Goal: Information Seeking & Learning: Learn about a topic

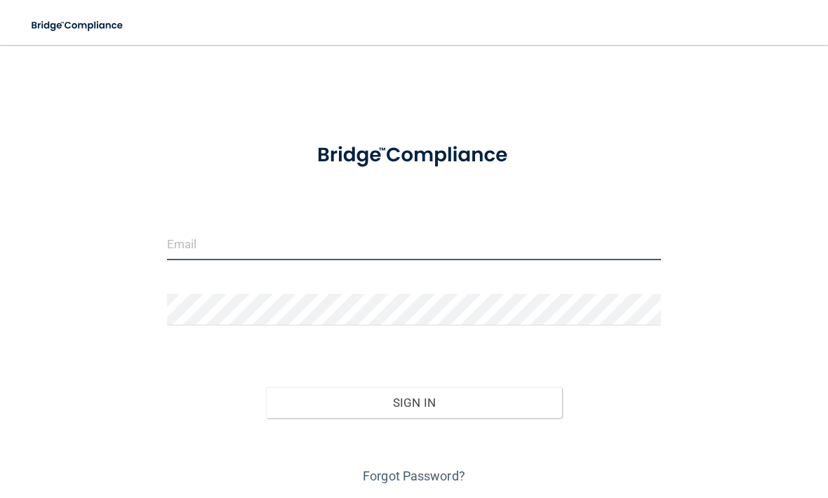
click at [246, 250] on input "email" at bounding box center [414, 245] width 494 height 32
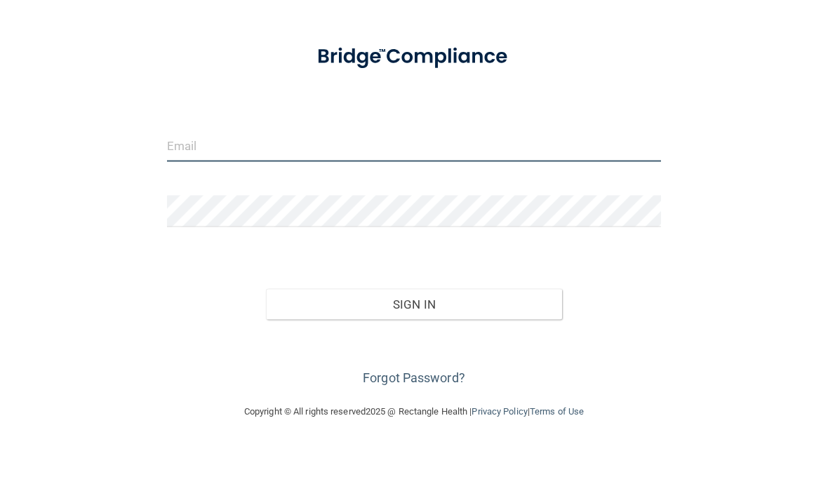
scroll to position [44, 0]
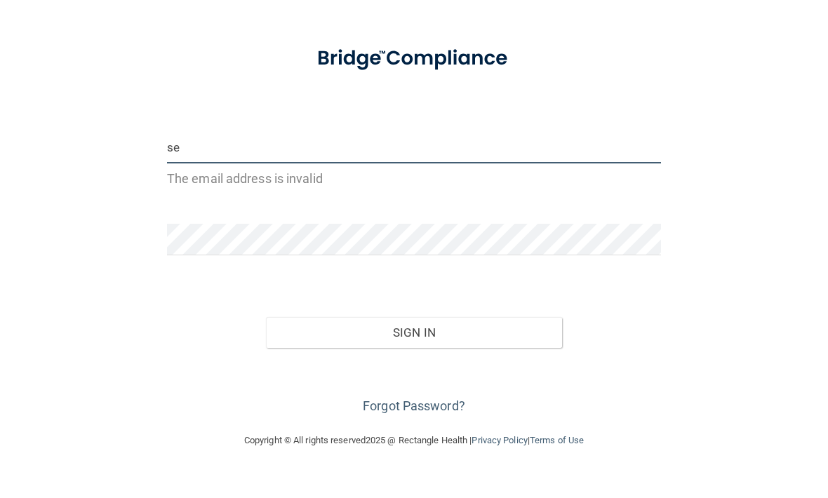
type input "sea"
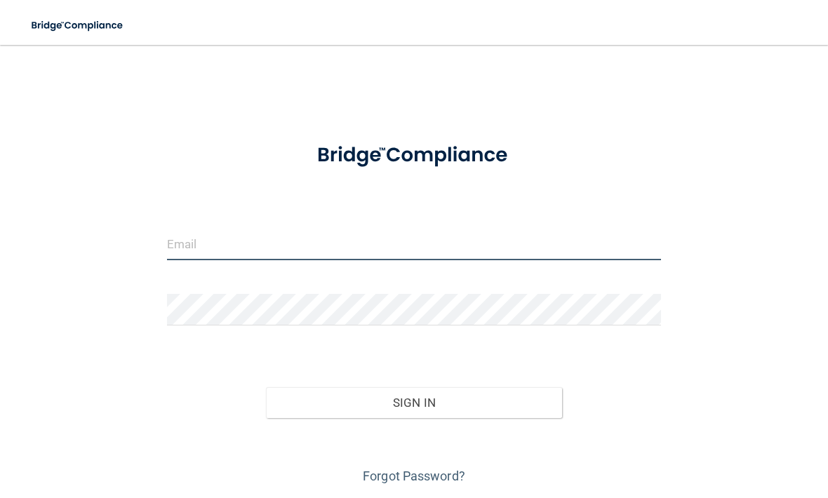
type input "r"
type input "[EMAIL_ADDRESS][DOMAIN_NAME]"
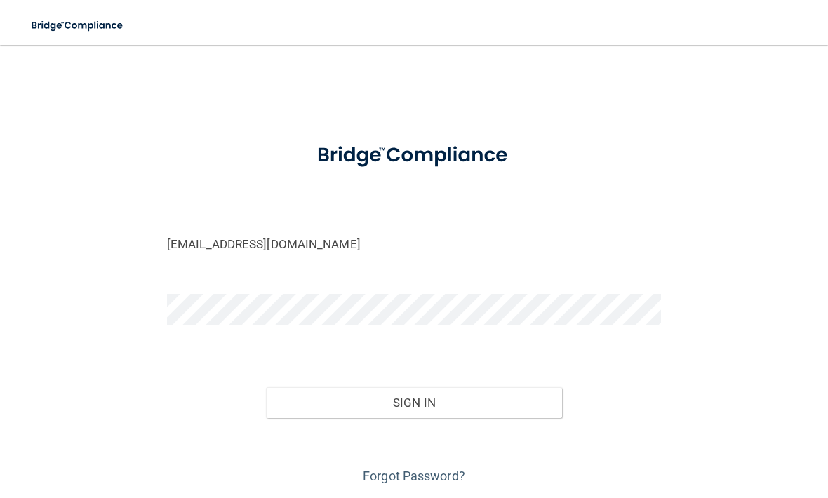
click at [704, 406] on div "seanypetes8907@gmail.com Invalid email/password. You don't have permission to a…" at bounding box center [414, 273] width 772 height 429
click at [509, 415] on button "Sign In" at bounding box center [414, 402] width 296 height 31
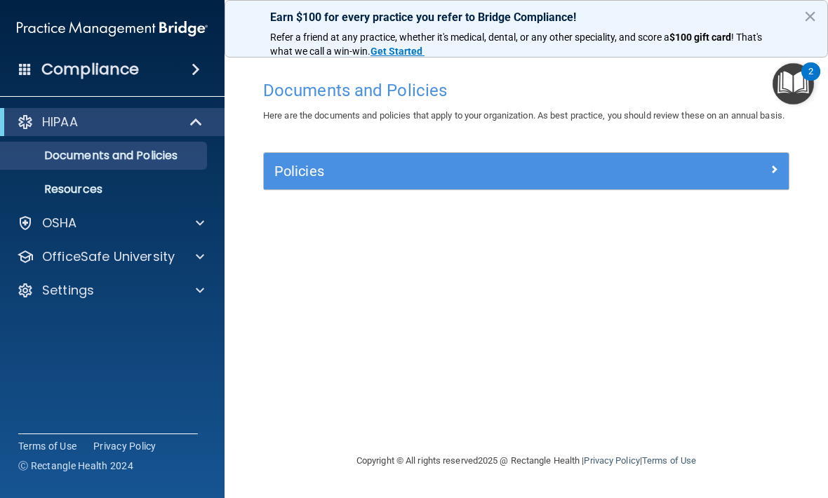
click at [142, 263] on p "OfficeSafe University" at bounding box center [108, 256] width 133 height 17
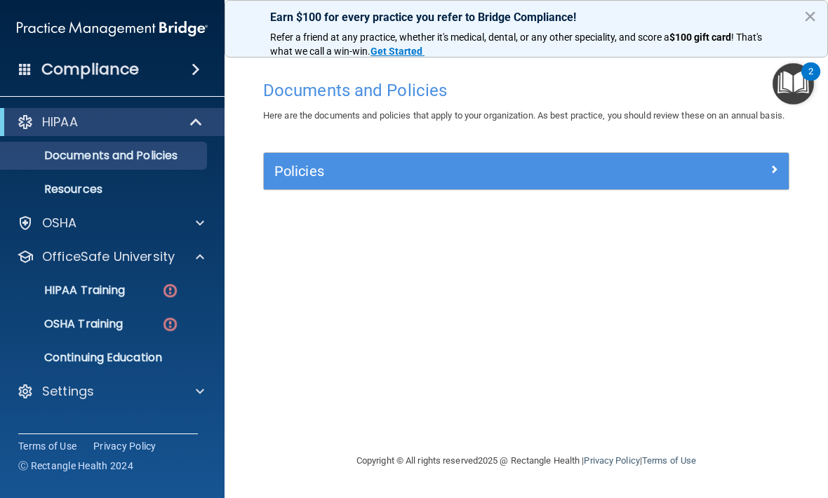
click at [124, 295] on p "HIPAA Training" at bounding box center [67, 290] width 116 height 14
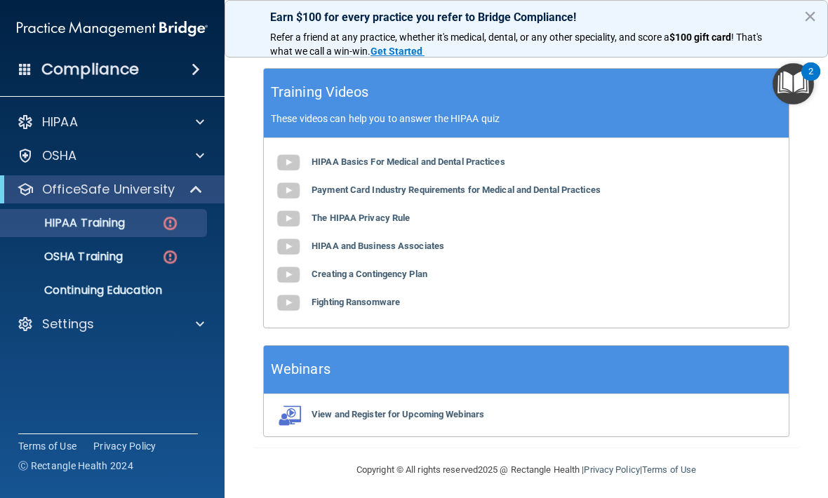
scroll to position [563, 0]
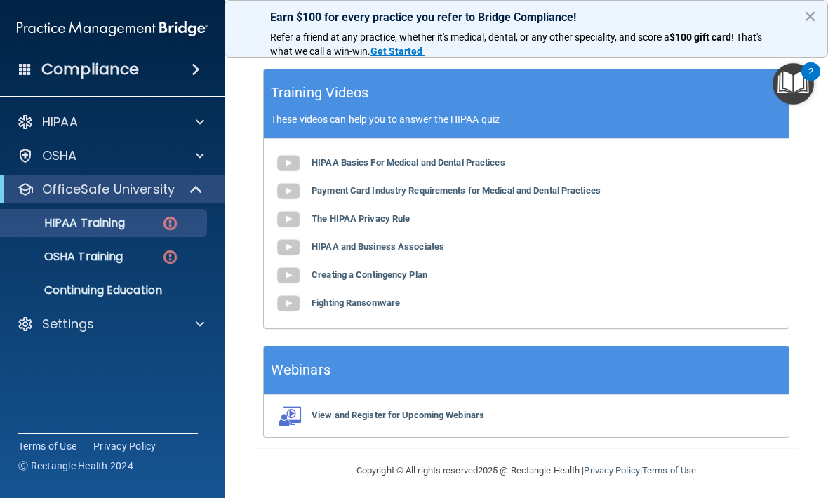
click at [408, 160] on b "HIPAA Basics For Medical and Dental Practices" at bounding box center [409, 162] width 194 height 11
click at [429, 188] on b "Payment Card Industry Requirements for Medical and Dental Practices" at bounding box center [456, 190] width 289 height 11
click at [344, 213] on b "The HIPAA Privacy Rule" at bounding box center [361, 218] width 98 height 11
click at [417, 246] on b "HIPAA and Business Associates" at bounding box center [378, 246] width 133 height 11
click at [340, 272] on b "Creating a Contingency Plan" at bounding box center [370, 274] width 116 height 11
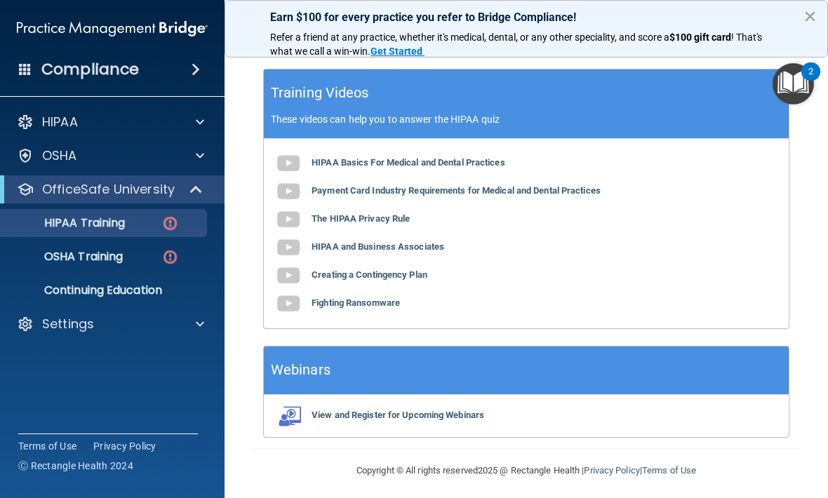
click at [374, 302] on b "Fighting Ransomware" at bounding box center [356, 303] width 88 height 11
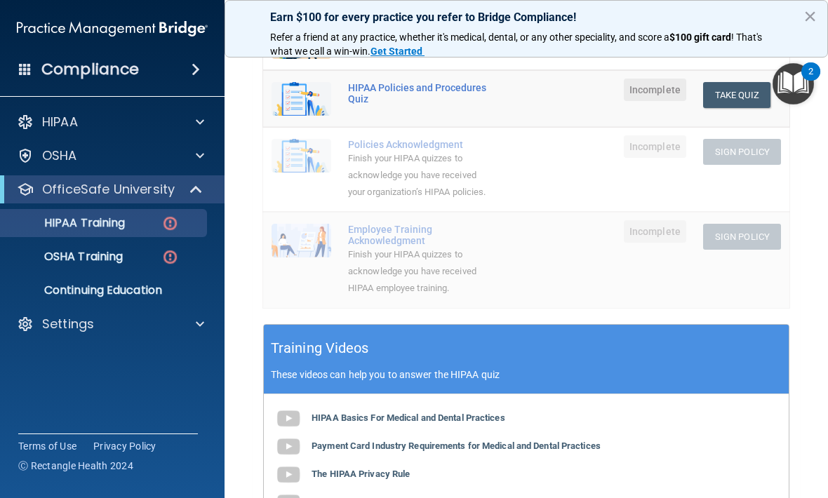
click at [799, 86] on img "Open Resource Center, 2 new notifications" at bounding box center [793, 83] width 41 height 41
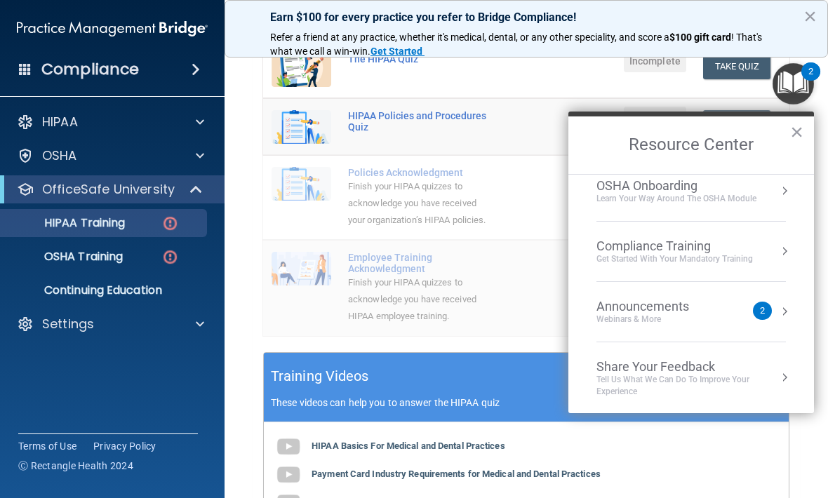
scroll to position [74, 0]
click at [733, 321] on div "Announcements Webinars & More" at bounding box center [670, 312] width 149 height 27
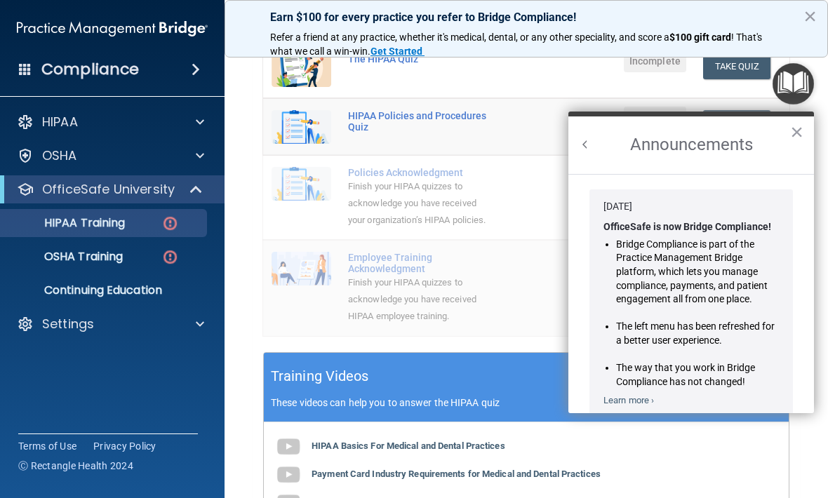
scroll to position [0, 0]
click at [803, 133] on button "×" at bounding box center [796, 132] width 13 height 22
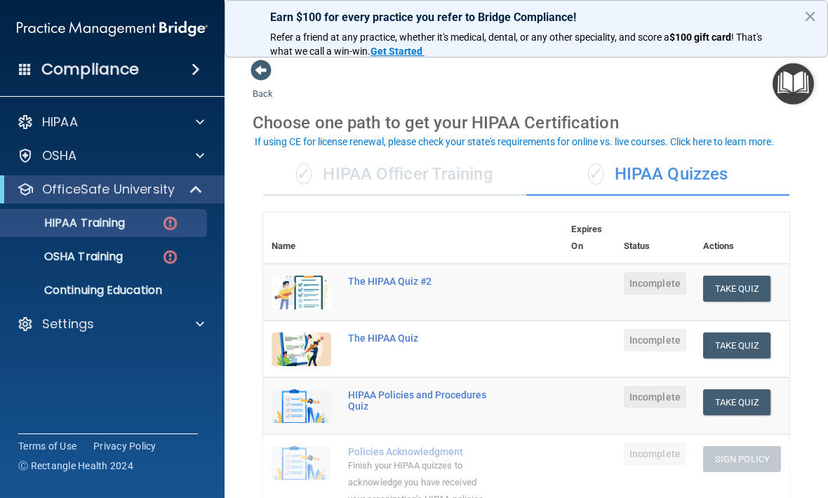
click at [761, 293] on button "Take Quiz" at bounding box center [736, 289] width 67 height 26
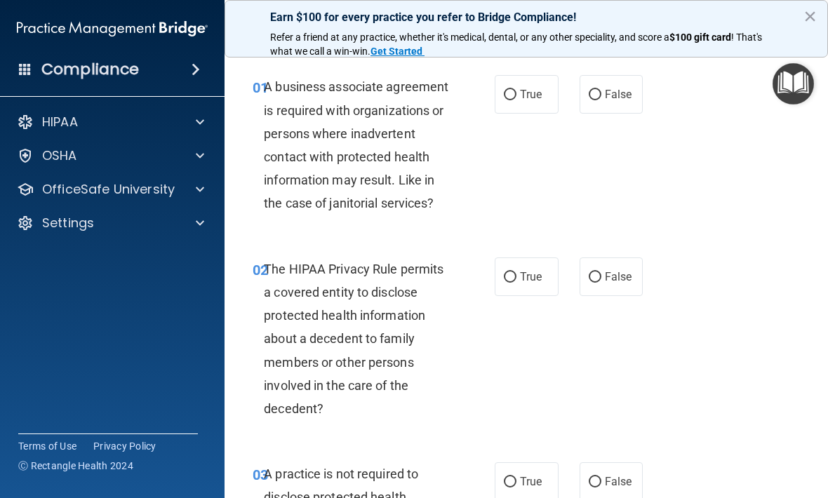
scroll to position [32, 0]
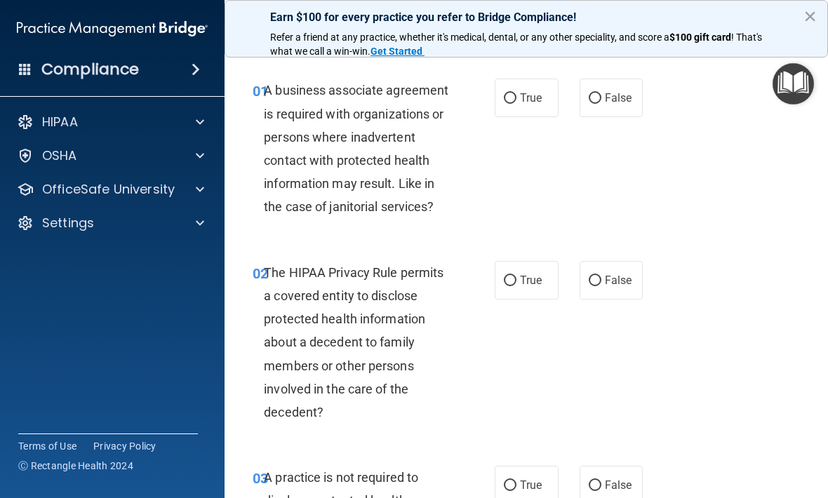
click at [511, 98] on input "True" at bounding box center [510, 98] width 13 height 11
radio input "true"
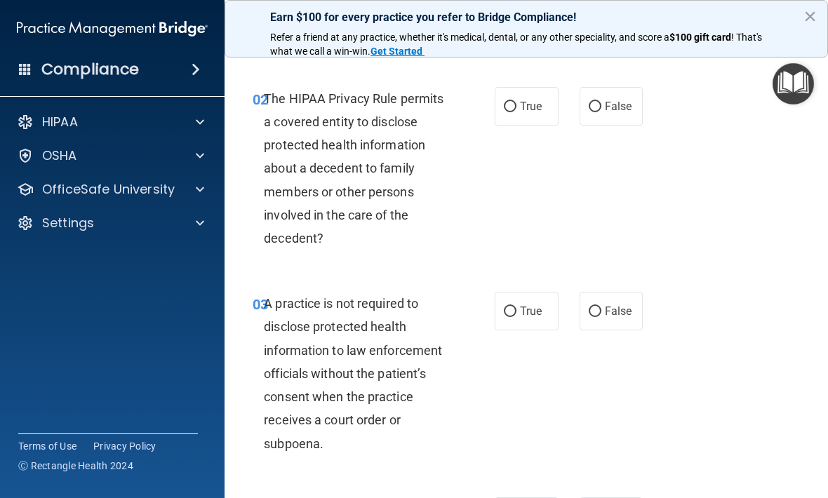
scroll to position [208, 0]
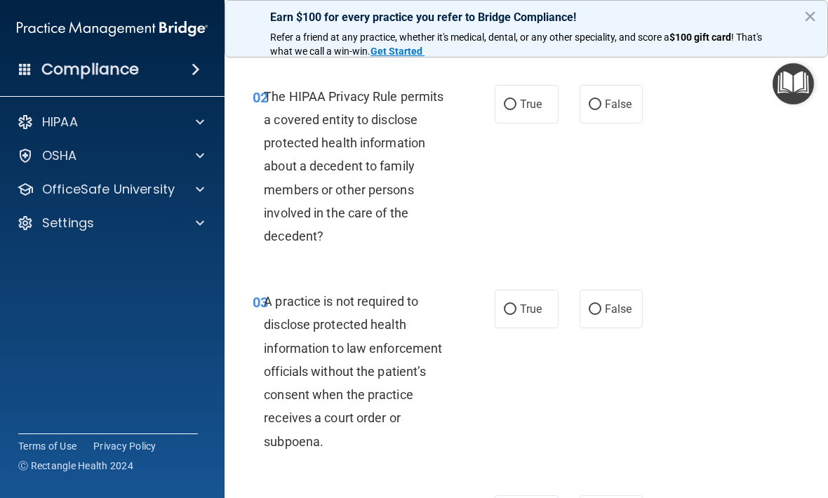
click at [602, 298] on label "False" at bounding box center [612, 309] width 64 height 39
click at [601, 305] on input "False" at bounding box center [595, 310] width 13 height 11
radio input "true"
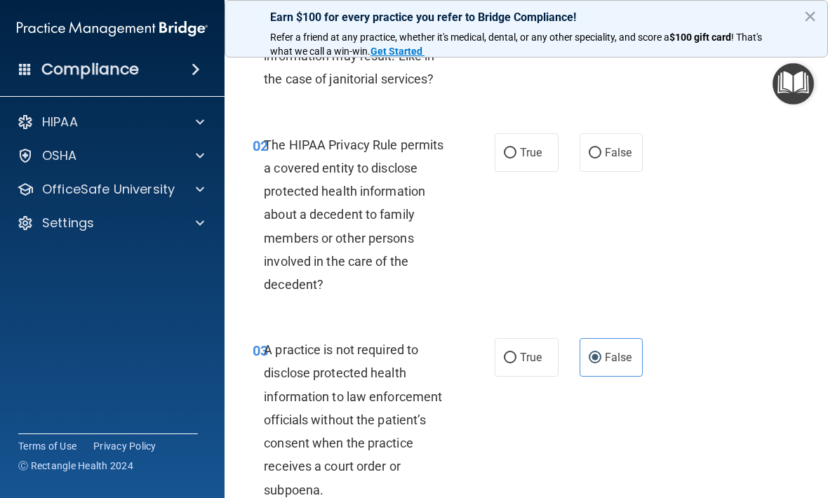
scroll to position [159, 0]
click at [599, 152] on input "False" at bounding box center [595, 154] width 13 height 11
radio input "true"
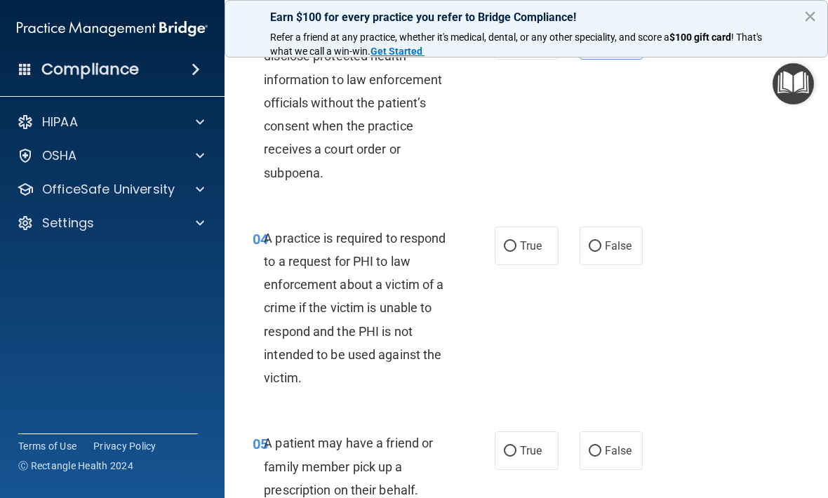
scroll to position [483, 0]
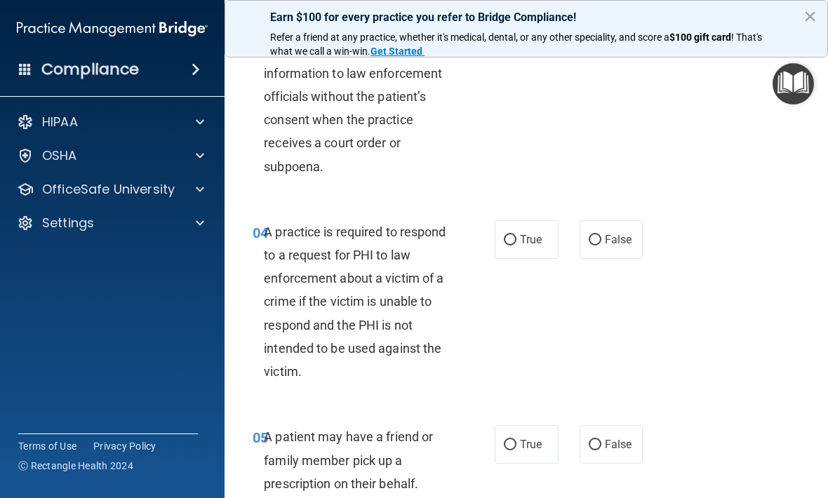
click at [523, 233] on span "True" at bounding box center [531, 239] width 22 height 13
click at [516, 235] on input "True" at bounding box center [510, 240] width 13 height 11
radio input "true"
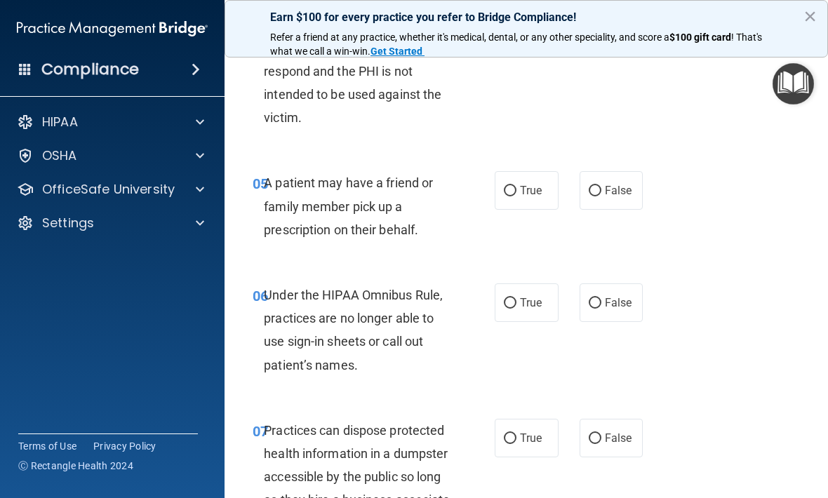
scroll to position [740, 0]
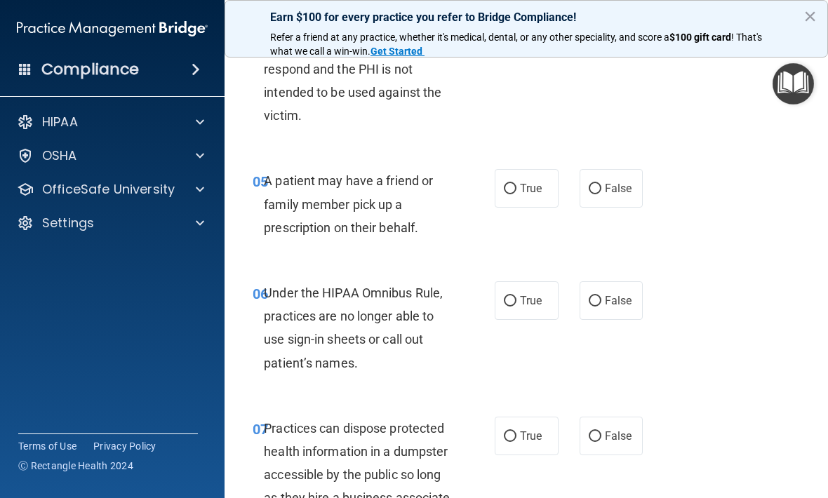
click at [603, 180] on label "False" at bounding box center [612, 188] width 64 height 39
click at [601, 184] on input "False" at bounding box center [595, 189] width 13 height 11
radio input "true"
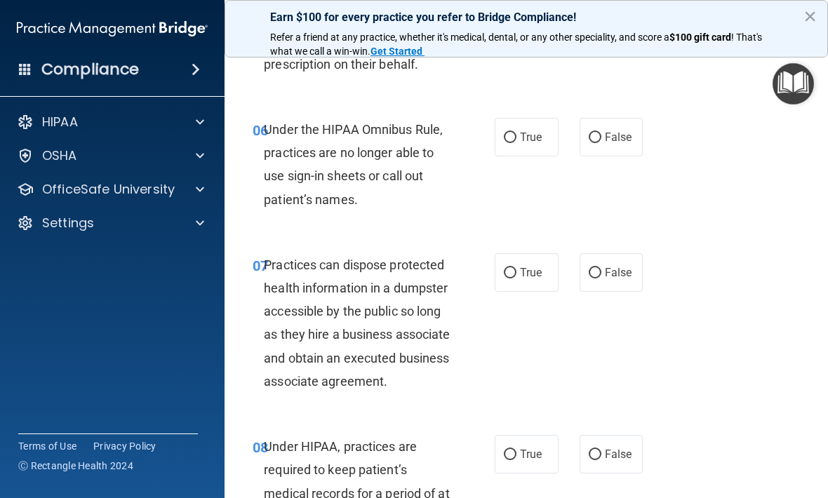
scroll to position [904, 0]
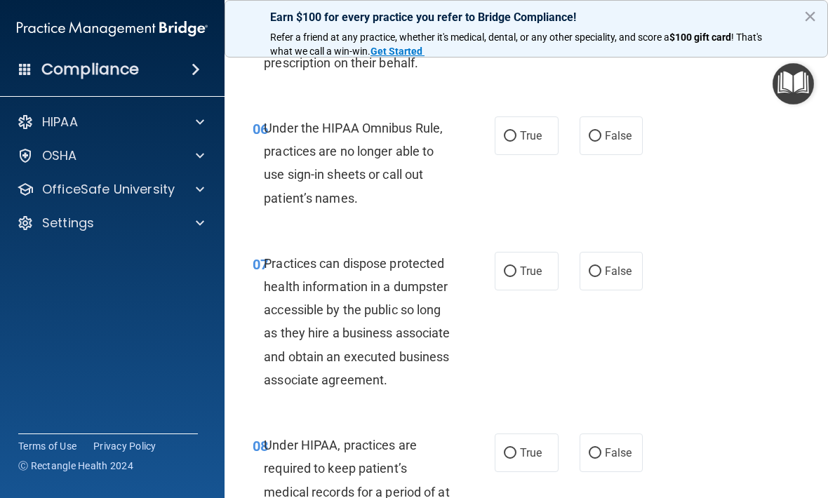
click at [608, 132] on span "False" at bounding box center [618, 135] width 27 height 13
click at [601, 132] on input "False" at bounding box center [595, 136] width 13 height 11
radio input "true"
click at [609, 265] on span "False" at bounding box center [618, 271] width 27 height 13
click at [601, 267] on input "False" at bounding box center [595, 272] width 13 height 11
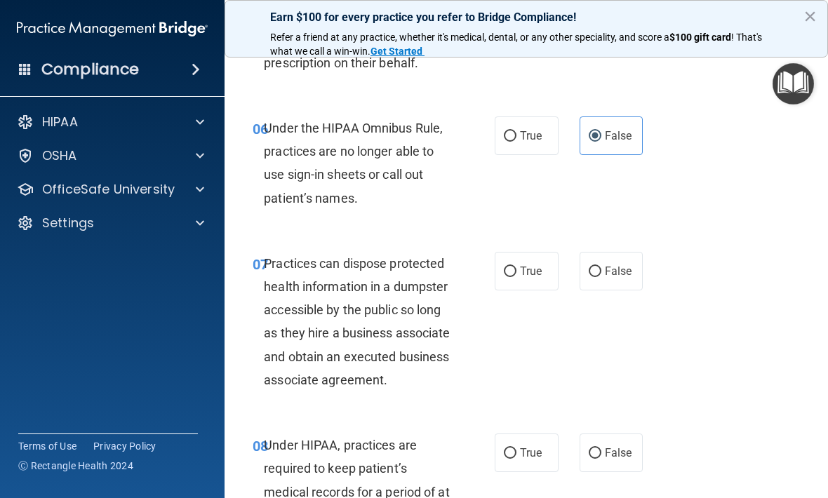
radio input "true"
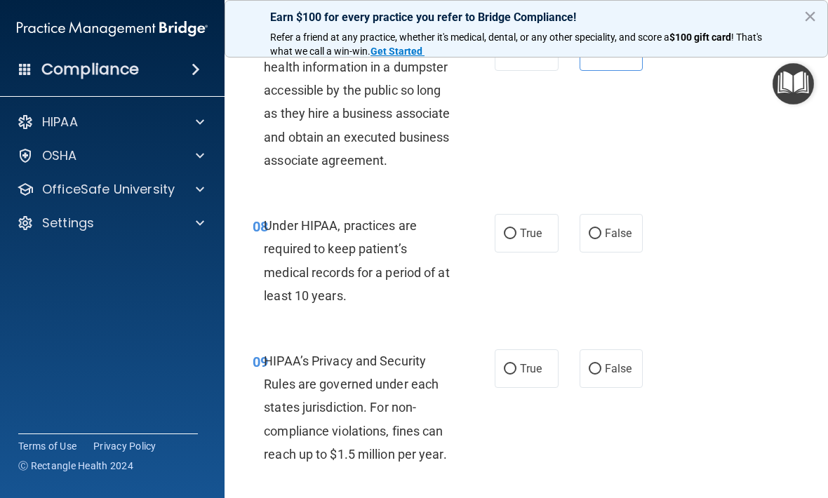
scroll to position [1130, 0]
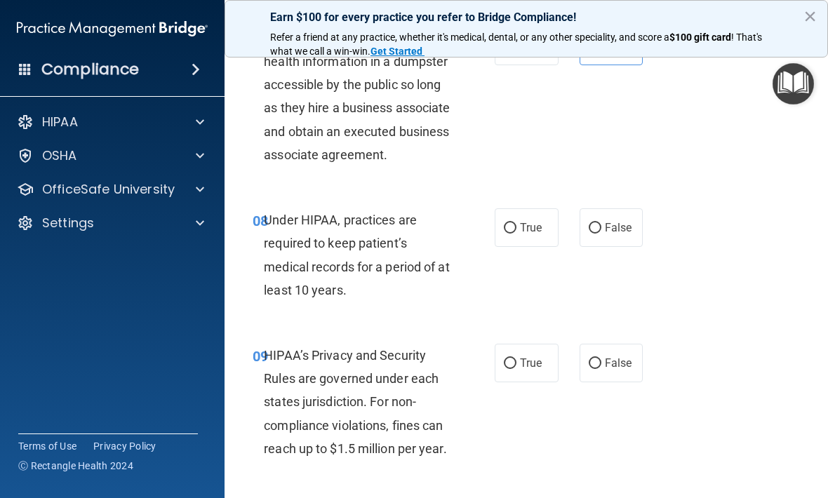
click at [601, 234] on input "False" at bounding box center [595, 228] width 13 height 11
radio input "true"
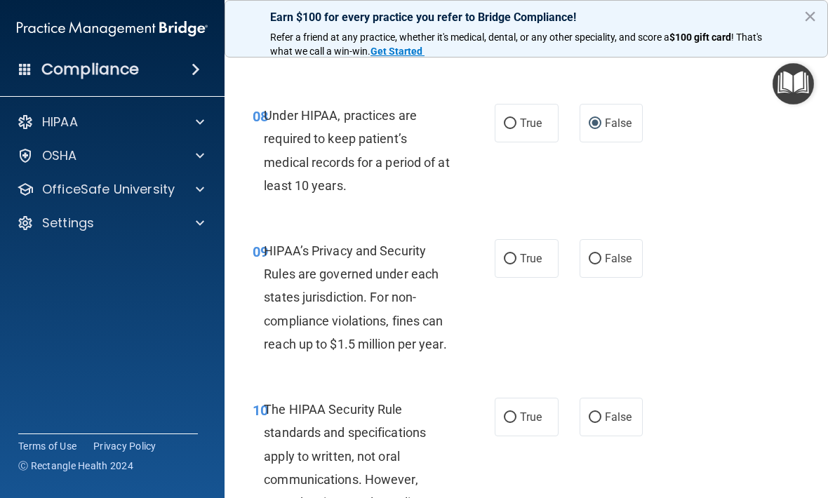
scroll to position [1235, 0]
click at [529, 265] on span "True" at bounding box center [531, 257] width 22 height 13
click at [516, 264] on input "True" at bounding box center [510, 258] width 13 height 11
radio input "true"
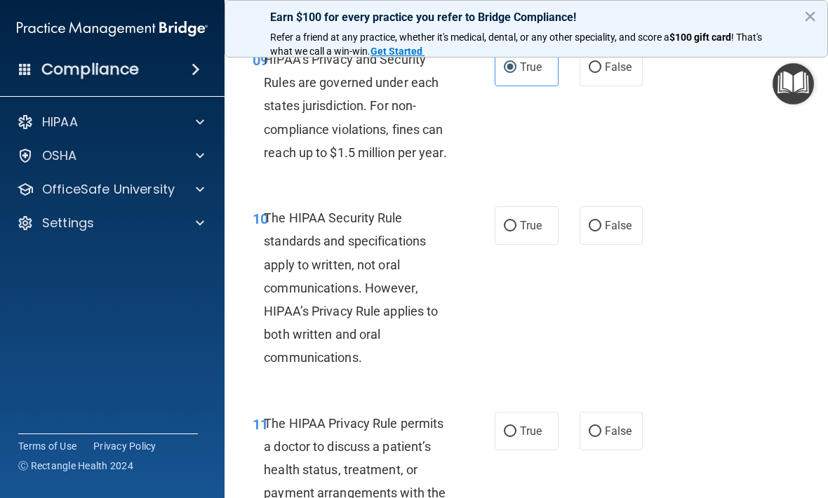
scroll to position [1433, 0]
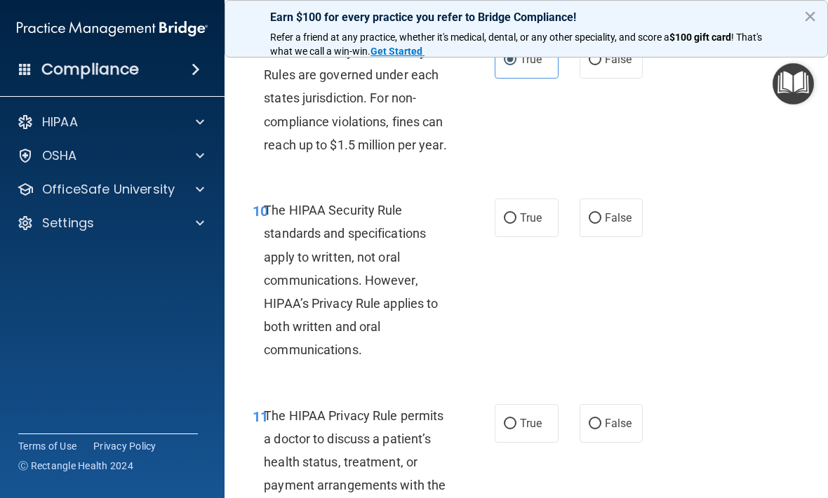
click at [616, 237] on label "False" at bounding box center [612, 218] width 64 height 39
click at [601, 224] on input "False" at bounding box center [595, 218] width 13 height 11
radio input "true"
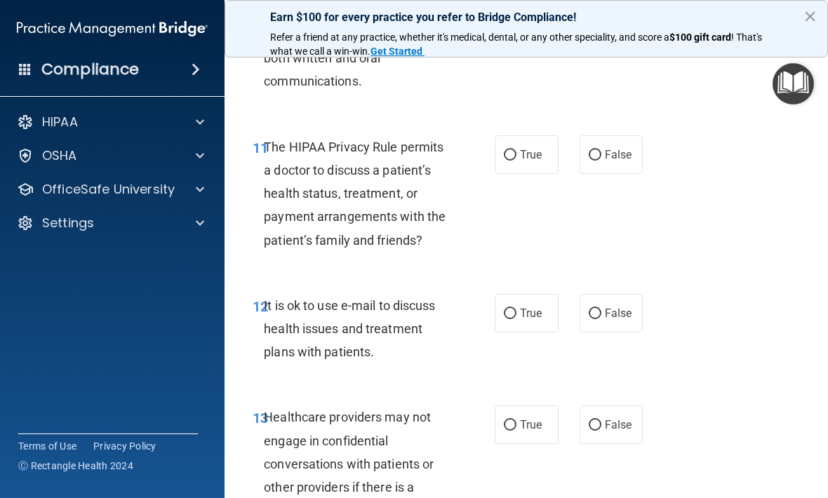
scroll to position [1704, 0]
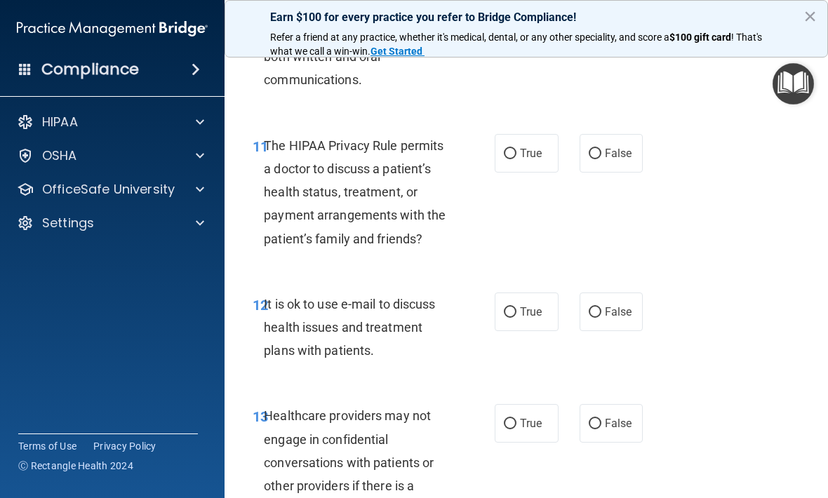
click at [618, 160] on span "False" at bounding box center [618, 153] width 27 height 13
click at [601, 159] on input "False" at bounding box center [595, 154] width 13 height 11
radio input "true"
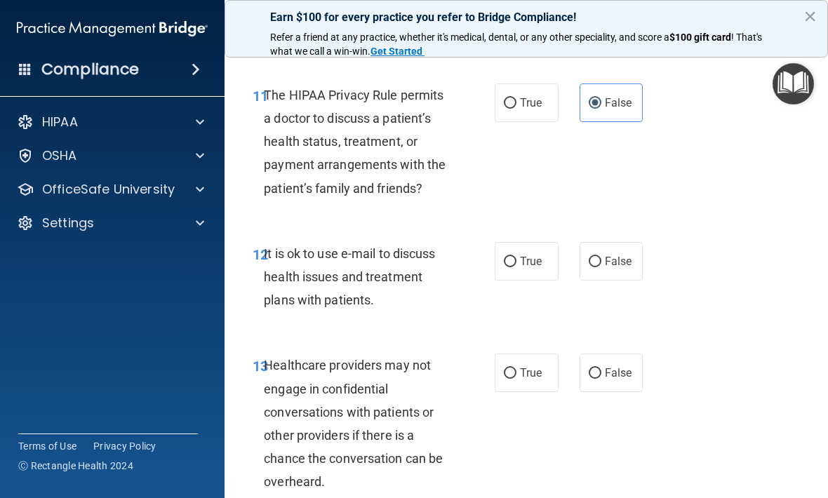
scroll to position [1763, 0]
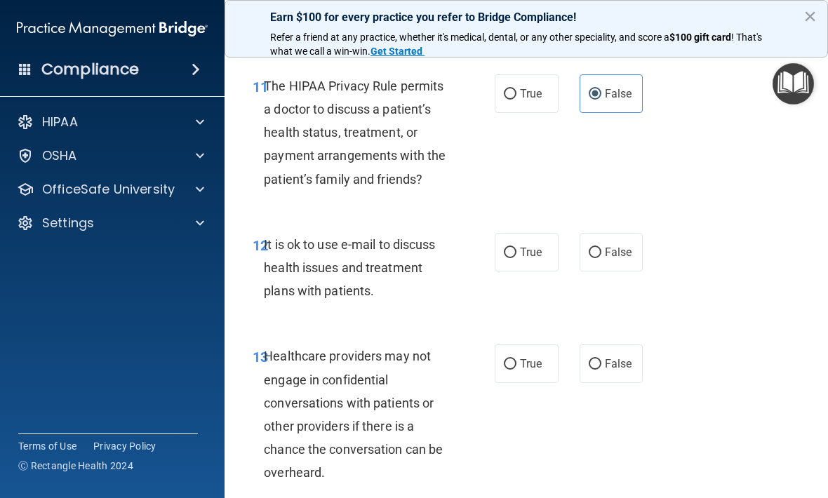
click at [516, 258] on input "True" at bounding box center [510, 253] width 13 height 11
radio input "true"
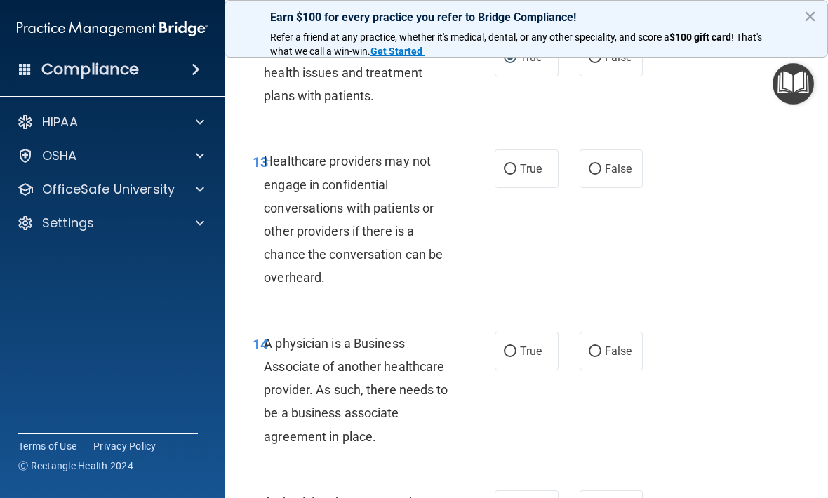
scroll to position [1960, 0]
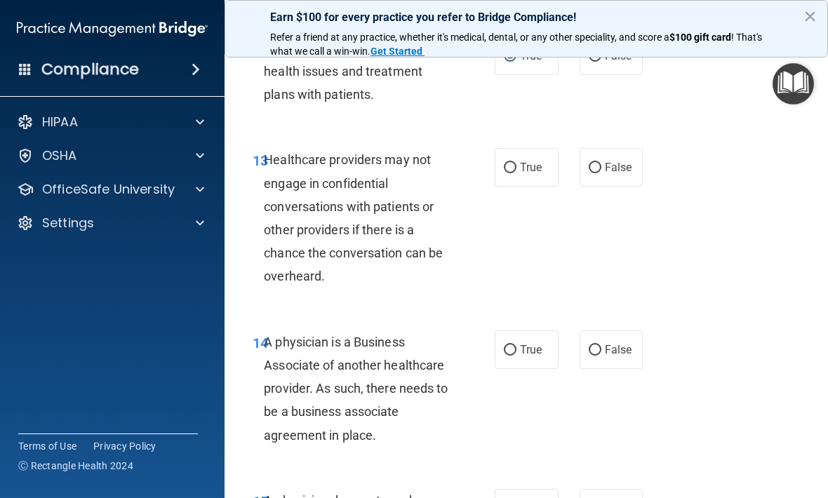
click at [530, 174] on span "True" at bounding box center [531, 167] width 22 height 13
click at [516, 173] on input "True" at bounding box center [510, 168] width 13 height 11
radio input "true"
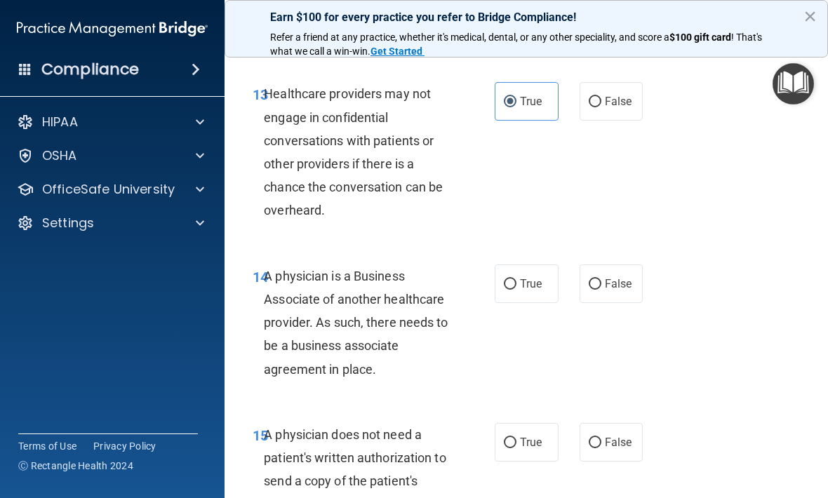
scroll to position [2029, 0]
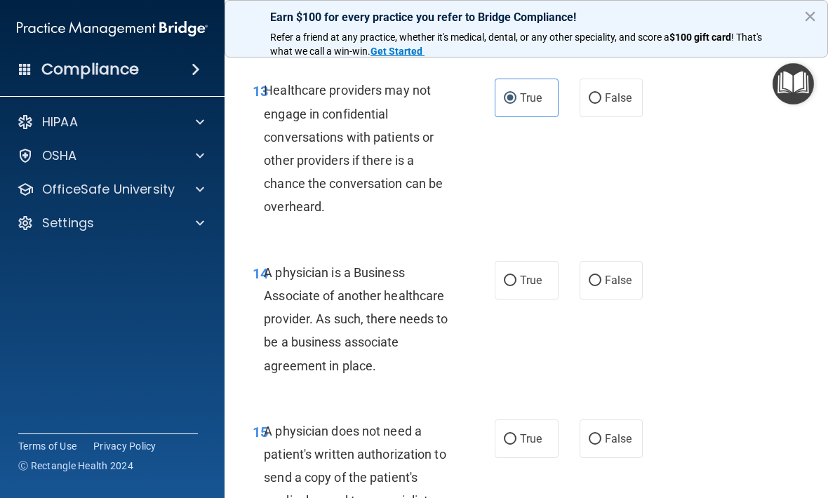
click at [613, 287] on span "False" at bounding box center [618, 280] width 27 height 13
click at [601, 286] on input "False" at bounding box center [595, 281] width 13 height 11
radio input "true"
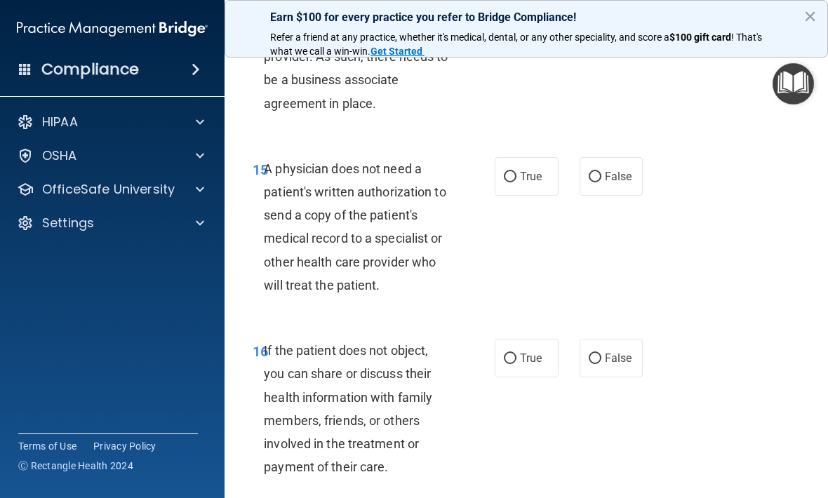
scroll to position [2293, 0]
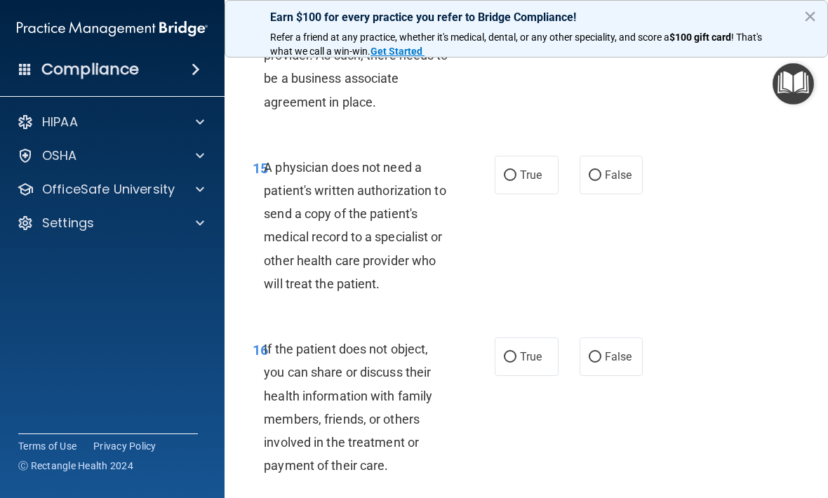
click at [608, 181] on span "False" at bounding box center [618, 174] width 27 height 13
click at [601, 181] on input "False" at bounding box center [595, 176] width 13 height 11
radio input "true"
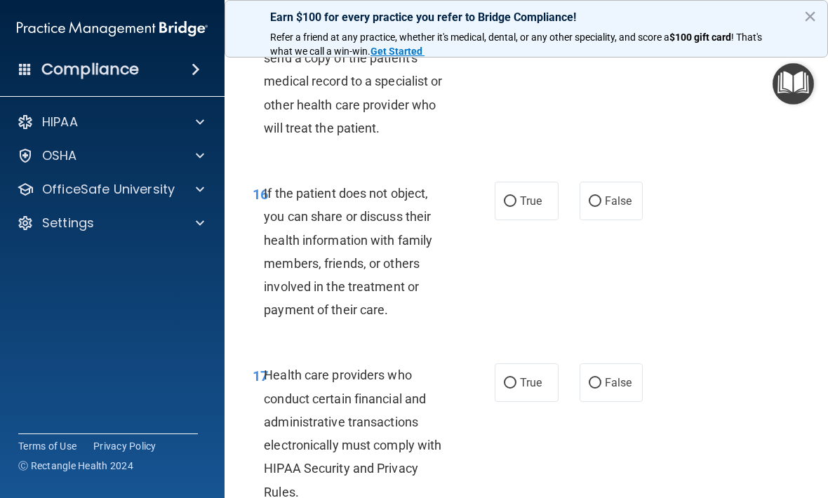
scroll to position [2449, 0]
click at [531, 201] on label "True" at bounding box center [527, 200] width 64 height 39
click at [516, 201] on input "True" at bounding box center [510, 201] width 13 height 11
radio input "true"
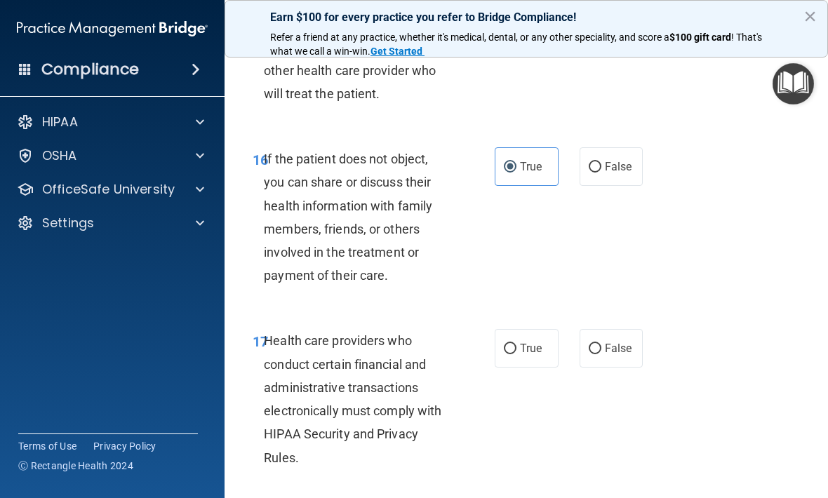
scroll to position [2492, 0]
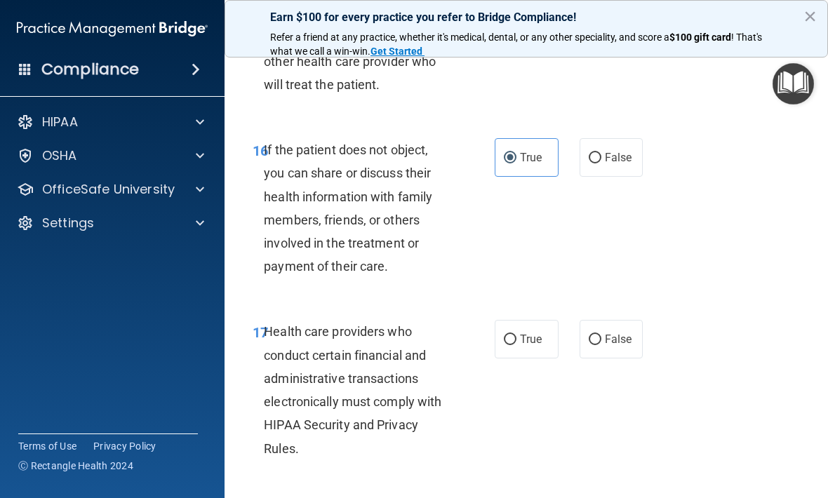
click at [530, 346] on span "True" at bounding box center [531, 339] width 22 height 13
click at [516, 345] on input "True" at bounding box center [510, 340] width 13 height 11
radio input "true"
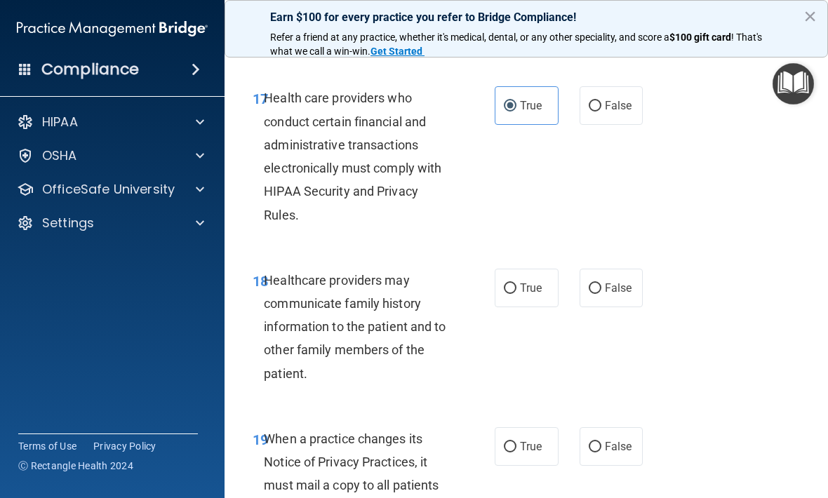
scroll to position [2727, 0]
click at [617, 294] on span "False" at bounding box center [618, 287] width 27 height 13
click at [601, 293] on input "False" at bounding box center [595, 288] width 13 height 11
radio input "true"
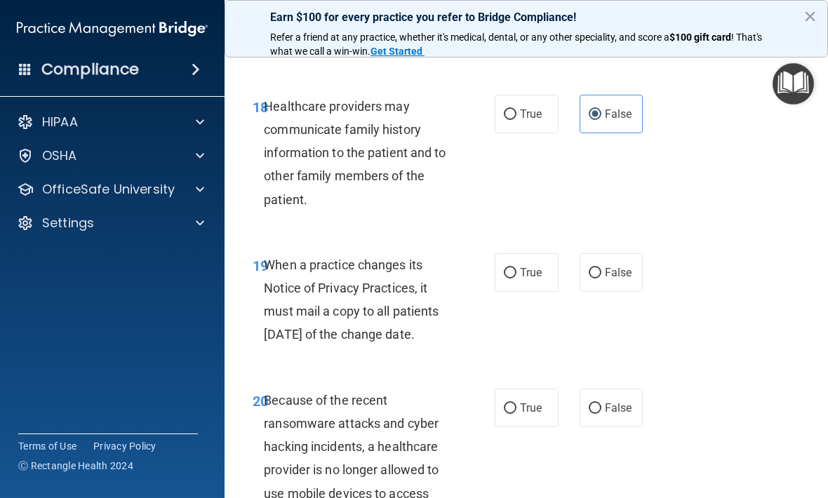
scroll to position [2902, 0]
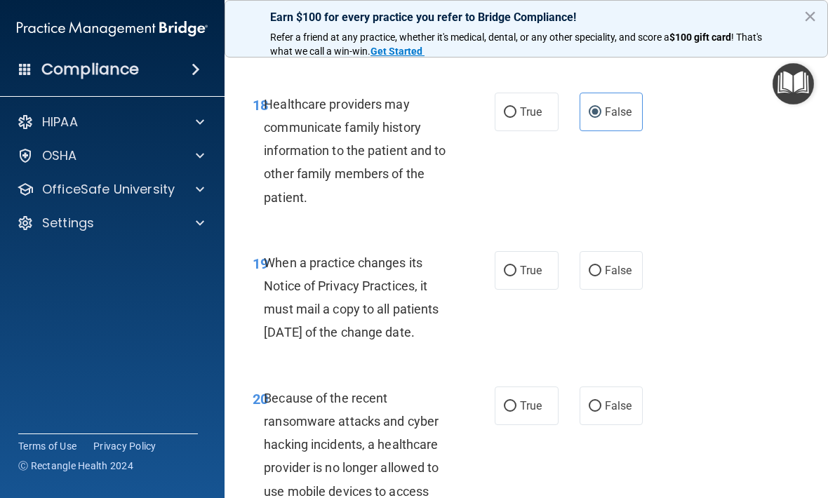
click at [521, 290] on label "True" at bounding box center [527, 270] width 64 height 39
click at [516, 276] on input "True" at bounding box center [510, 271] width 13 height 11
radio input "true"
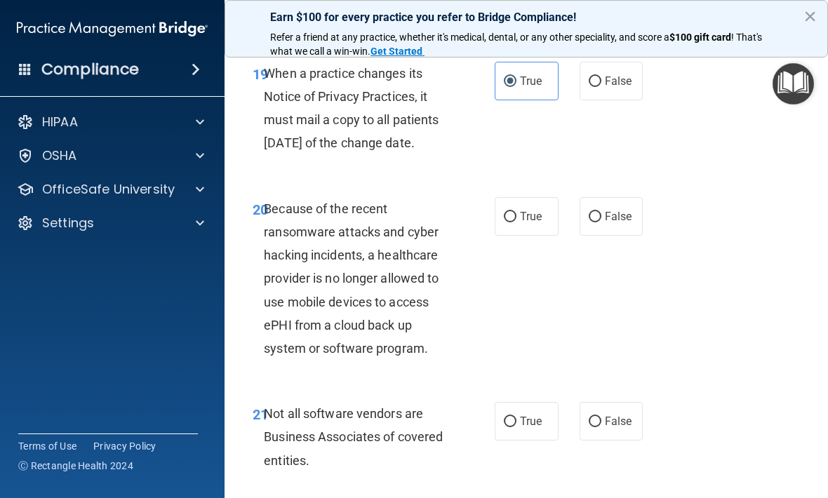
scroll to position [3092, 0]
click at [531, 222] on span "True" at bounding box center [531, 215] width 22 height 13
click at [516, 222] on input "True" at bounding box center [510, 216] width 13 height 11
radio input "true"
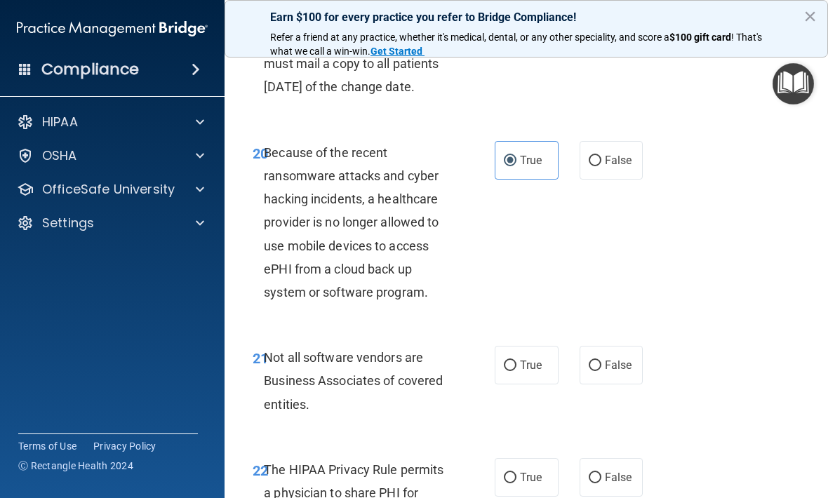
scroll to position [3162, 0]
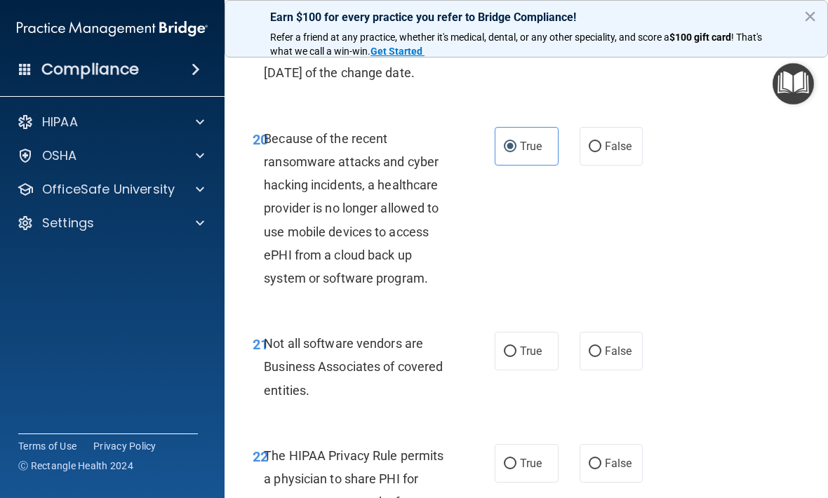
click at [525, 358] on span "True" at bounding box center [531, 351] width 22 height 13
click at [516, 357] on input "True" at bounding box center [510, 352] width 13 height 11
radio input "true"
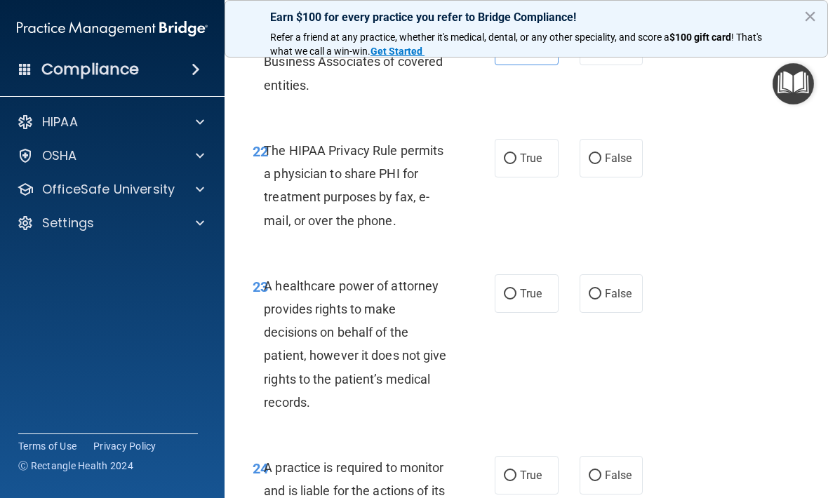
scroll to position [3468, 0]
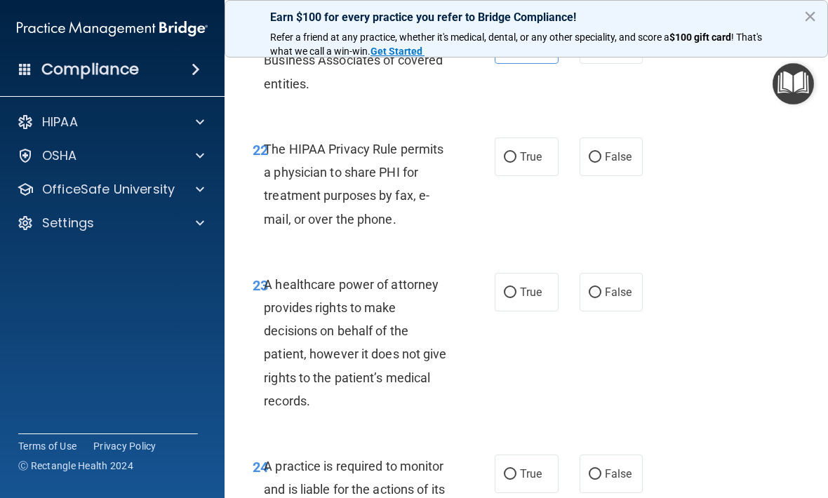
click at [528, 176] on label "True" at bounding box center [527, 157] width 64 height 39
click at [516, 163] on input "True" at bounding box center [510, 157] width 13 height 11
radio input "true"
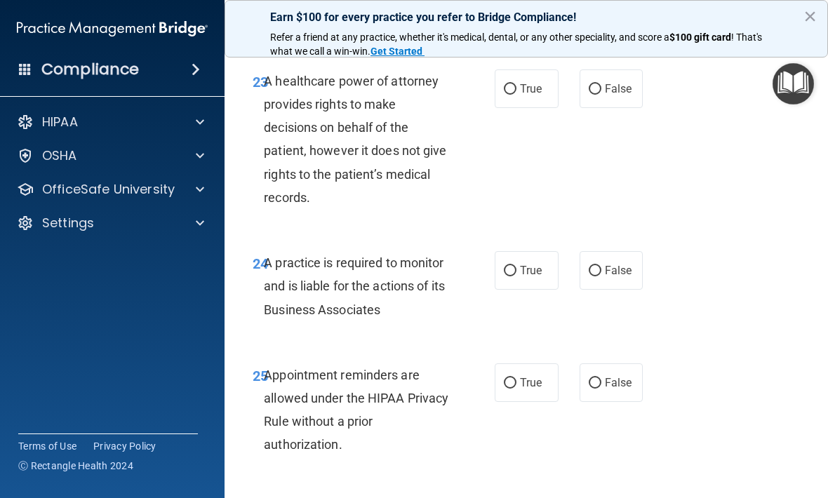
scroll to position [3668, 0]
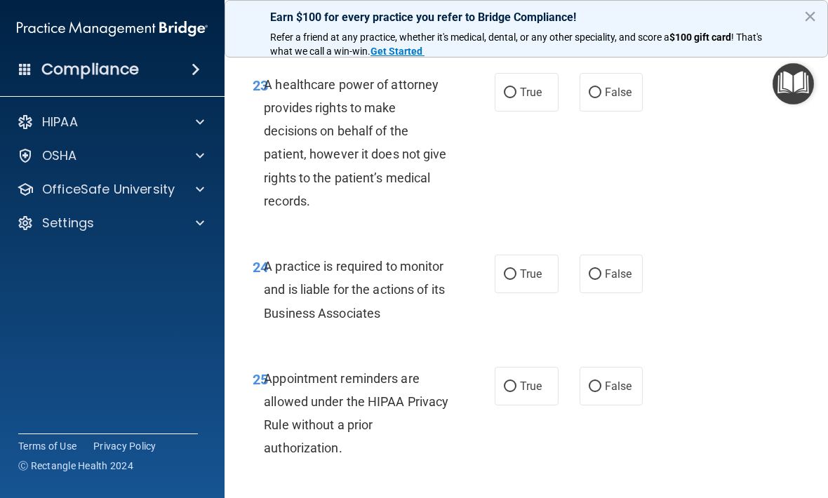
click at [608, 112] on label "False" at bounding box center [612, 92] width 64 height 39
click at [601, 98] on input "False" at bounding box center [595, 93] width 13 height 11
radio input "true"
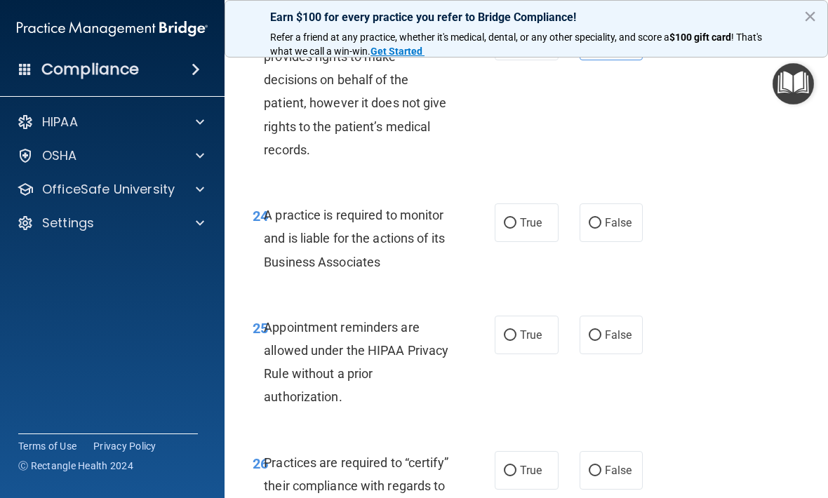
scroll to position [3724, 0]
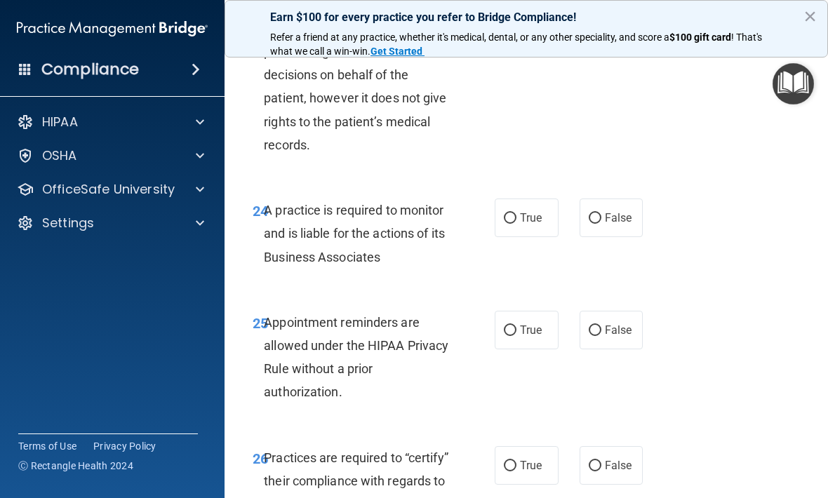
click at [525, 237] on label "True" at bounding box center [527, 218] width 64 height 39
click at [516, 224] on input "True" at bounding box center [510, 218] width 13 height 11
radio input "true"
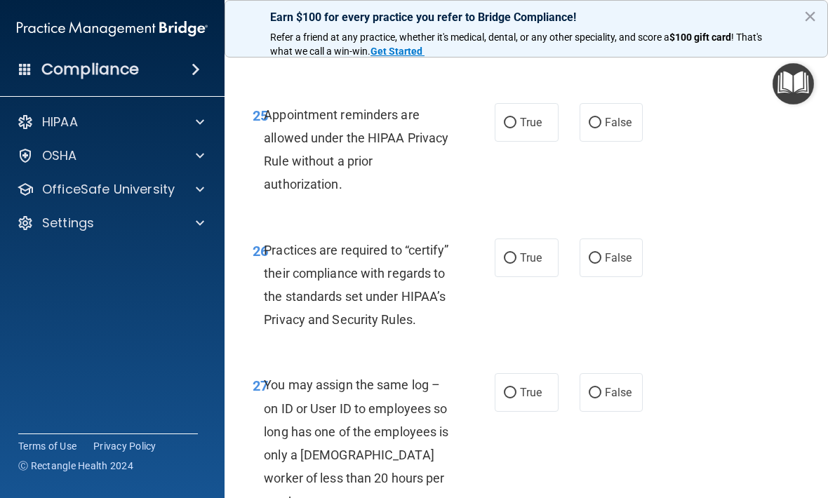
scroll to position [3933, 0]
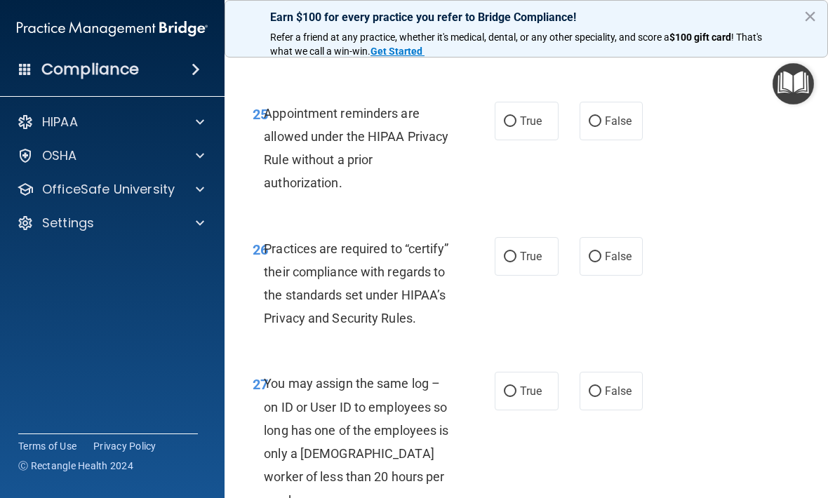
click at [525, 140] on label "True" at bounding box center [527, 121] width 64 height 39
click at [516, 127] on input "True" at bounding box center [510, 121] width 13 height 11
radio input "true"
click at [524, 263] on span "True" at bounding box center [531, 256] width 22 height 13
click at [516, 262] on input "True" at bounding box center [510, 257] width 13 height 11
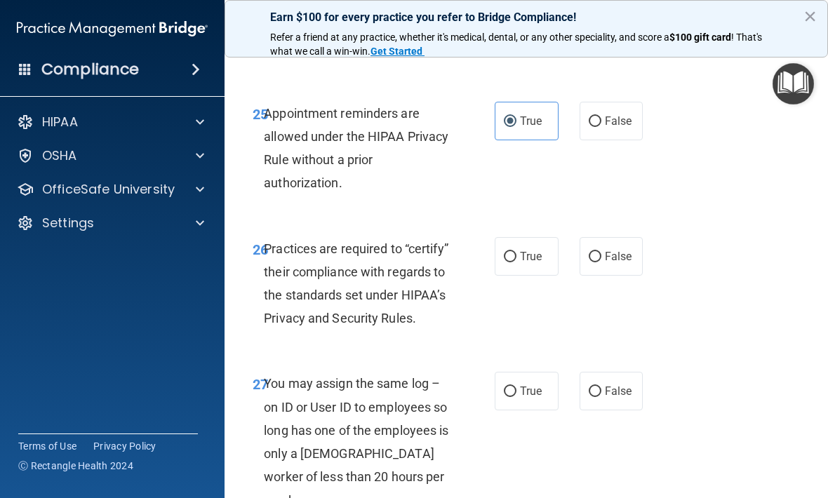
radio input "true"
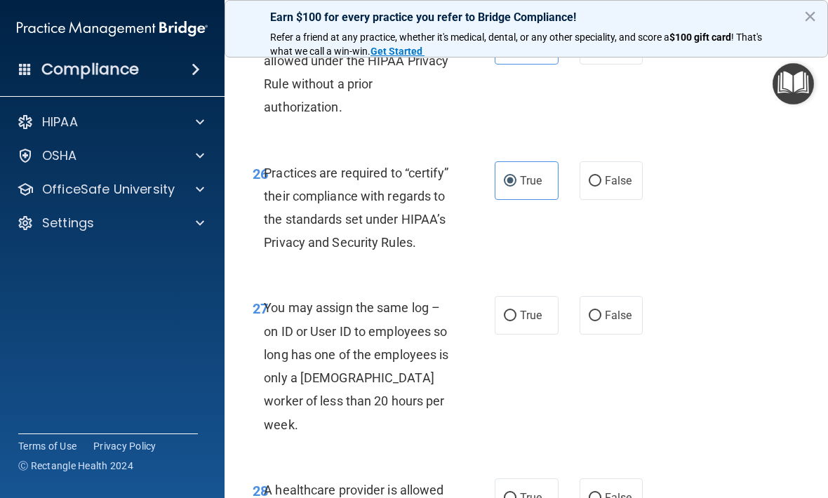
scroll to position [4018, 0]
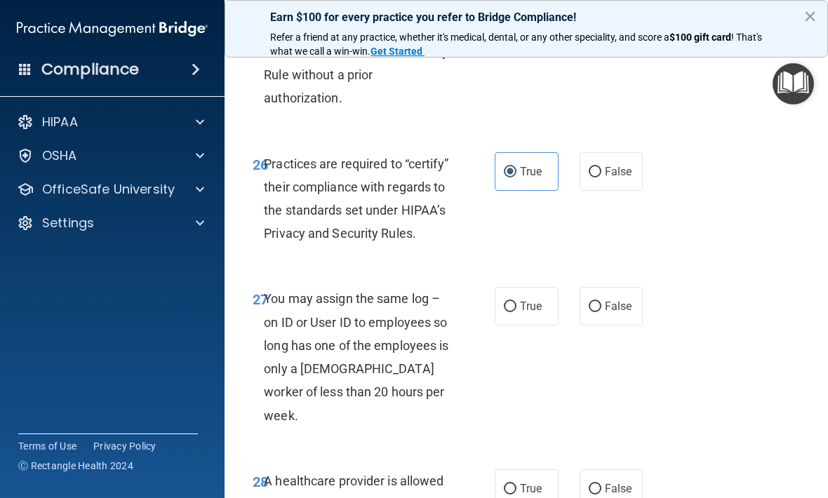
click at [608, 313] on span "False" at bounding box center [618, 306] width 27 height 13
click at [601, 312] on input "False" at bounding box center [595, 307] width 13 height 11
radio input "true"
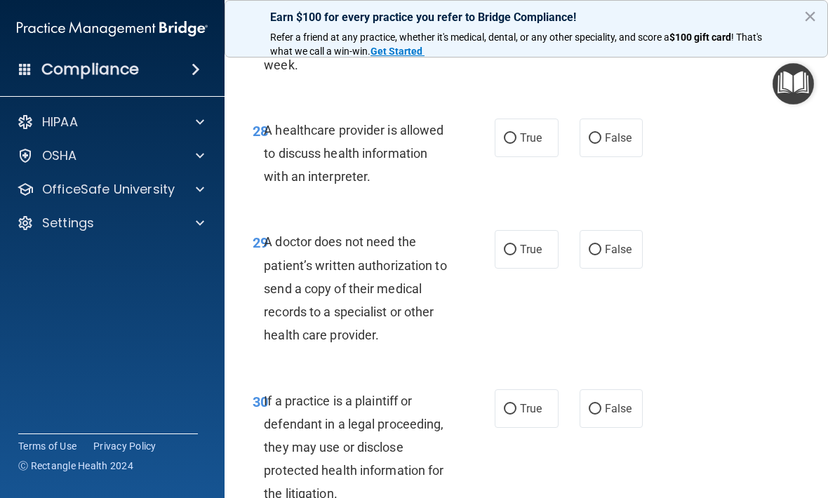
scroll to position [4368, 0]
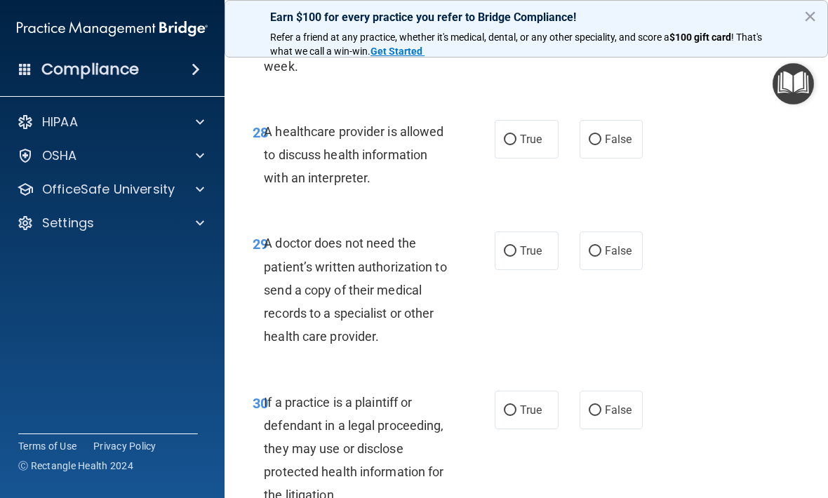
click at [528, 133] on label "True" at bounding box center [527, 139] width 64 height 39
click at [516, 135] on input "True" at bounding box center [510, 140] width 13 height 11
radio input "true"
click at [609, 255] on span "False" at bounding box center [618, 250] width 27 height 13
click at [601, 255] on input "False" at bounding box center [595, 251] width 13 height 11
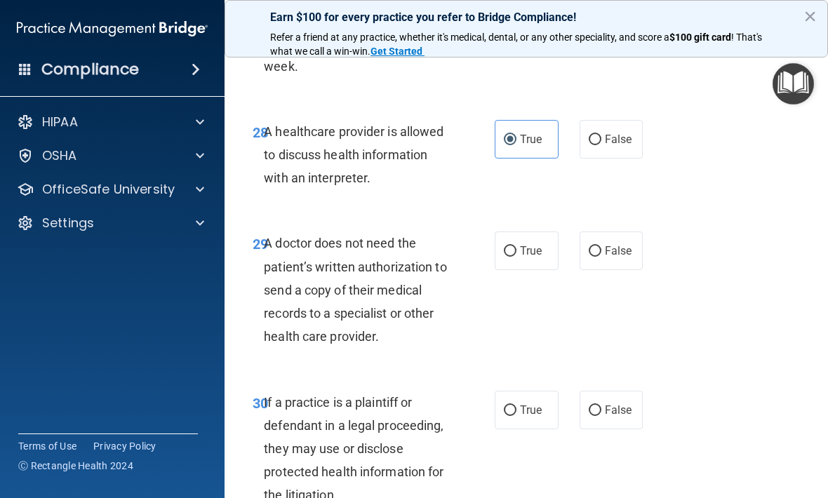
radio input "true"
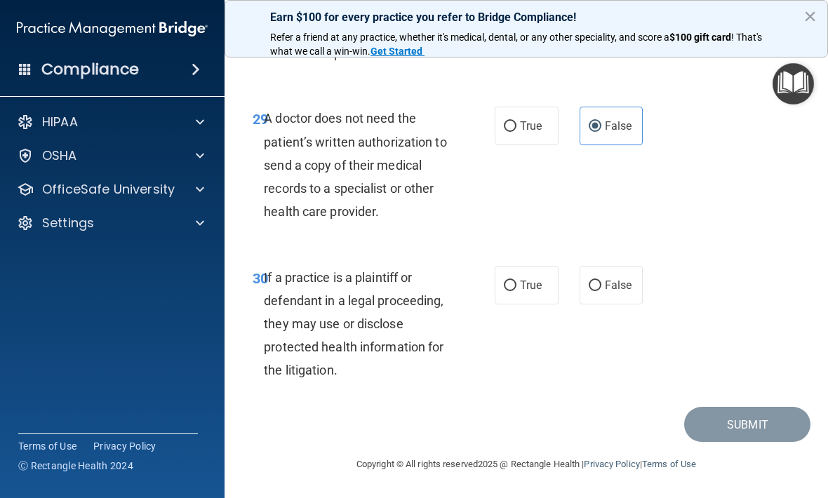
scroll to position [4492, 0]
click at [599, 282] on input "False" at bounding box center [595, 286] width 13 height 11
radio input "true"
click at [777, 430] on button "Submit" at bounding box center [747, 426] width 126 height 36
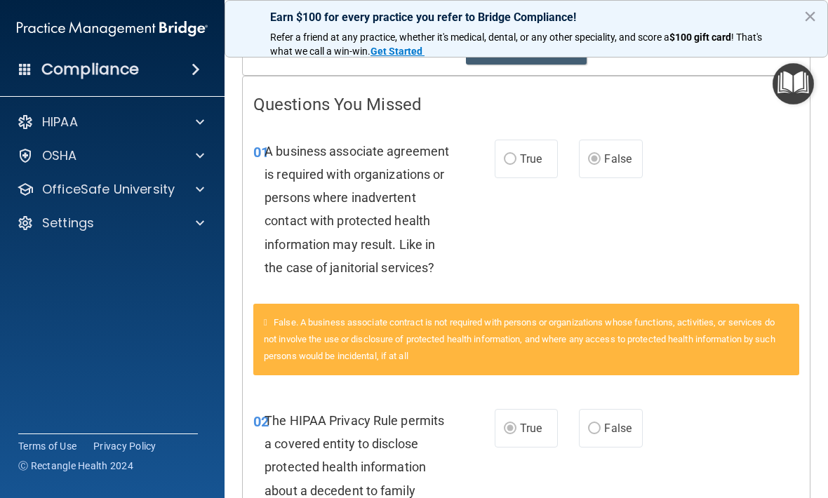
scroll to position [213, 0]
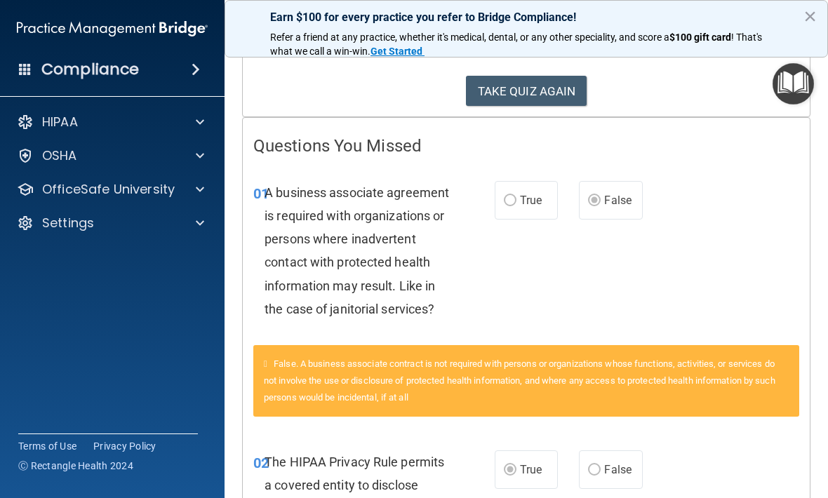
click at [562, 93] on button "TAKE QUIZ AGAIN" at bounding box center [526, 91] width 121 height 31
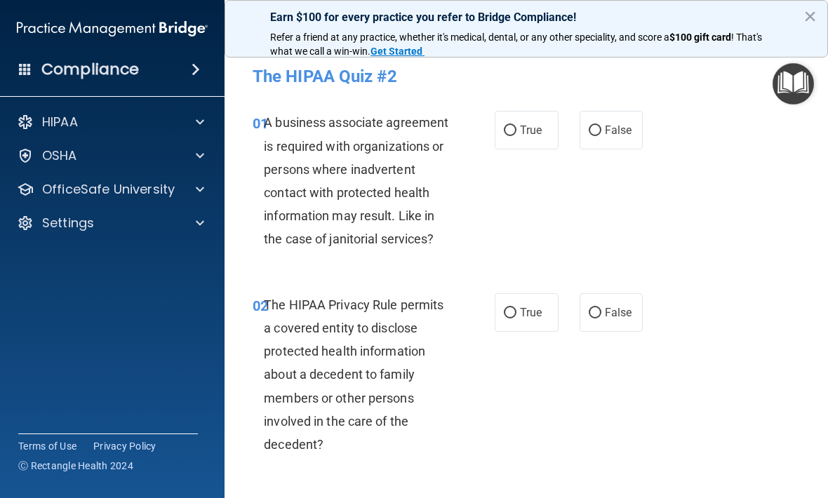
click at [599, 128] on input "False" at bounding box center [595, 131] width 13 height 11
radio input "true"
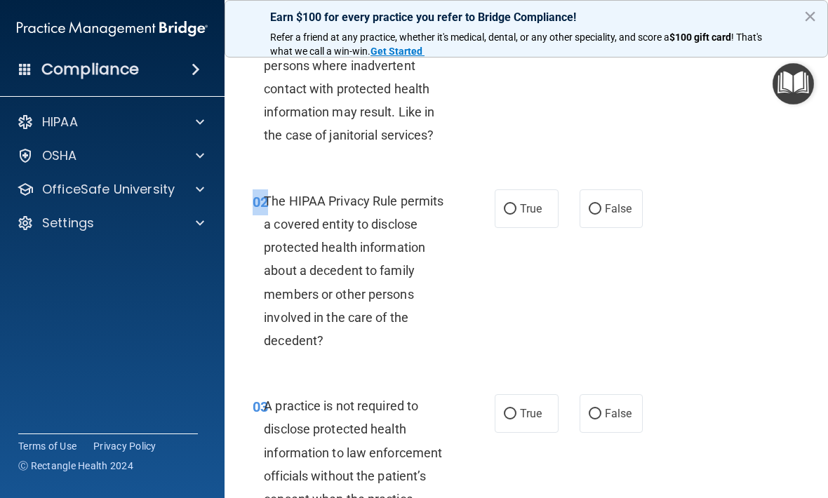
click at [523, 205] on span "True" at bounding box center [531, 208] width 22 height 13
click at [516, 205] on input "True" at bounding box center [510, 209] width 13 height 11
radio input "true"
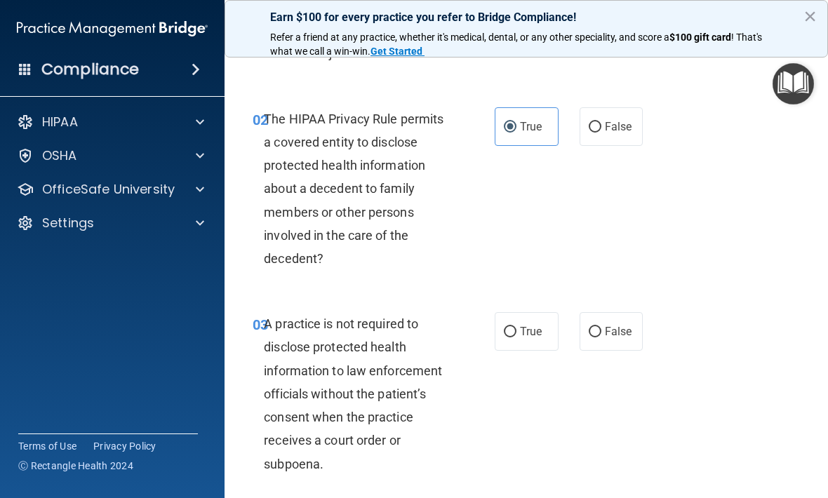
scroll to position [210, 0]
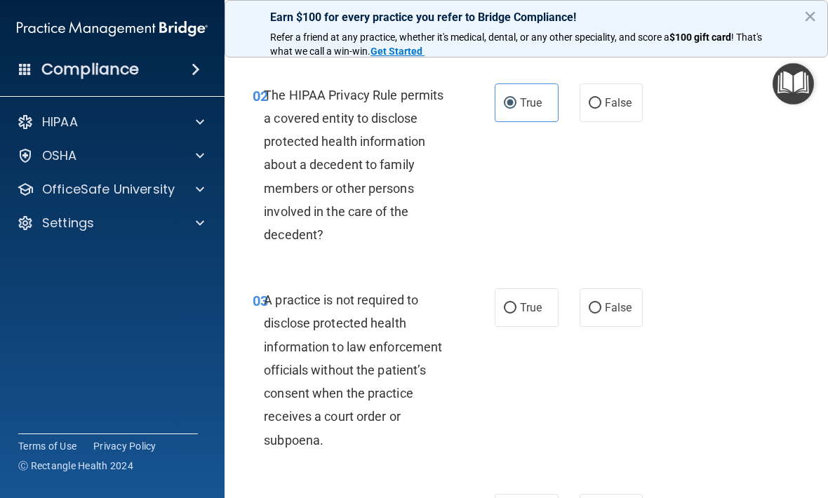
click at [610, 311] on span "False" at bounding box center [618, 307] width 27 height 13
click at [601, 311] on input "False" at bounding box center [595, 308] width 13 height 11
radio input "true"
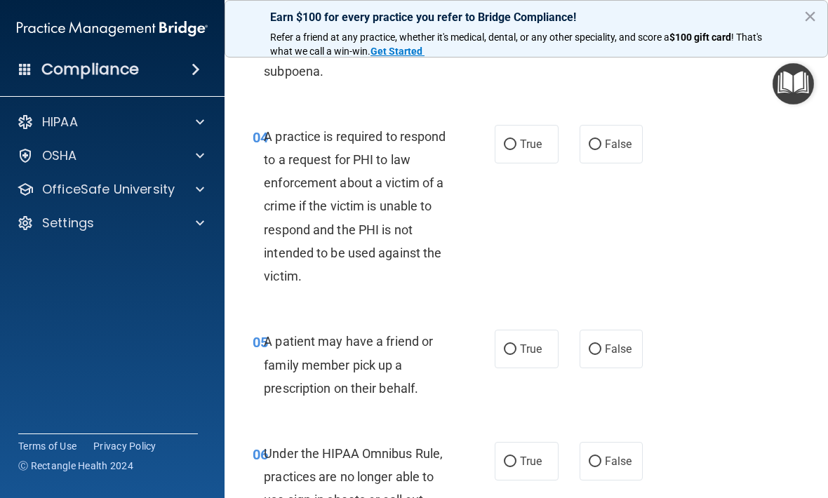
scroll to position [562, 0]
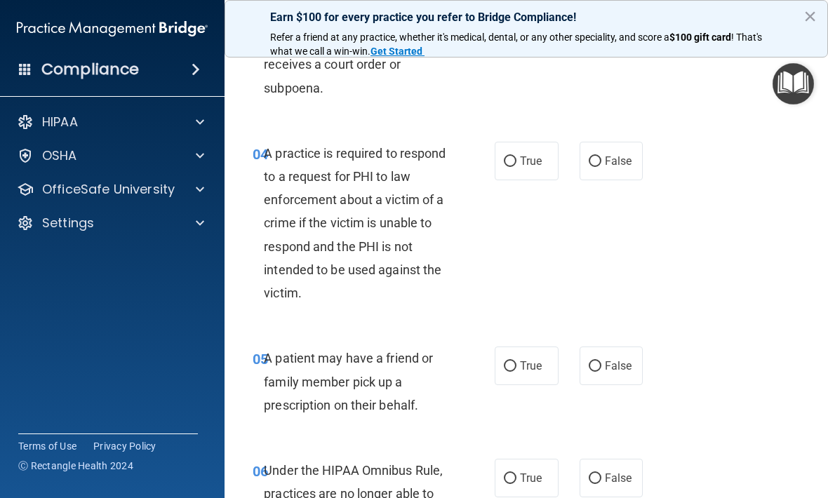
click at [512, 163] on input "True" at bounding box center [510, 161] width 13 height 11
radio input "true"
click at [525, 352] on label "True" at bounding box center [527, 366] width 64 height 39
click at [516, 361] on input "True" at bounding box center [510, 366] width 13 height 11
radio input "true"
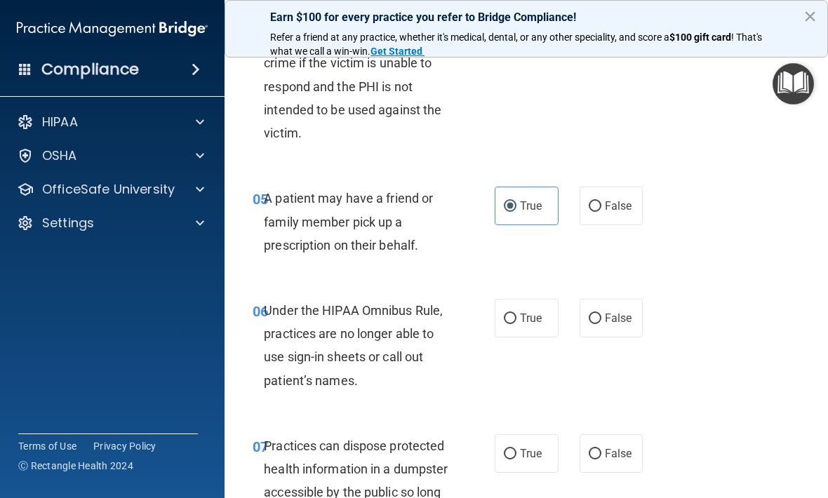
scroll to position [747, 0]
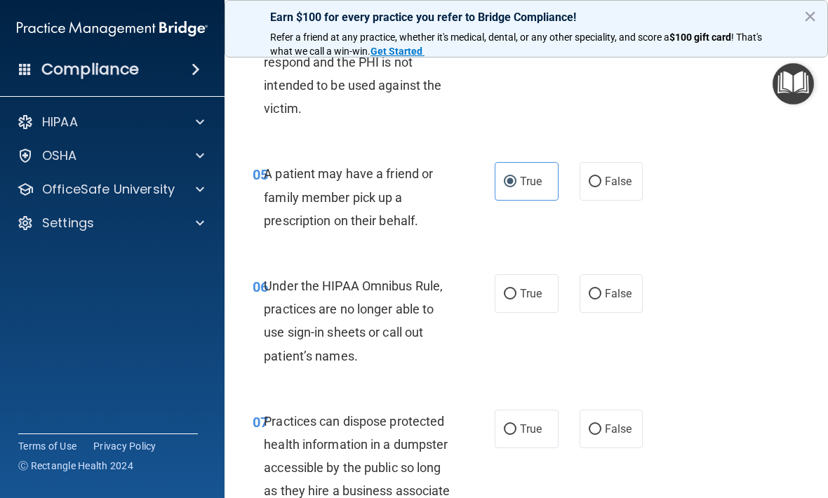
click at [610, 300] on label "False" at bounding box center [612, 293] width 64 height 39
click at [601, 300] on input "False" at bounding box center [595, 294] width 13 height 11
radio input "true"
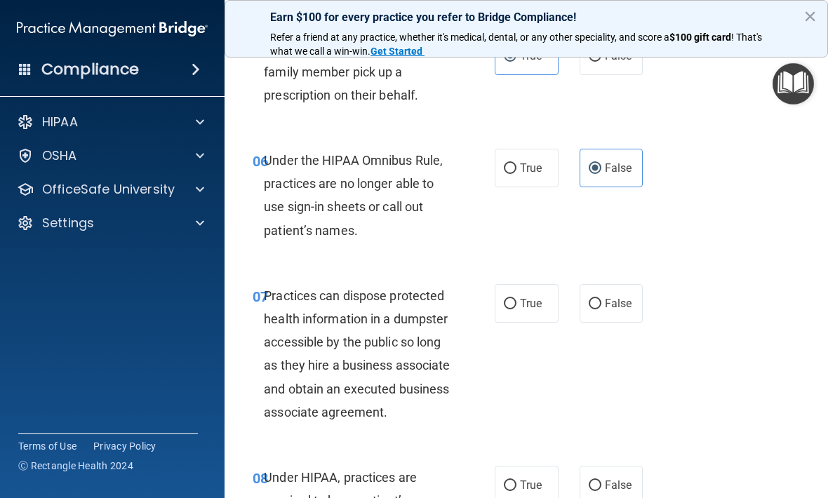
scroll to position [888, 0]
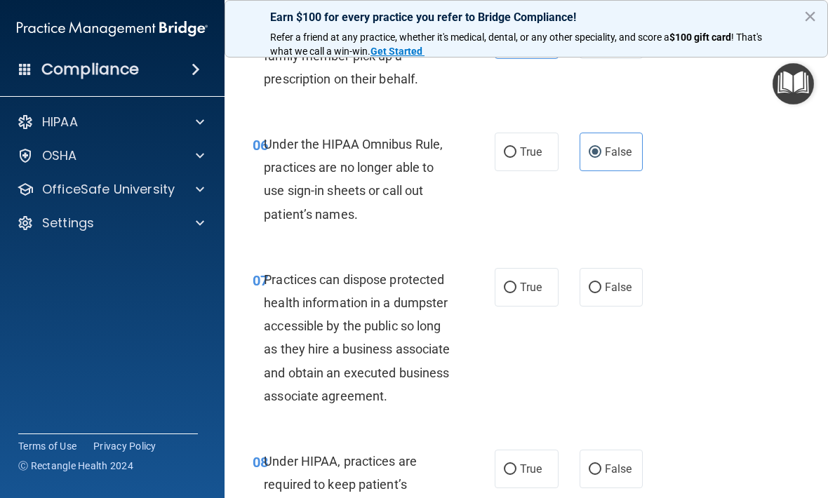
click at [603, 276] on label "False" at bounding box center [612, 287] width 64 height 39
click at [601, 283] on input "False" at bounding box center [595, 288] width 13 height 11
radio input "true"
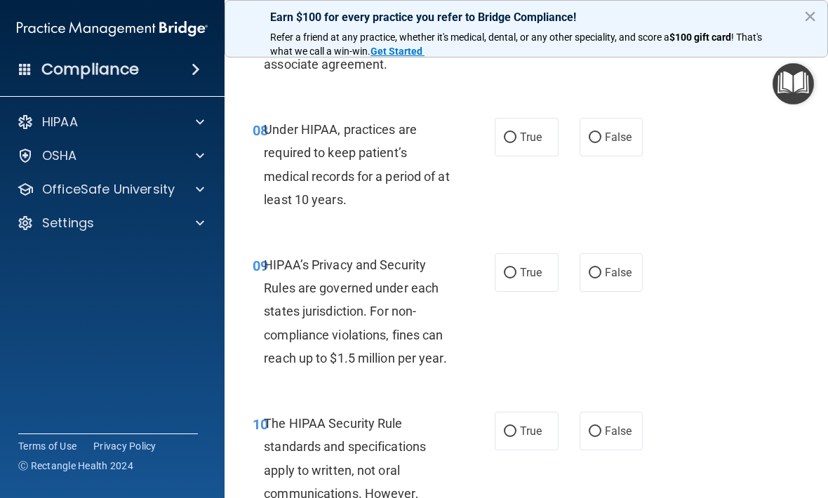
scroll to position [1221, 0]
click at [616, 143] on span "False" at bounding box center [618, 136] width 27 height 13
click at [601, 142] on input "False" at bounding box center [595, 137] width 13 height 11
radio input "true"
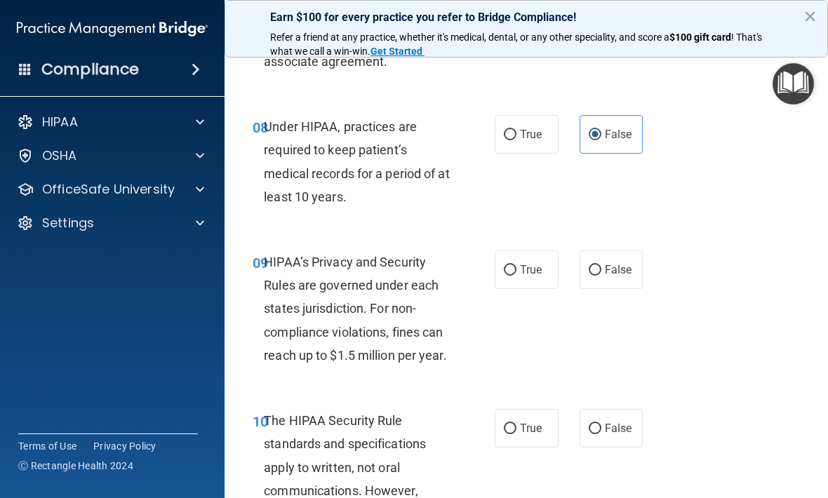
click at [594, 276] on input "False" at bounding box center [595, 270] width 13 height 11
radio input "true"
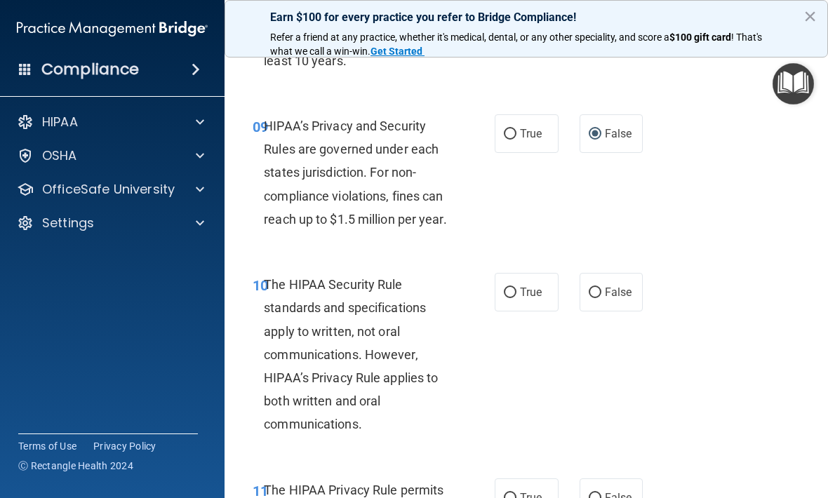
scroll to position [1361, 0]
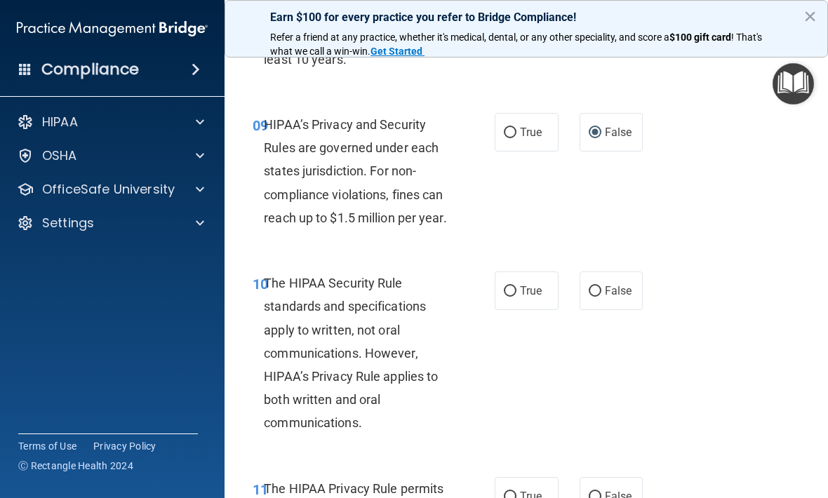
click at [518, 304] on label "True" at bounding box center [527, 291] width 64 height 39
click at [516, 297] on input "True" at bounding box center [510, 291] width 13 height 11
radio input "true"
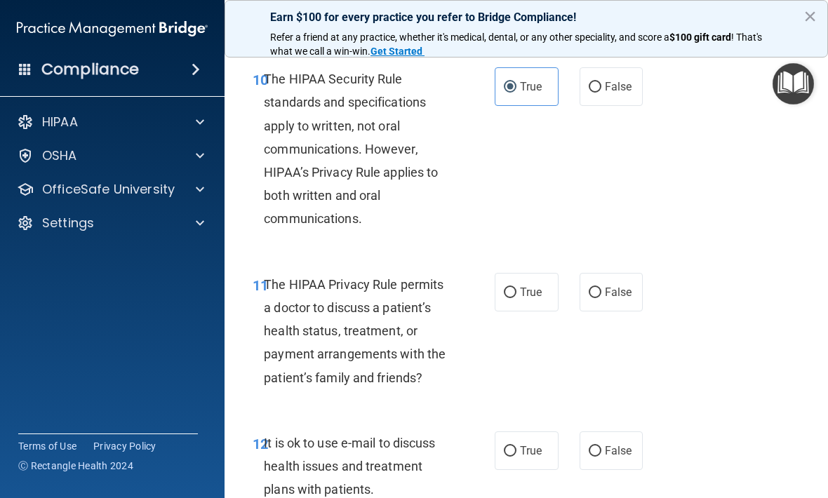
scroll to position [1570, 0]
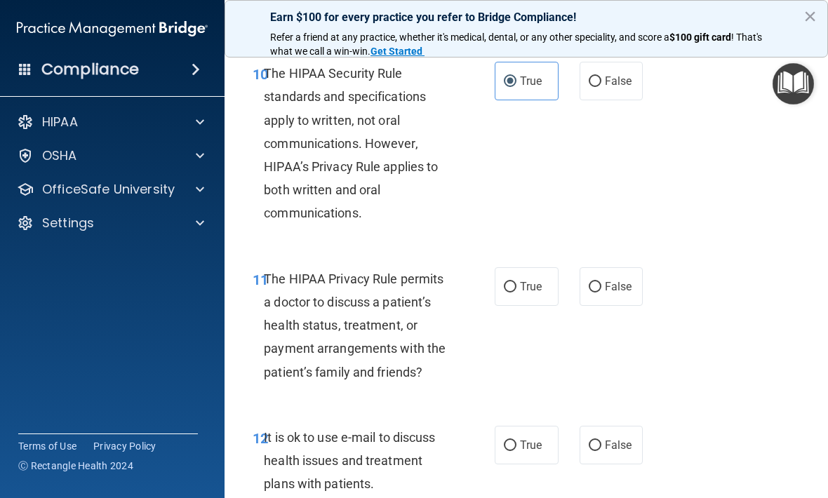
click at [496, 305] on label "True" at bounding box center [527, 286] width 64 height 39
click at [504, 293] on input "True" at bounding box center [510, 287] width 13 height 11
radio input "true"
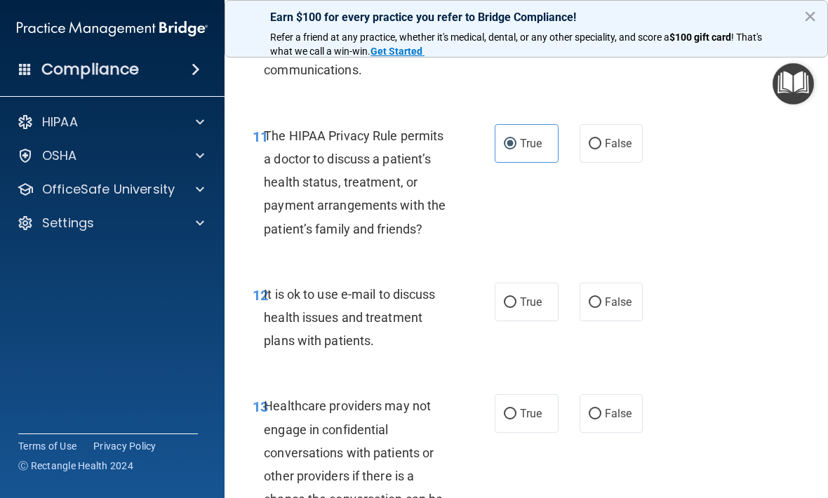
scroll to position [1716, 0]
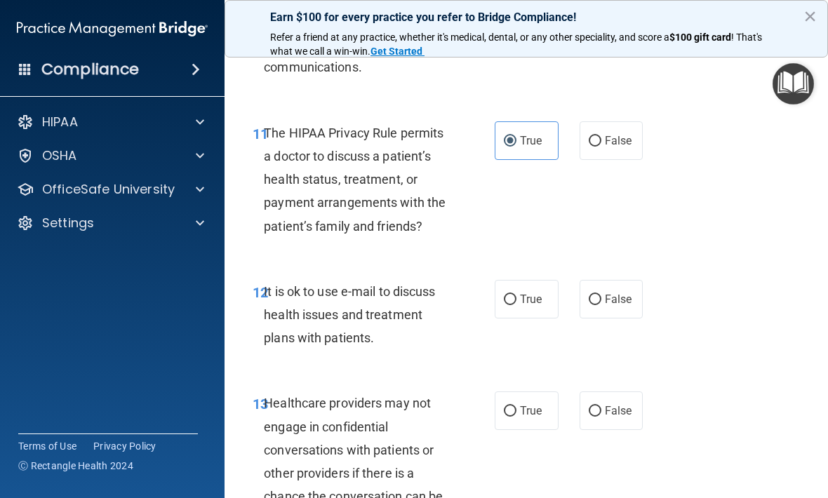
click at [514, 305] on input "True" at bounding box center [510, 300] width 13 height 11
radio input "true"
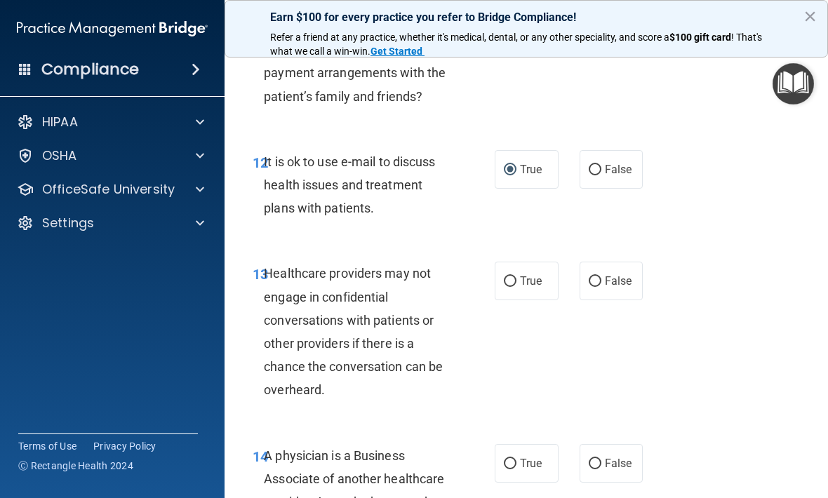
scroll to position [1851, 0]
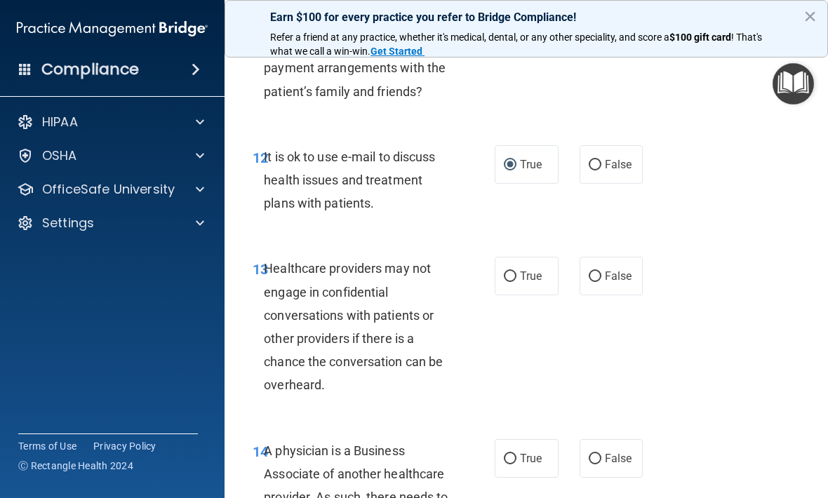
click at [598, 282] on input "False" at bounding box center [595, 277] width 13 height 11
radio input "true"
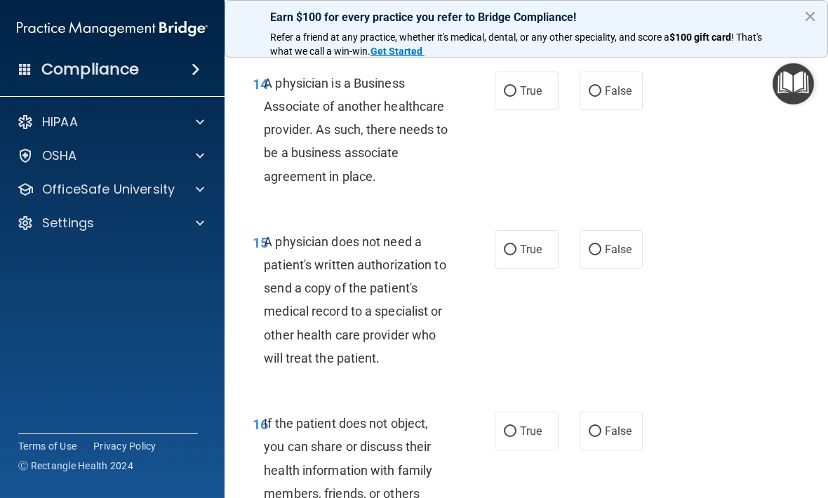
scroll to position [2221, 0]
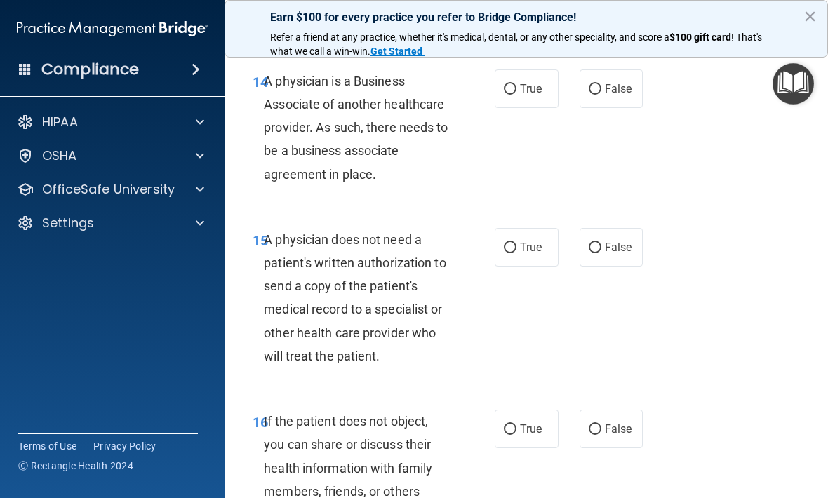
click at [533, 436] on span "True" at bounding box center [531, 428] width 22 height 13
click at [516, 435] on input "True" at bounding box center [510, 430] width 13 height 11
radio input "true"
click at [511, 253] on input "True" at bounding box center [510, 248] width 13 height 11
radio input "true"
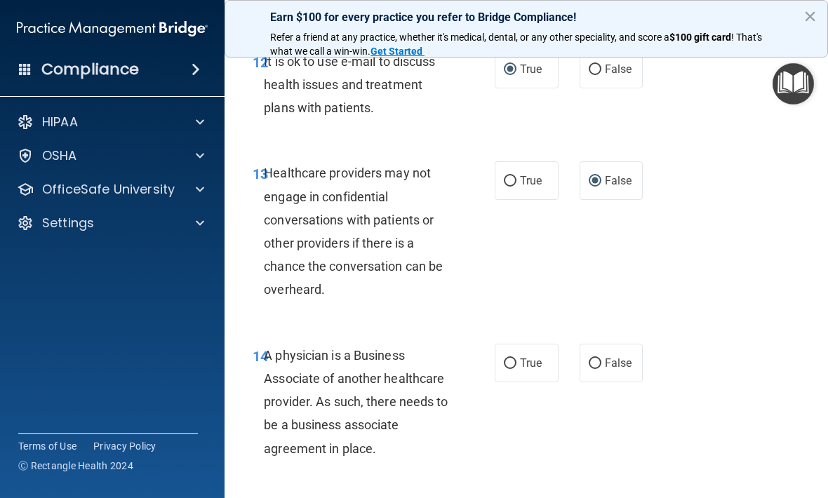
scroll to position [1946, 0]
click at [606, 370] on span "False" at bounding box center [618, 362] width 27 height 13
click at [601, 369] on input "False" at bounding box center [595, 364] width 13 height 11
radio input "true"
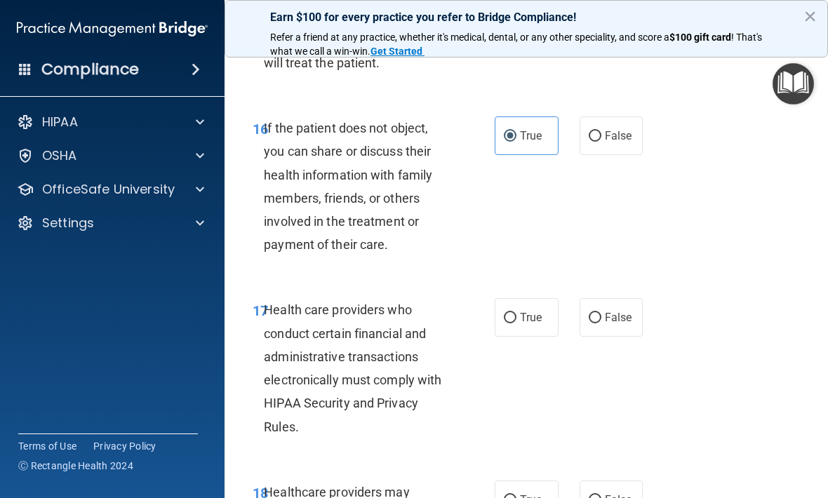
scroll to position [2516, 0]
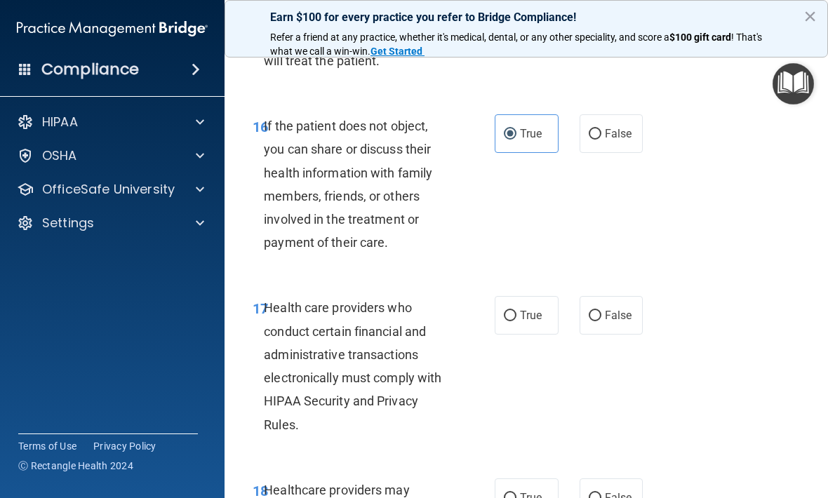
click at [512, 321] on input "True" at bounding box center [510, 316] width 13 height 11
radio input "true"
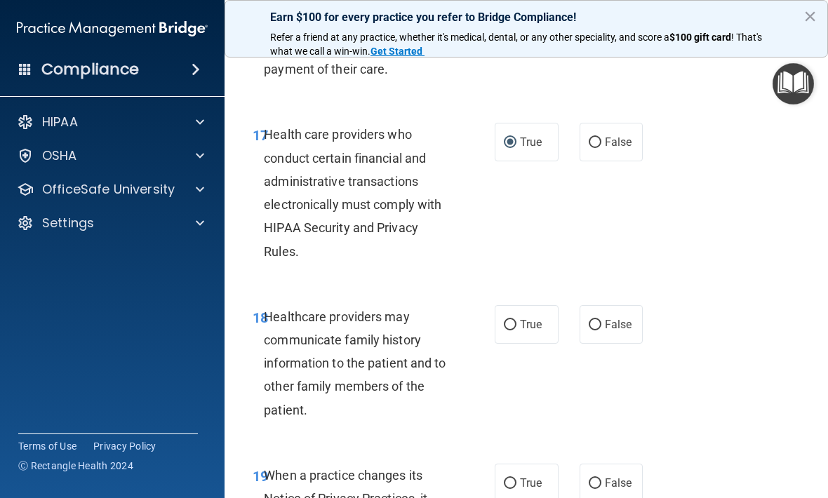
scroll to position [2699, 0]
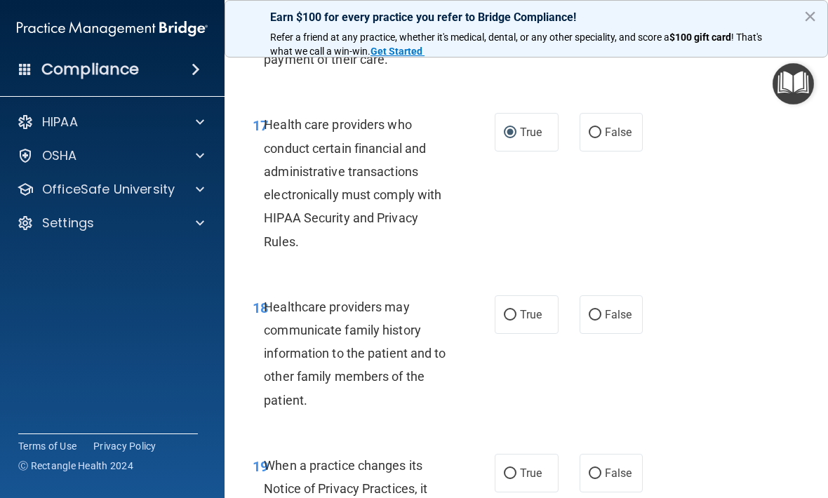
click at [528, 321] on span "True" at bounding box center [531, 314] width 22 height 13
click at [516, 321] on input "True" at bounding box center [510, 315] width 13 height 11
radio input "true"
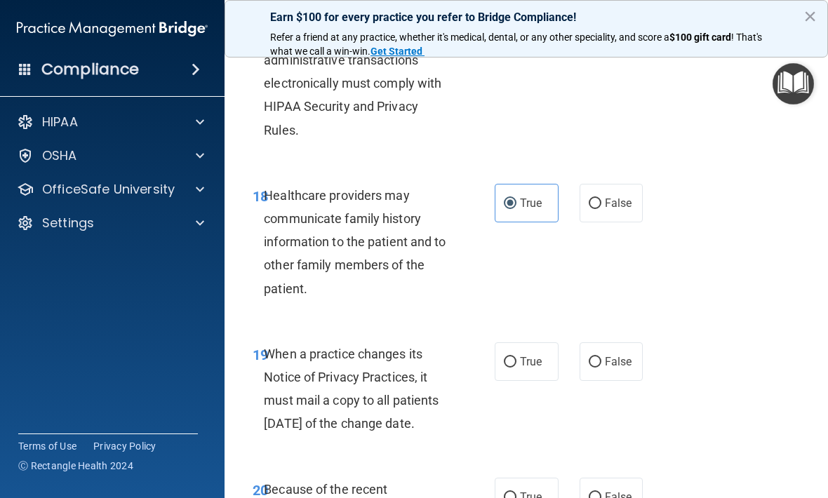
scroll to position [2834, 0]
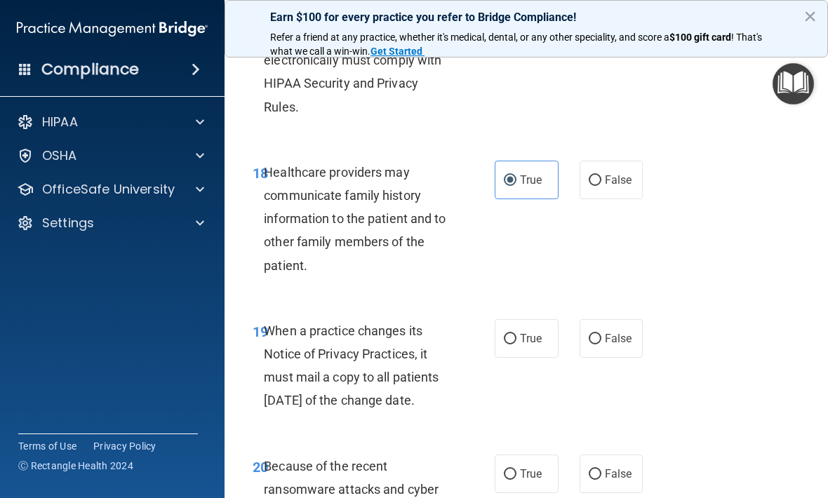
click at [596, 342] on input "False" at bounding box center [595, 339] width 13 height 11
radio input "true"
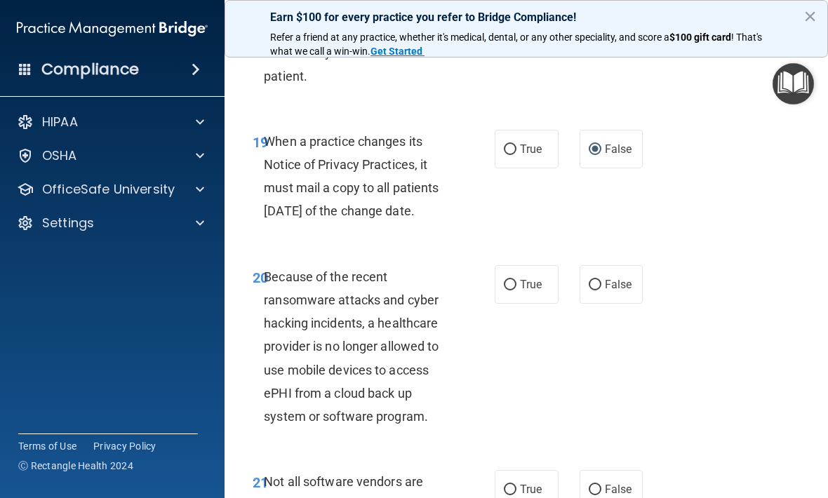
scroll to position [3037, 0]
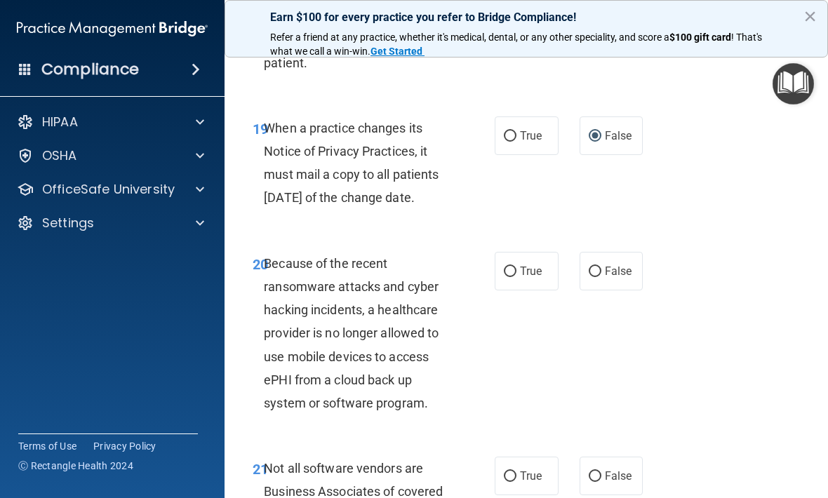
click at [599, 289] on label "False" at bounding box center [612, 271] width 64 height 39
click at [599, 277] on input "False" at bounding box center [595, 272] width 13 height 11
radio input "true"
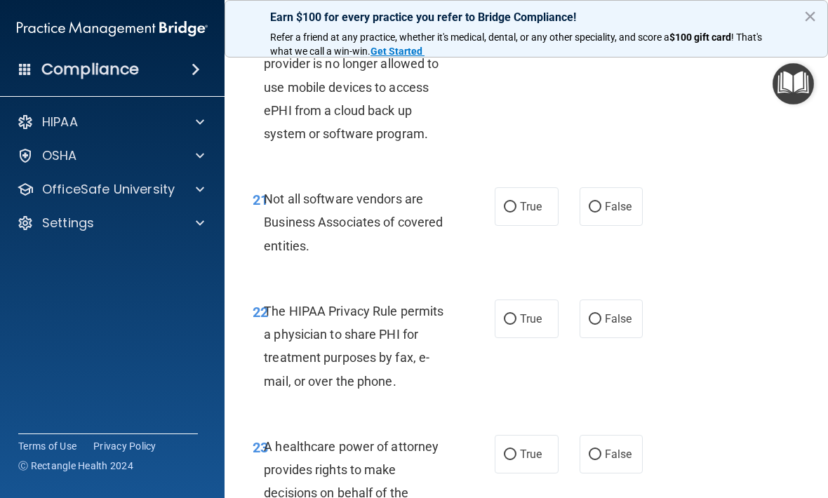
scroll to position [3307, 0]
click at [514, 212] on input "True" at bounding box center [510, 206] width 13 height 11
radio input "true"
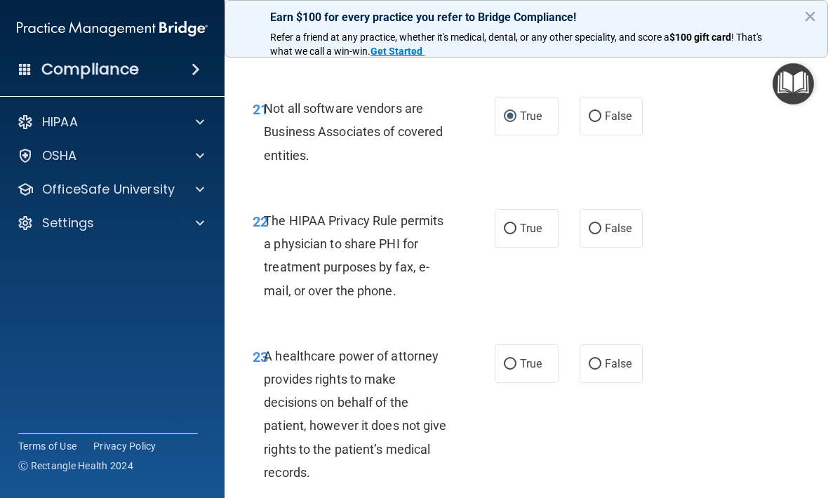
scroll to position [3399, 0]
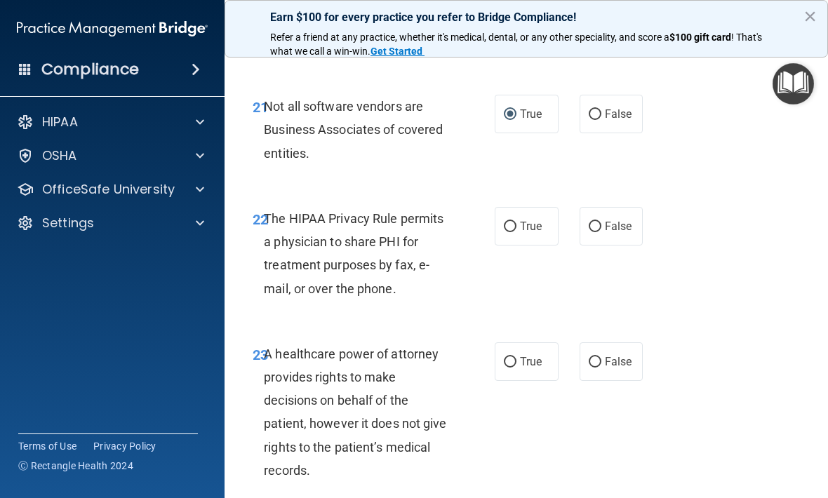
click at [523, 246] on label "True" at bounding box center [527, 226] width 64 height 39
click at [516, 232] on input "True" at bounding box center [510, 227] width 13 height 11
radio input "true"
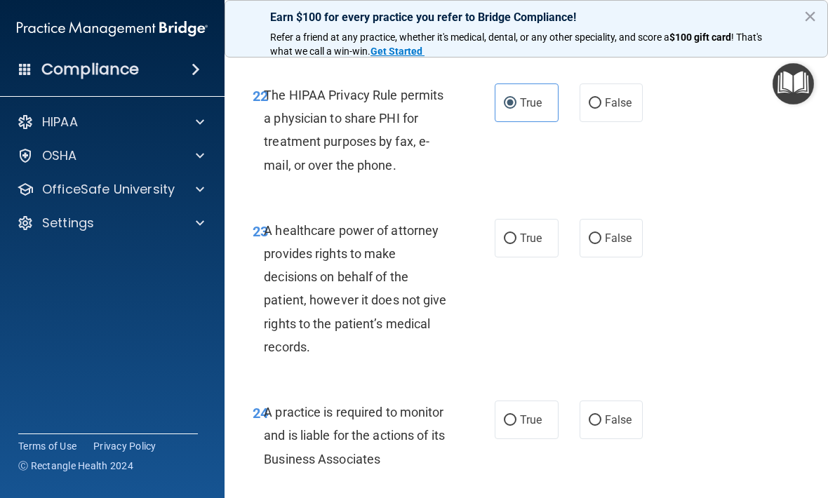
scroll to position [3528, 0]
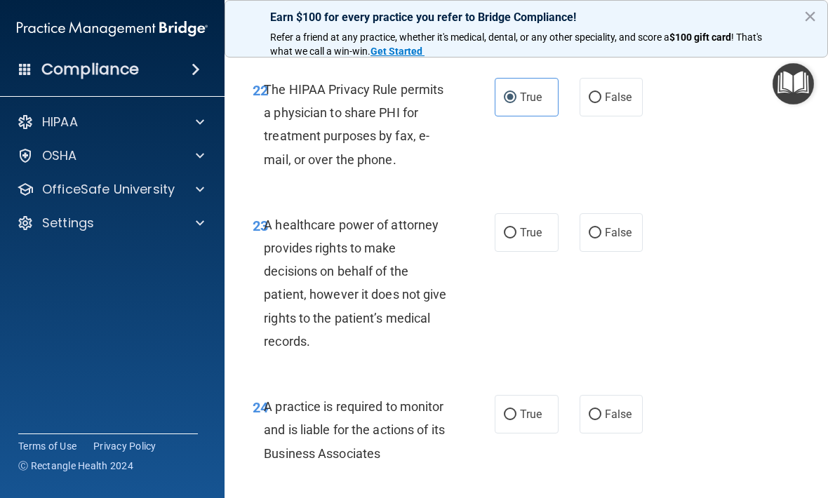
click at [611, 252] on label "False" at bounding box center [612, 232] width 64 height 39
click at [601, 239] on input "False" at bounding box center [595, 233] width 13 height 11
radio input "true"
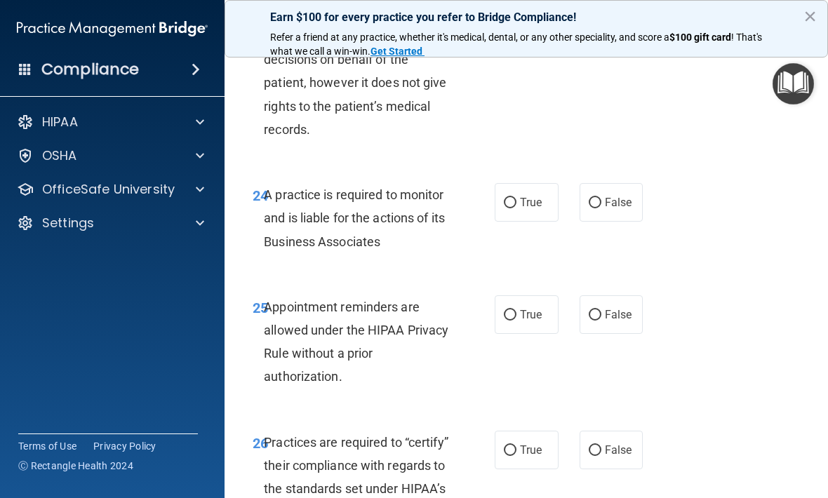
scroll to position [3740, 0]
click at [600, 208] on input "False" at bounding box center [595, 203] width 13 height 11
radio input "true"
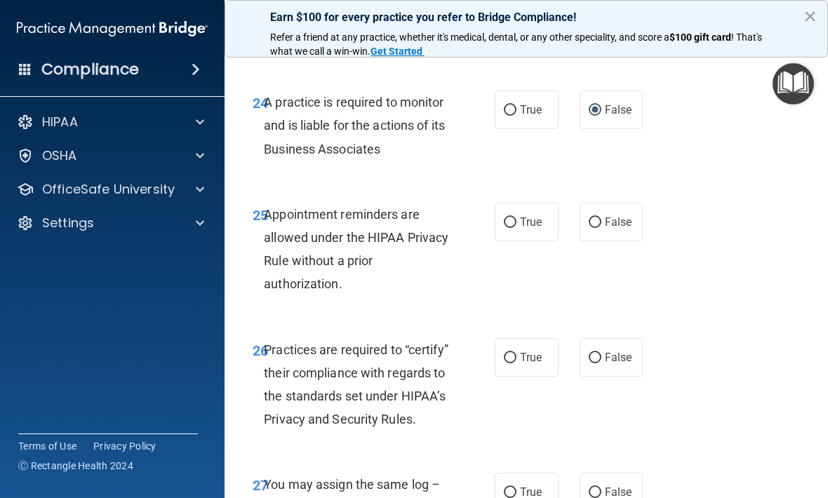
scroll to position [3834, 0]
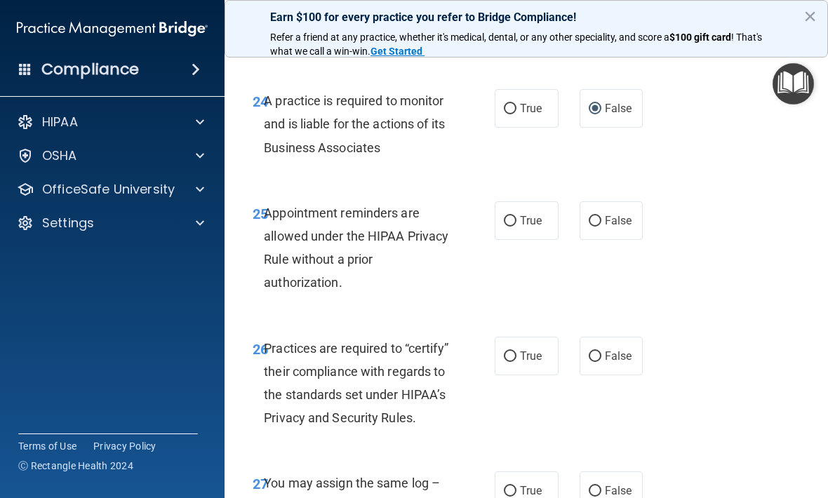
click at [603, 375] on label "False" at bounding box center [612, 356] width 64 height 39
click at [601, 362] on input "False" at bounding box center [595, 357] width 13 height 11
radio input "true"
click at [531, 227] on span "True" at bounding box center [531, 220] width 22 height 13
click at [516, 227] on input "True" at bounding box center [510, 221] width 13 height 11
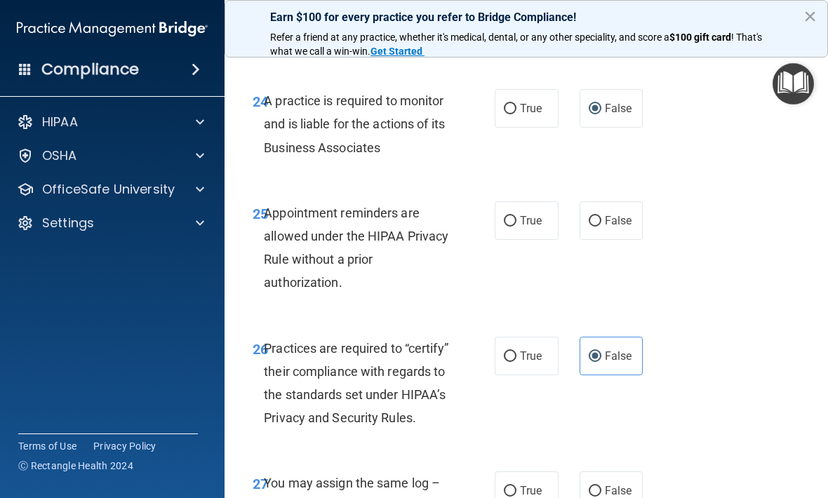
radio input "true"
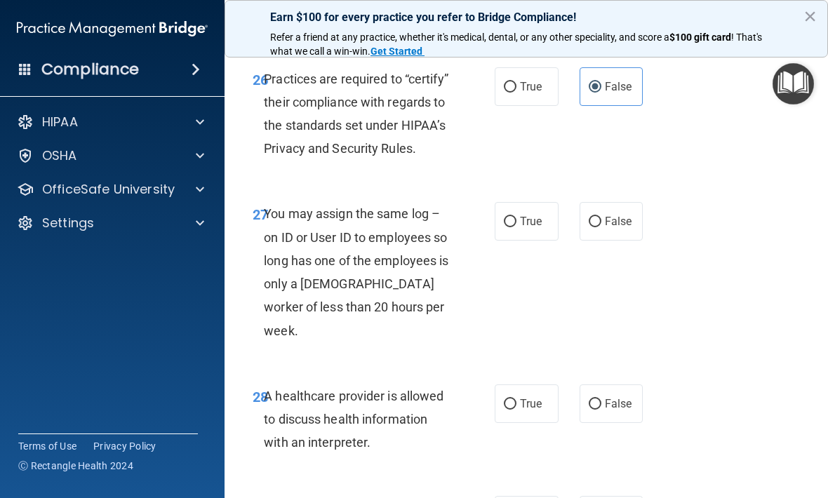
scroll to position [4104, 0]
click at [594, 227] on input "False" at bounding box center [595, 221] width 13 height 11
radio input "true"
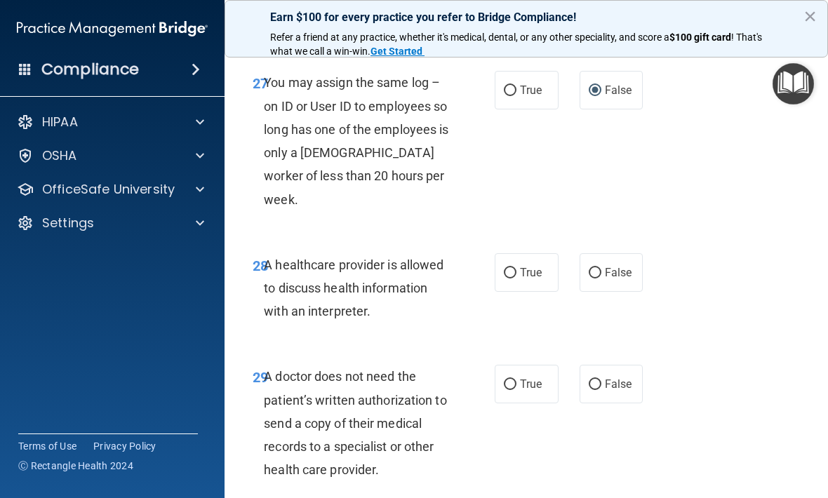
scroll to position [4236, 0]
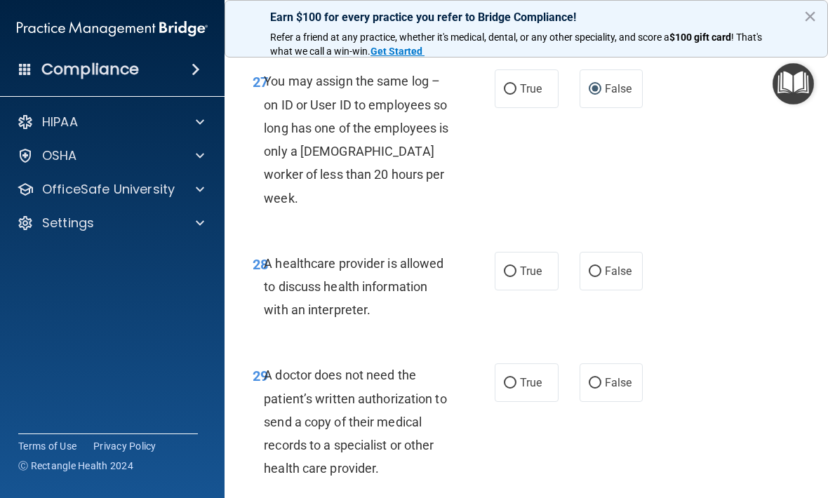
click at [528, 278] on span "True" at bounding box center [531, 271] width 22 height 13
click at [516, 277] on input "True" at bounding box center [510, 272] width 13 height 11
radio input "true"
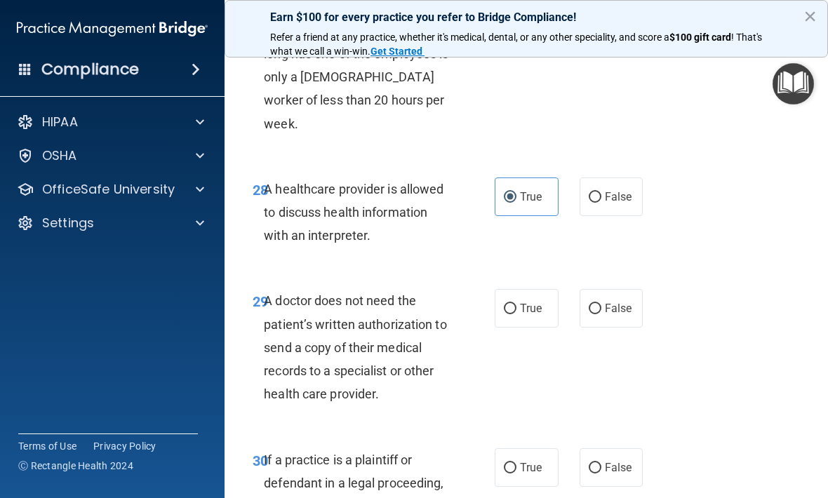
scroll to position [4327, 0]
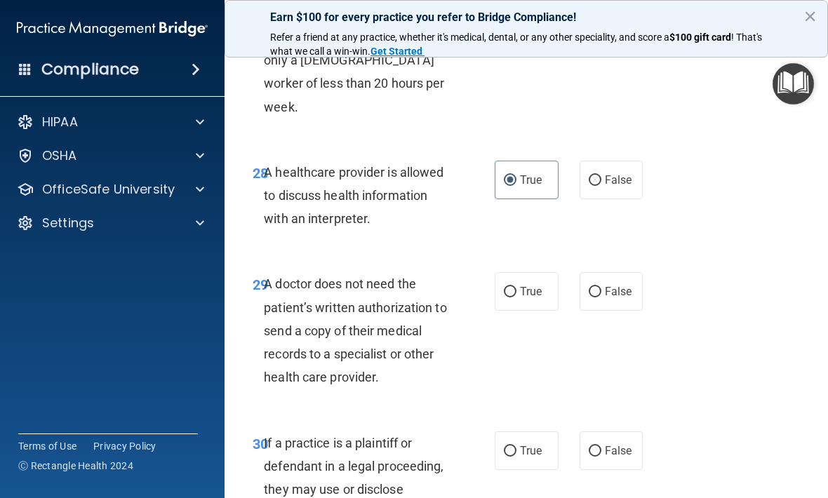
click at [528, 298] on span "True" at bounding box center [531, 291] width 22 height 13
click at [516, 298] on input "True" at bounding box center [510, 292] width 13 height 11
radio input "true"
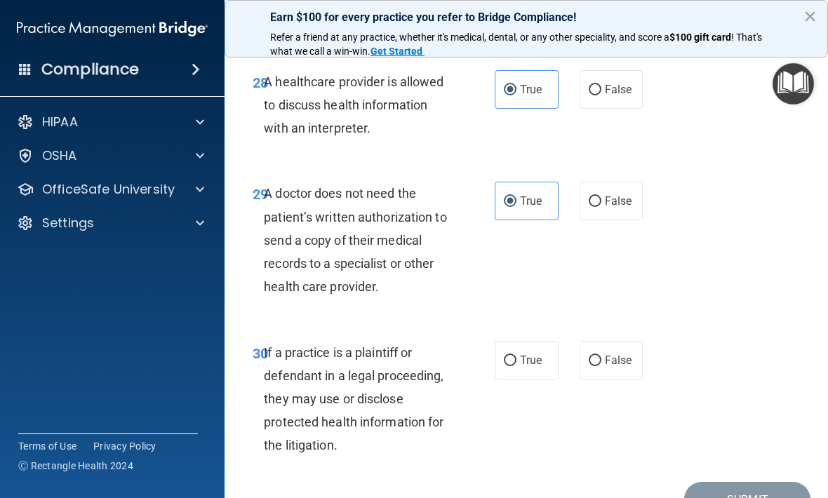
scroll to position [4419, 0]
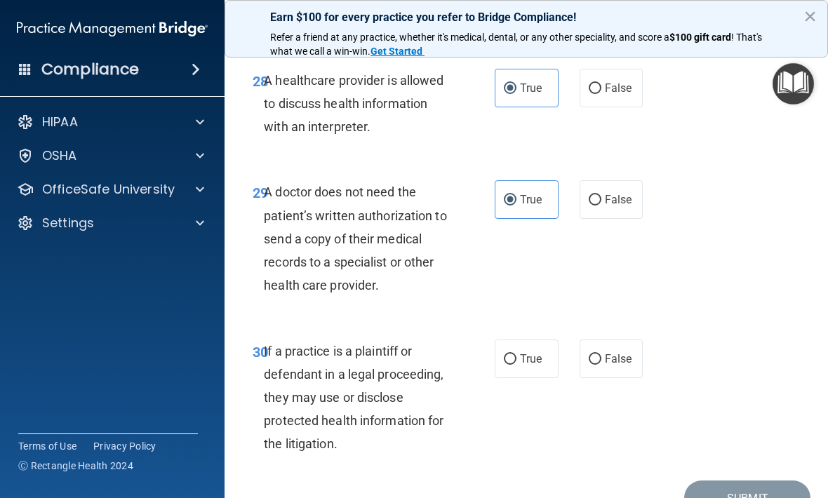
click at [515, 354] on input "True" at bounding box center [510, 359] width 13 height 11
radio input "true"
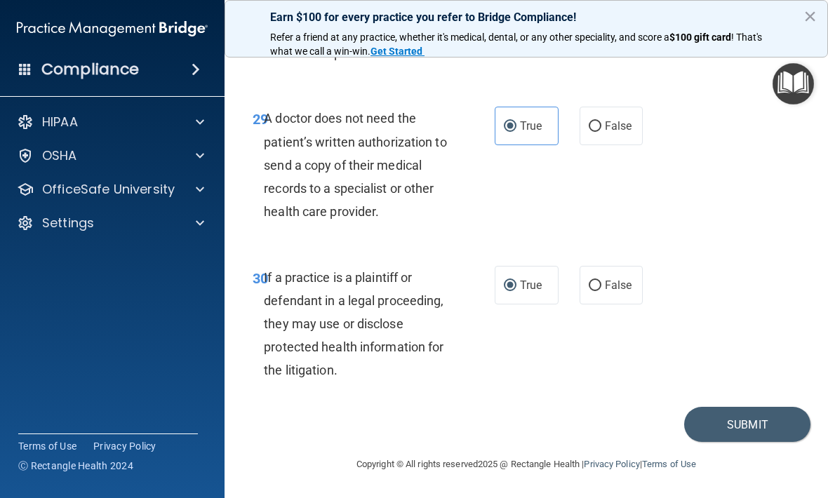
scroll to position [4492, 0]
click at [776, 433] on button "Submit" at bounding box center [747, 426] width 126 height 36
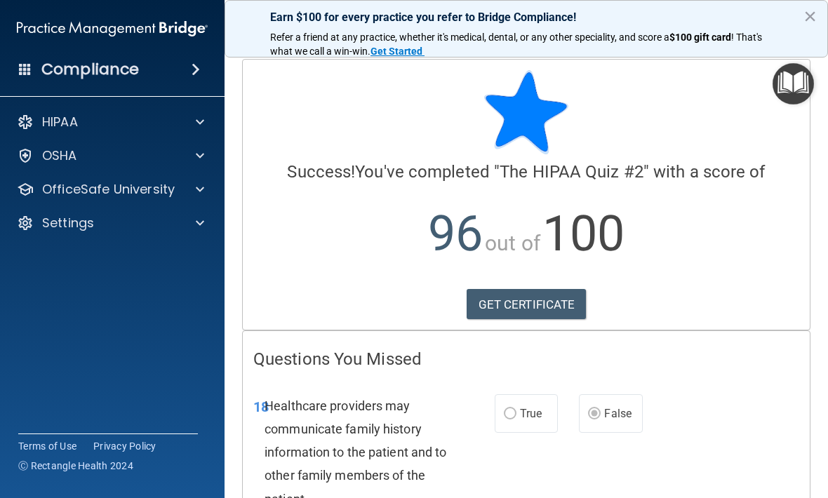
click at [554, 305] on link "GET CERTIFICATE" at bounding box center [527, 304] width 120 height 31
click at [815, 15] on button "×" at bounding box center [809, 16] width 13 height 22
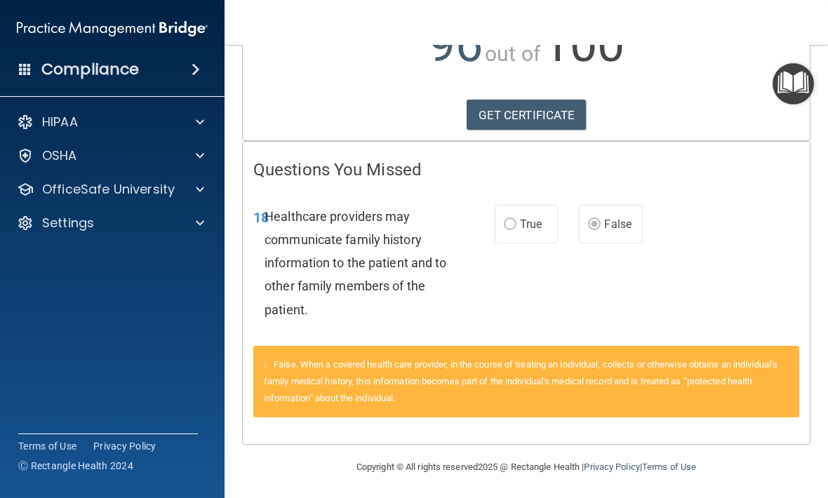
scroll to position [188, 0]
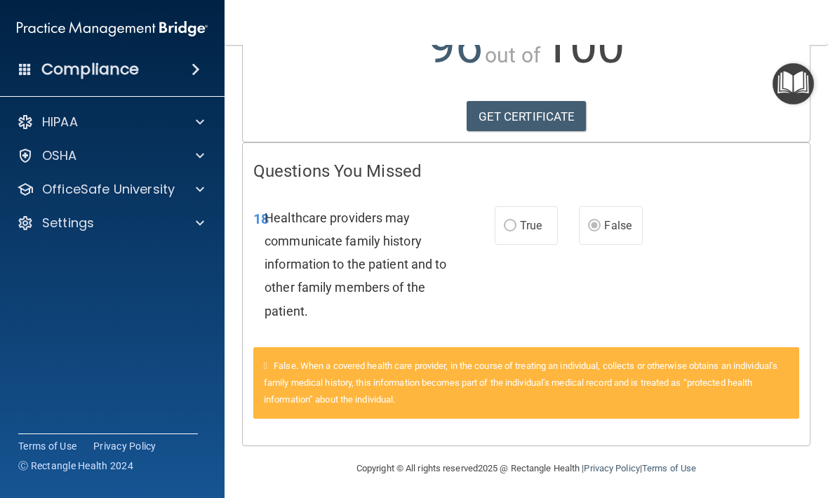
click at [794, 77] on img "Open Resource Center" at bounding box center [793, 83] width 41 height 41
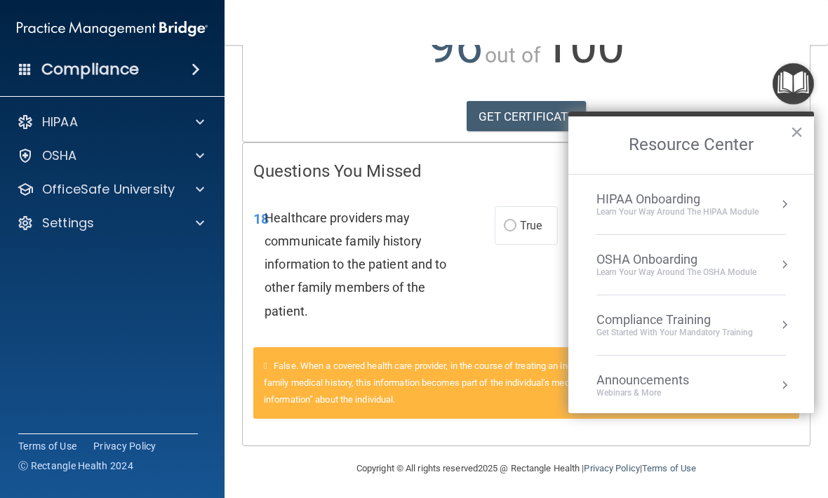
click at [61, 198] on p "OfficeSafe University" at bounding box center [108, 189] width 133 height 17
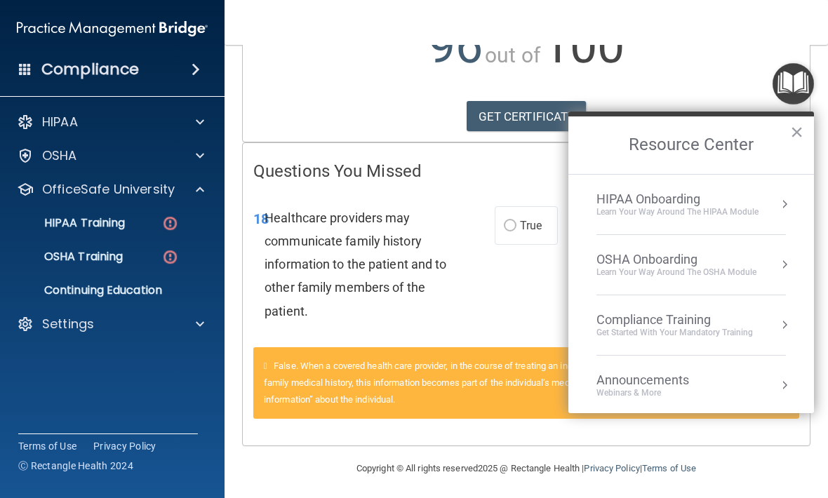
click at [79, 227] on p "HIPAA Training" at bounding box center [67, 223] width 116 height 14
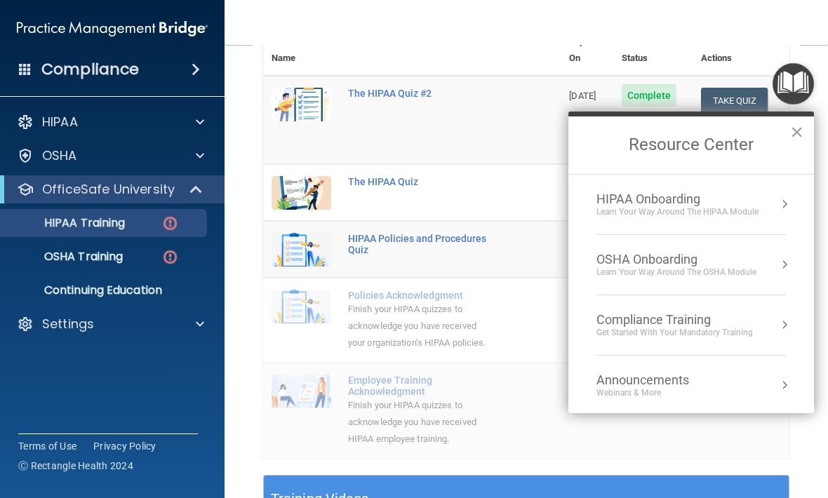
click at [790, 128] on button "×" at bounding box center [796, 132] width 13 height 22
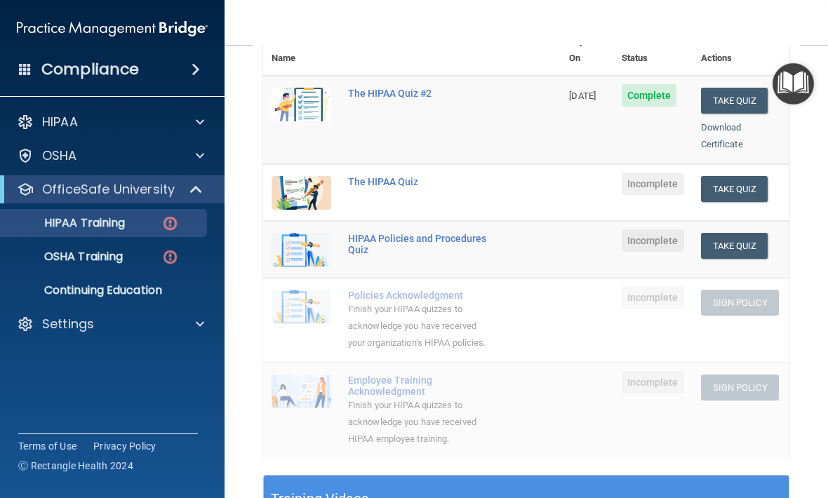
click at [749, 176] on button "Take Quiz" at bounding box center [734, 189] width 67 height 26
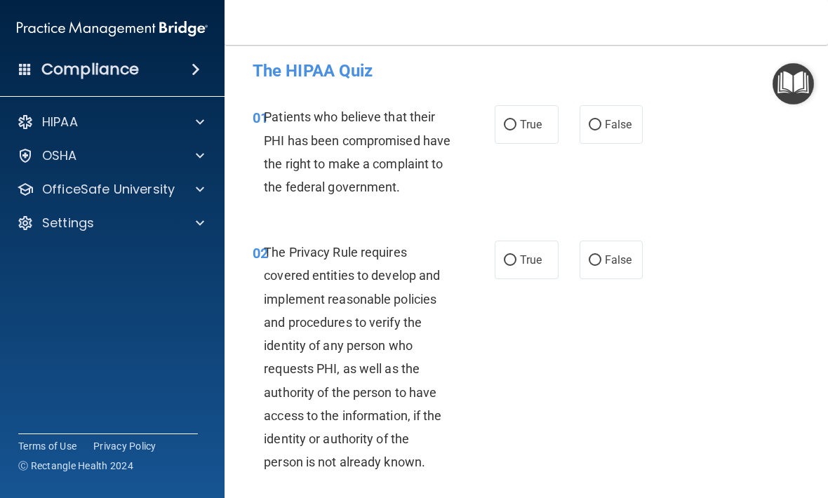
scroll to position [6, 0]
click at [506, 126] on input "True" at bounding box center [510, 124] width 13 height 11
radio input "true"
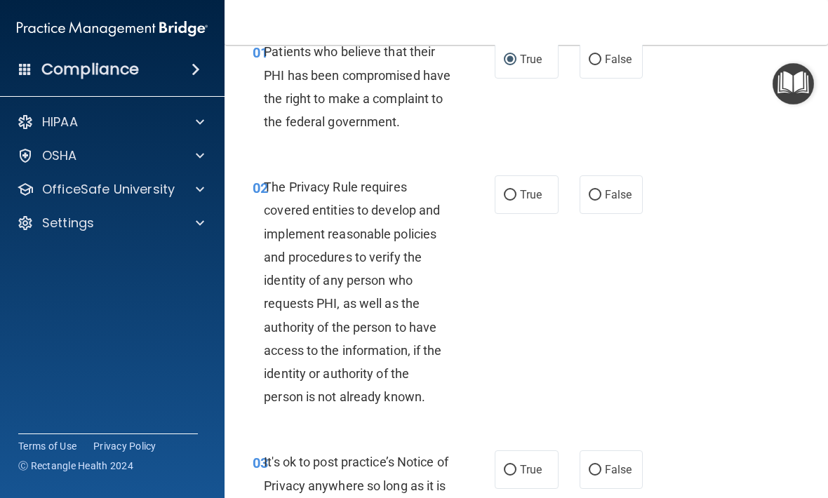
scroll to position [95, 0]
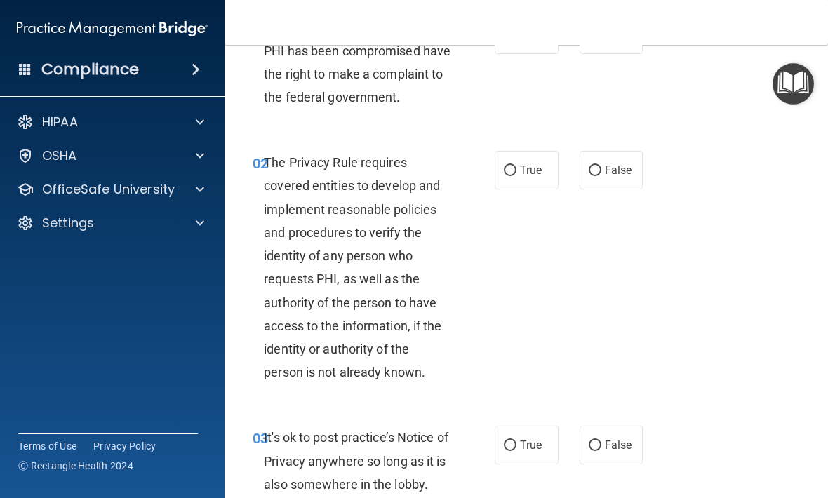
click at [505, 176] on input "True" at bounding box center [510, 171] width 13 height 11
radio input "true"
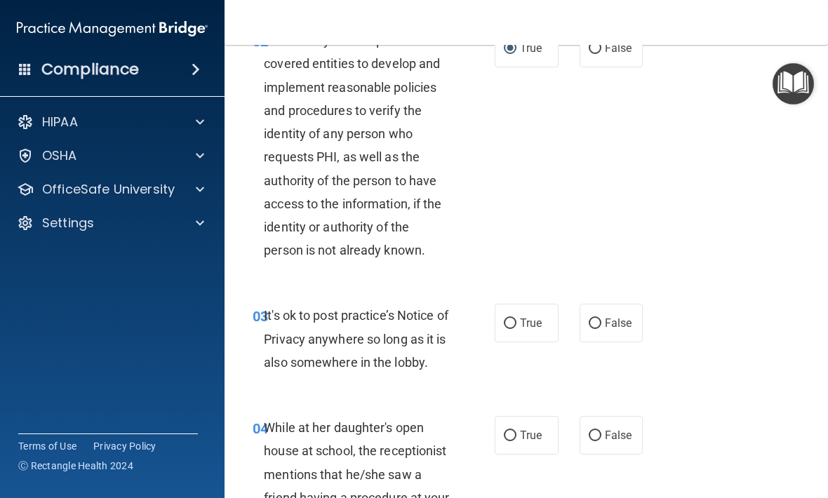
scroll to position [219, 0]
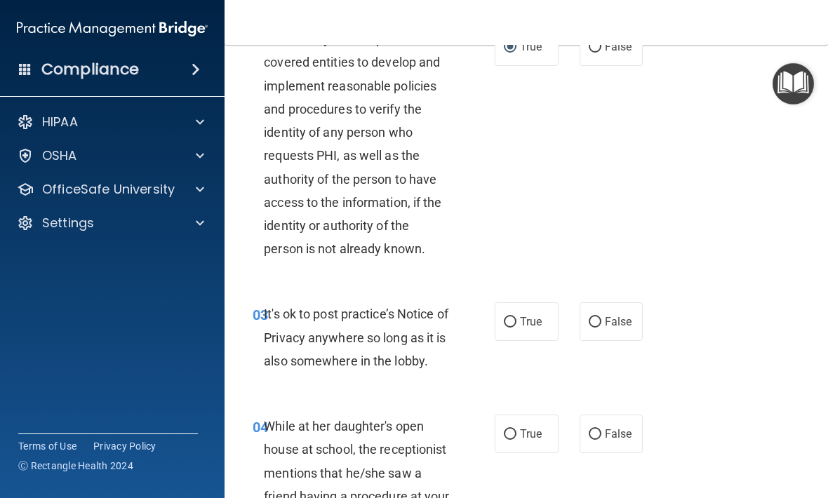
click at [589, 328] on input "False" at bounding box center [595, 322] width 13 height 11
radio input "true"
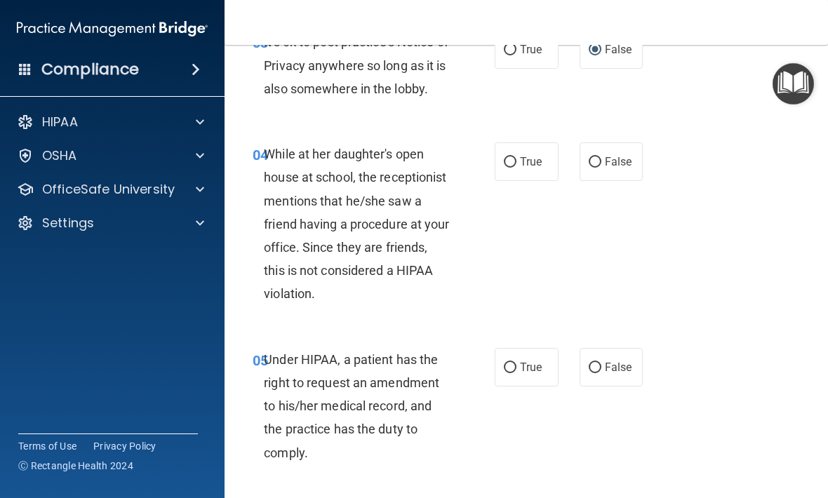
scroll to position [493, 0]
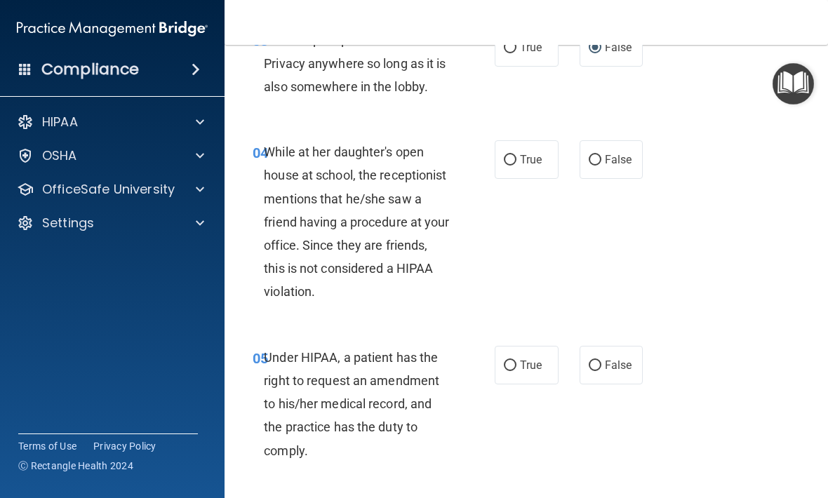
click at [599, 166] on input "False" at bounding box center [595, 160] width 13 height 11
radio input "true"
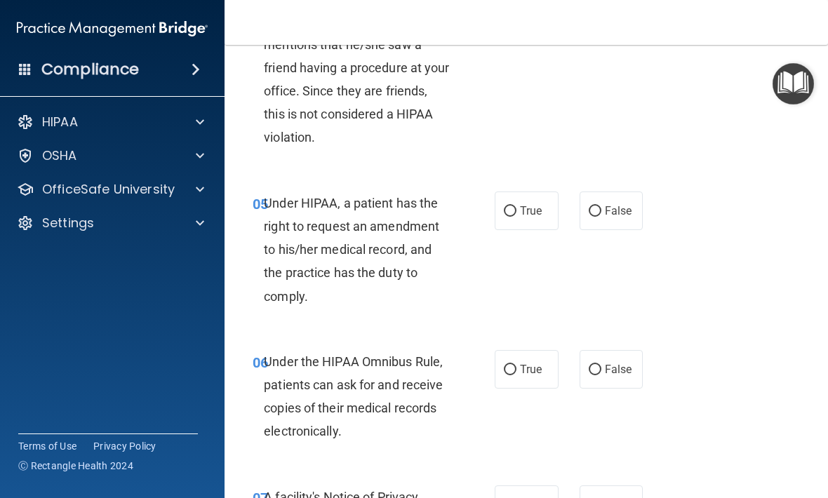
scroll to position [648, 0]
click at [597, 216] on input "False" at bounding box center [595, 211] width 13 height 11
radio input "true"
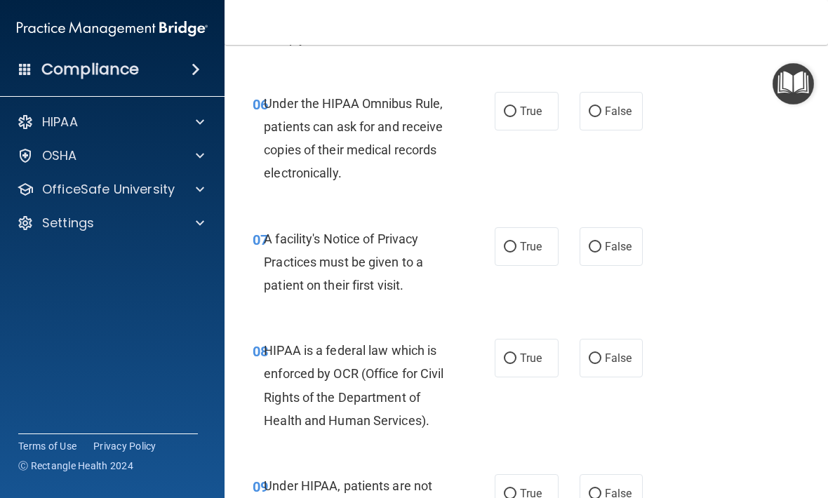
scroll to position [905, 0]
click at [526, 119] on span "True" at bounding box center [531, 111] width 22 height 13
click at [516, 118] on input "True" at bounding box center [510, 112] width 13 height 11
radio input "true"
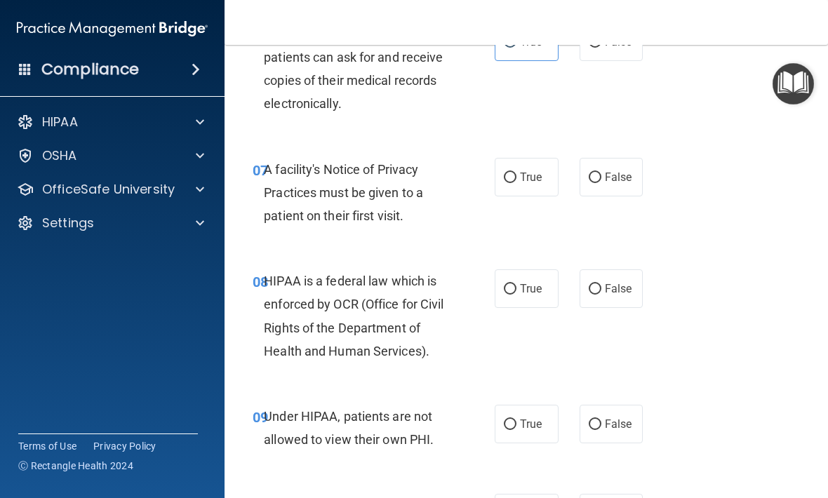
scroll to position [976, 0]
click at [526, 196] on label "True" at bounding box center [527, 176] width 64 height 39
click at [516, 182] on input "True" at bounding box center [510, 177] width 13 height 11
radio input "true"
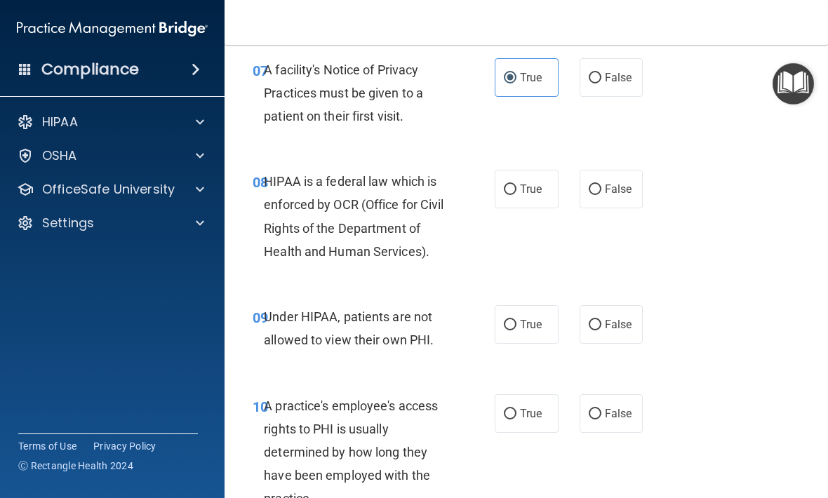
scroll to position [1083, 0]
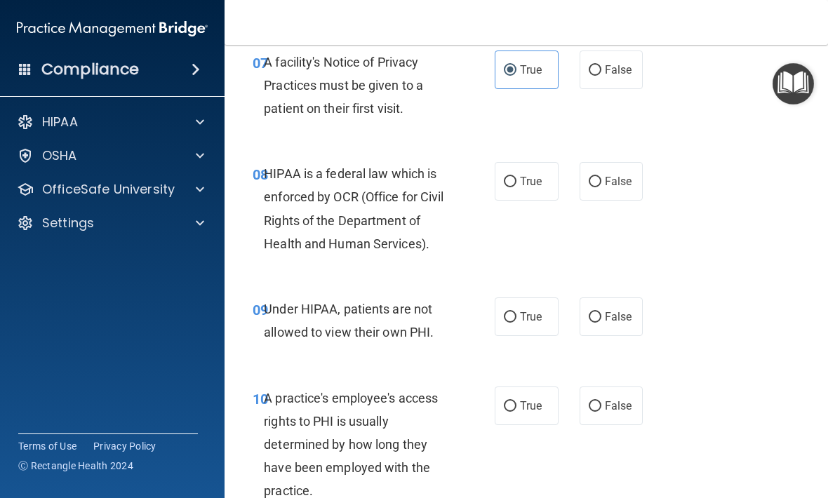
click at [535, 188] on span "True" at bounding box center [531, 181] width 22 height 13
click at [516, 187] on input "True" at bounding box center [510, 182] width 13 height 11
radio input "true"
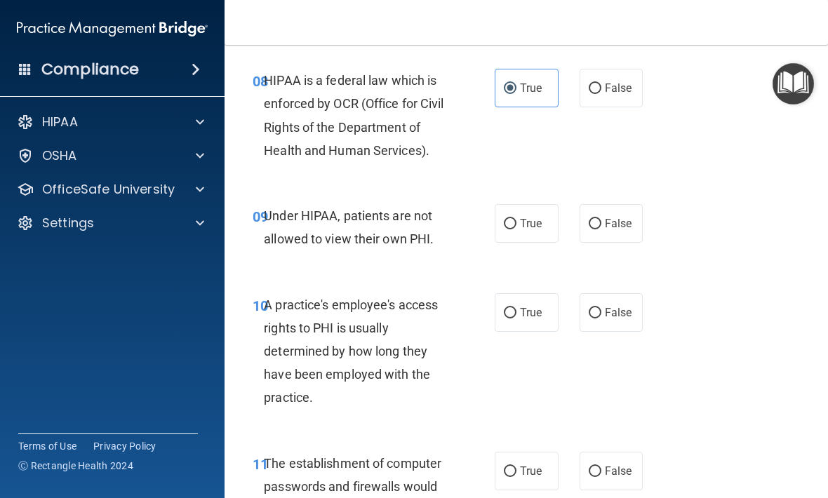
scroll to position [1207, 0]
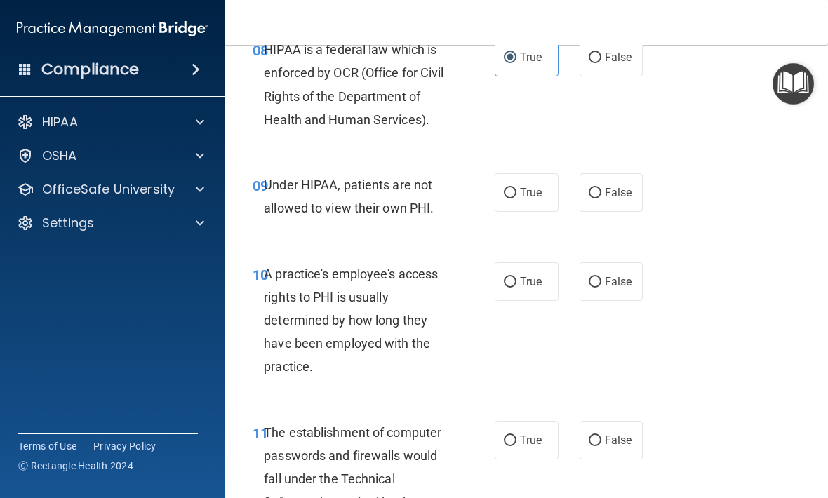
click at [608, 199] on span "False" at bounding box center [618, 192] width 27 height 13
click at [601, 199] on input "False" at bounding box center [595, 193] width 13 height 11
radio input "true"
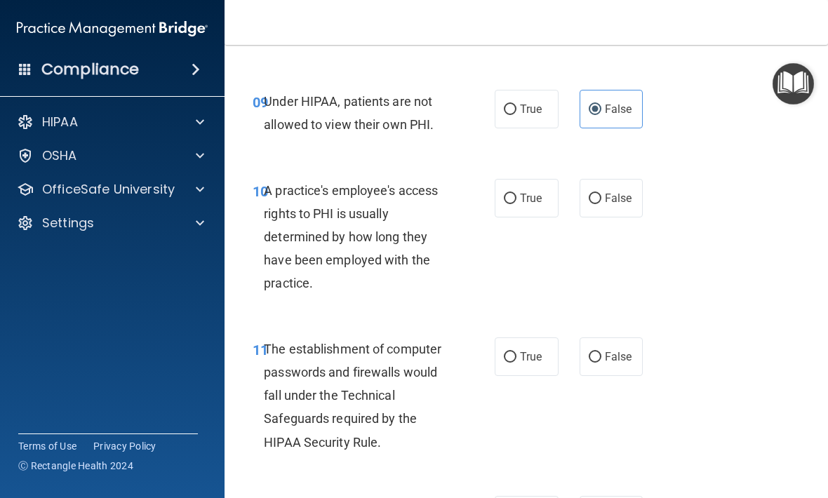
scroll to position [1292, 0]
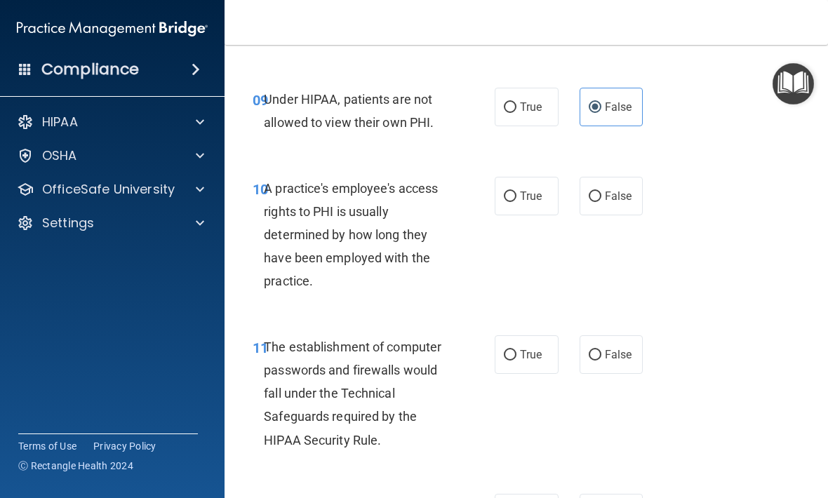
click at [598, 202] on input "False" at bounding box center [595, 197] width 13 height 11
radio input "true"
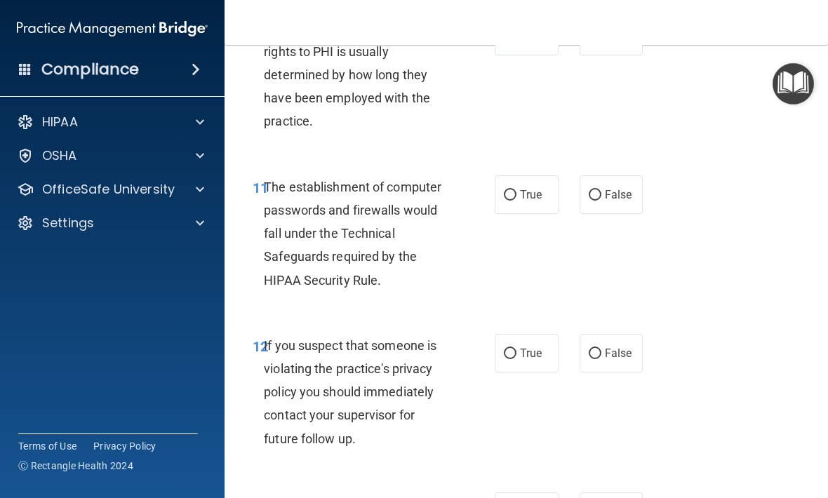
scroll to position [1476, 0]
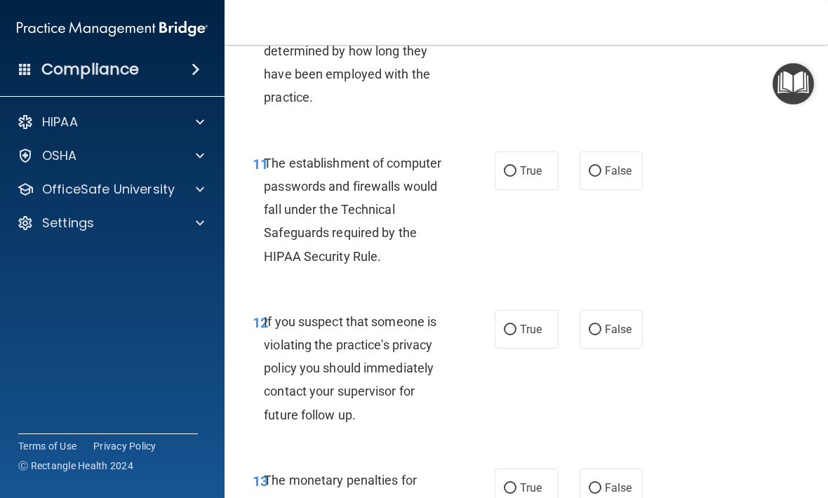
click at [514, 177] on input "True" at bounding box center [510, 171] width 13 height 11
radio input "true"
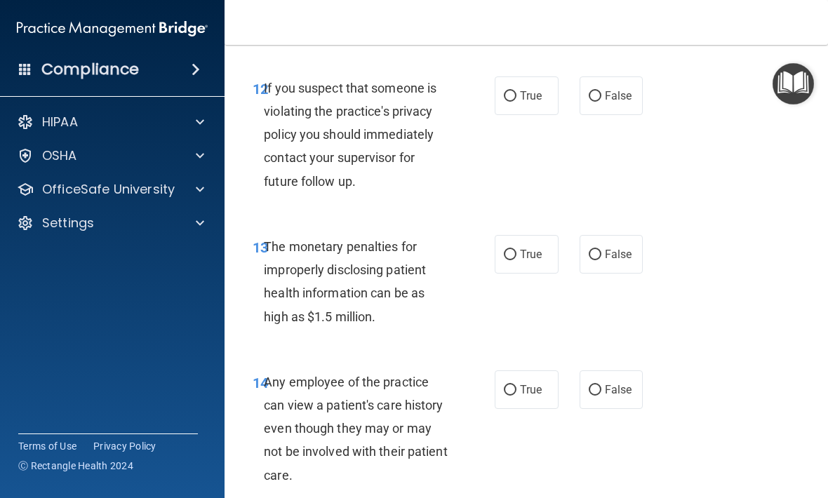
scroll to position [1711, 0]
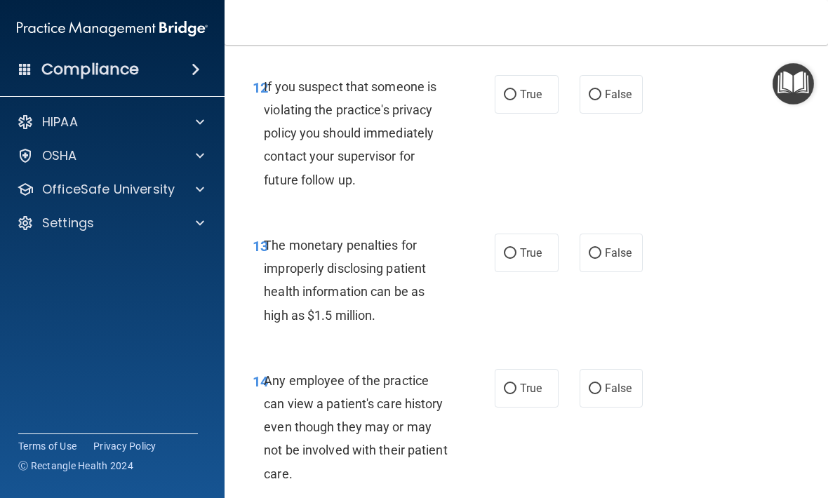
click at [535, 101] on span "True" at bounding box center [531, 94] width 22 height 13
click at [516, 100] on input "True" at bounding box center [510, 95] width 13 height 11
radio input "true"
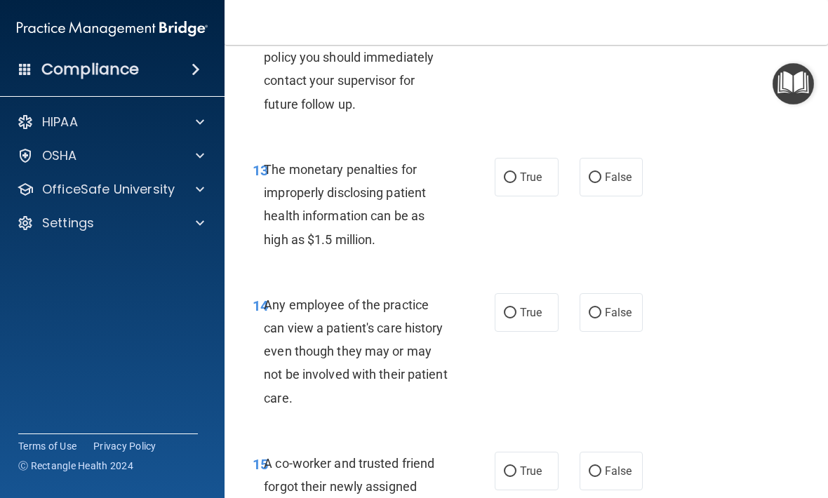
scroll to position [1796, 0]
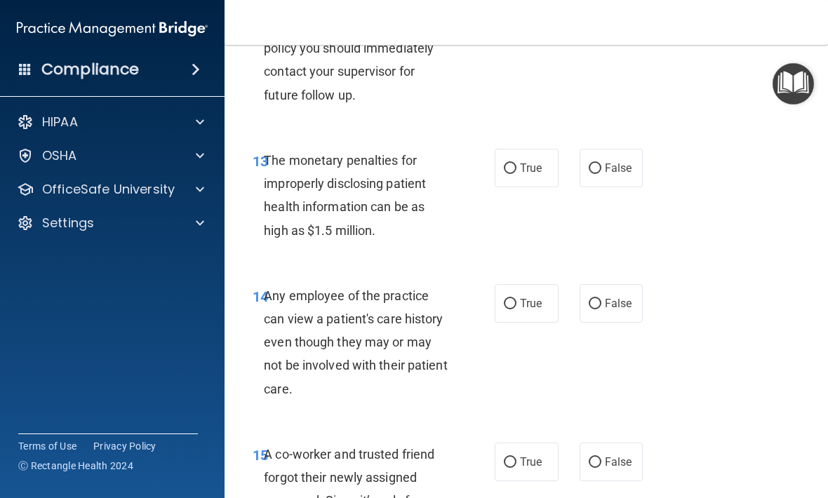
click at [524, 175] on span "True" at bounding box center [531, 167] width 22 height 13
click at [516, 174] on input "True" at bounding box center [510, 168] width 13 height 11
radio input "true"
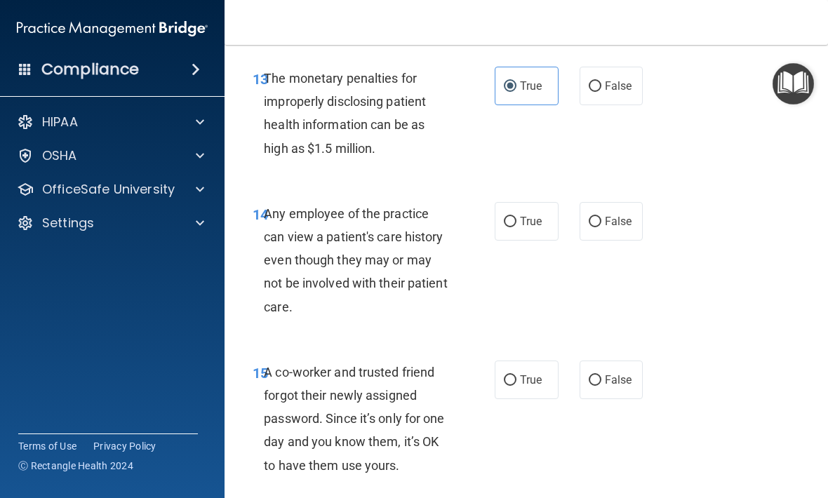
scroll to position [1887, 0]
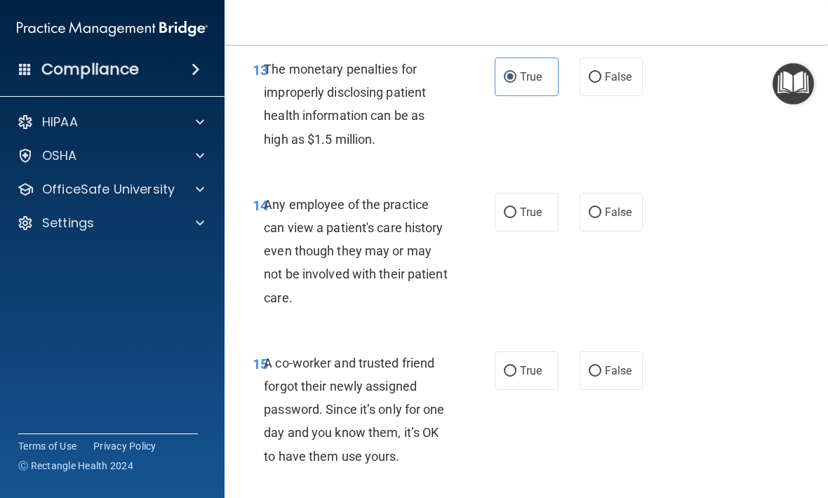
click at [514, 218] on input "True" at bounding box center [510, 213] width 13 height 11
radio input "true"
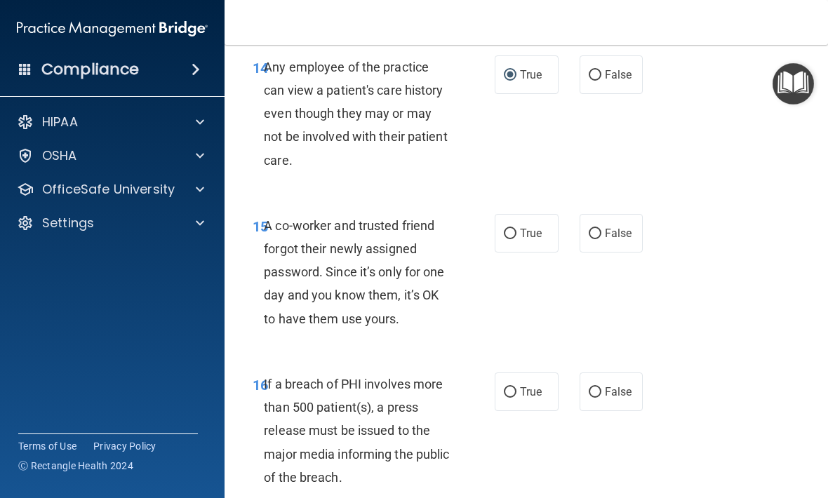
scroll to position [2028, 0]
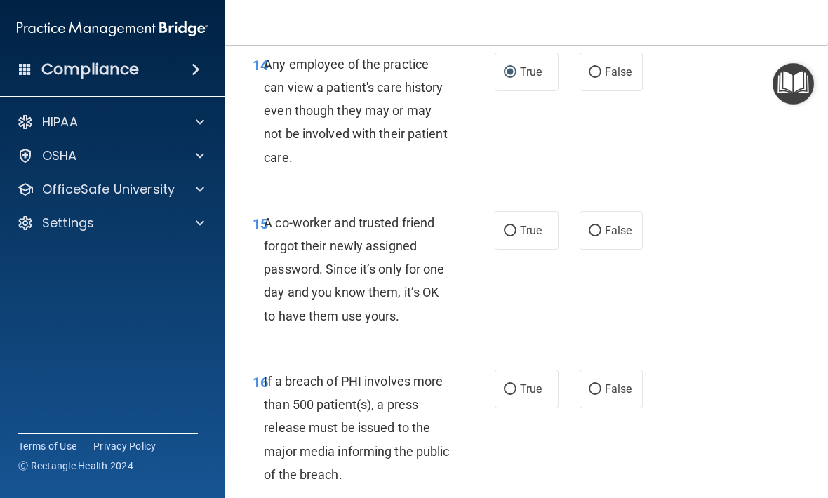
click at [601, 236] on input "False" at bounding box center [595, 231] width 13 height 11
radio input "true"
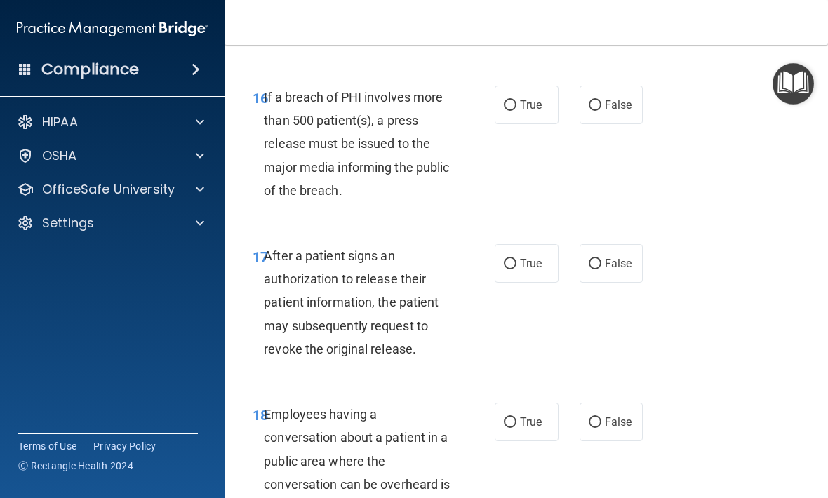
scroll to position [2313, 0]
click at [526, 111] on span "True" at bounding box center [531, 104] width 22 height 13
click at [516, 110] on input "True" at bounding box center [510, 105] width 13 height 11
radio input "true"
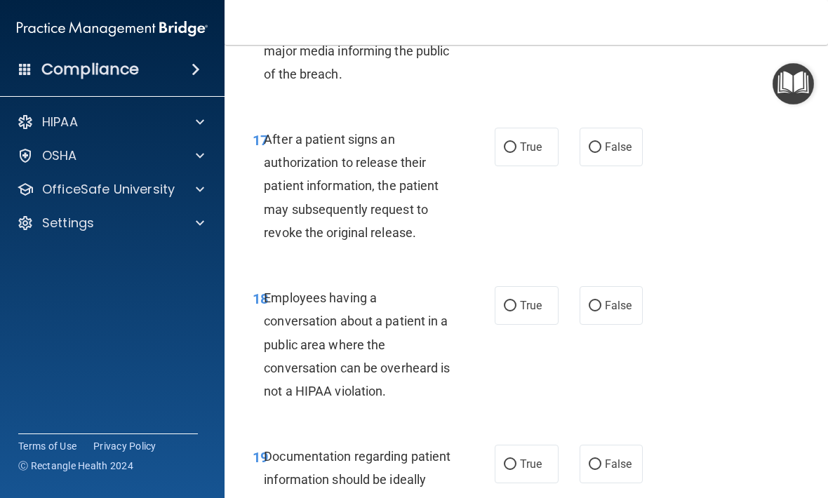
scroll to position [2449, 0]
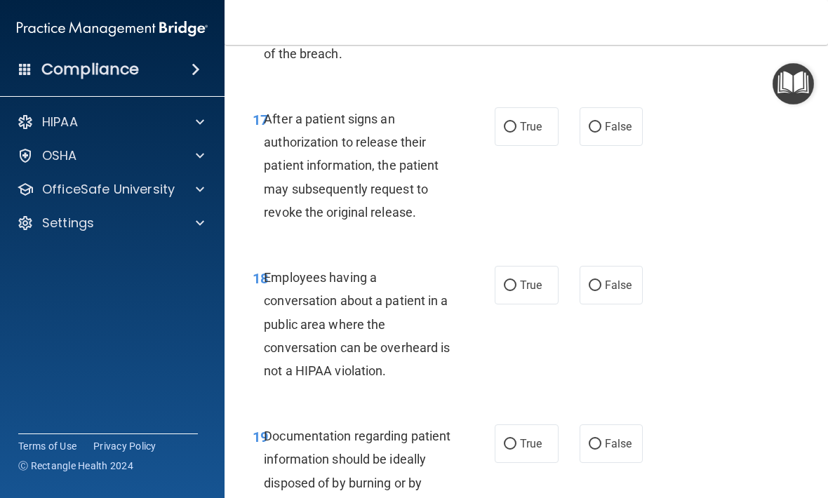
click at [523, 133] on span "True" at bounding box center [531, 126] width 22 height 13
click at [516, 133] on input "True" at bounding box center [510, 127] width 13 height 11
radio input "true"
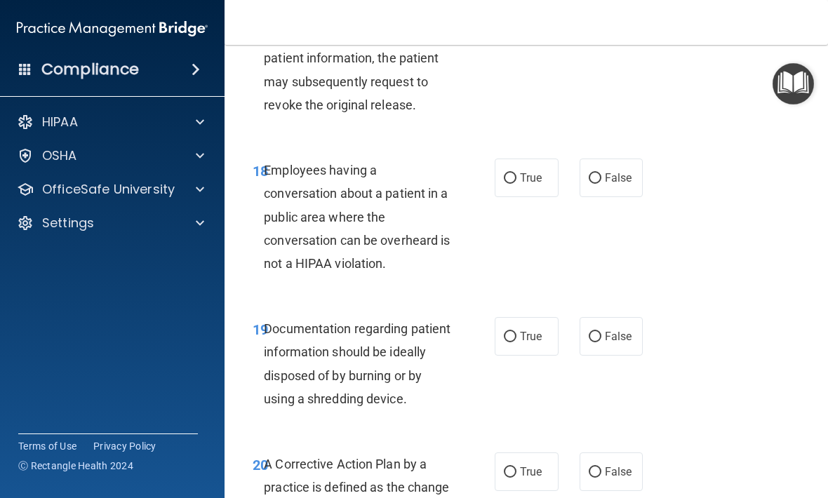
scroll to position [2579, 0]
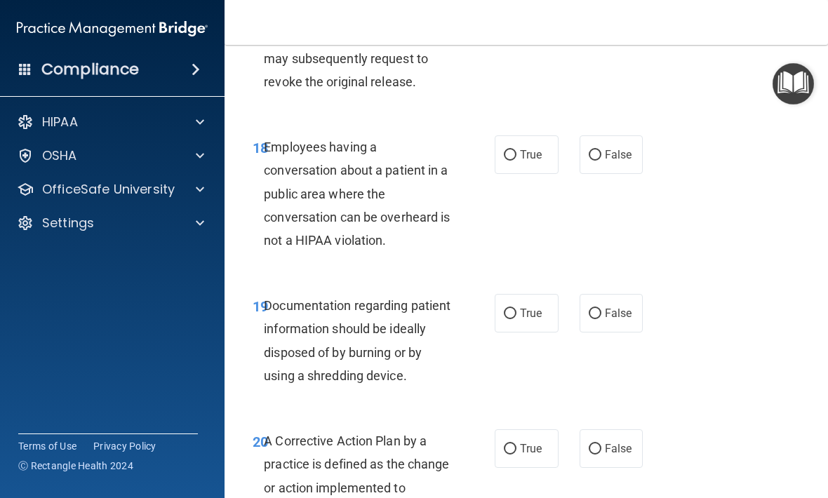
click at [615, 159] on span "False" at bounding box center [618, 154] width 27 height 13
click at [601, 159] on input "False" at bounding box center [595, 155] width 13 height 11
radio input "true"
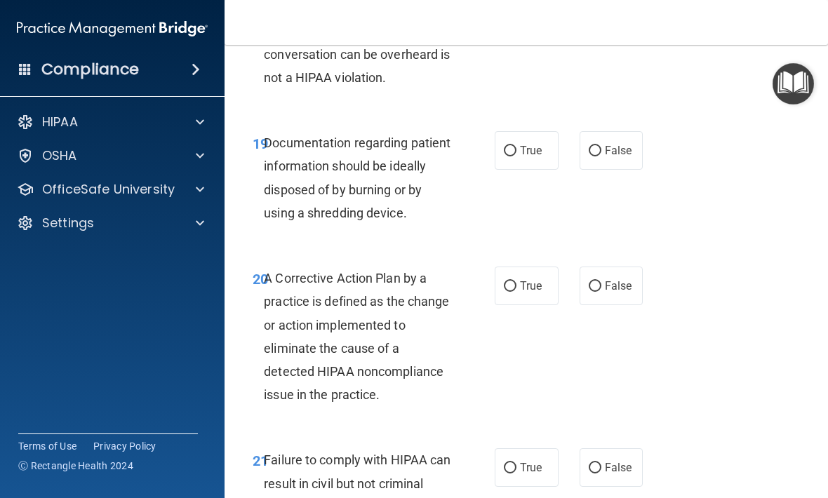
scroll to position [2746, 0]
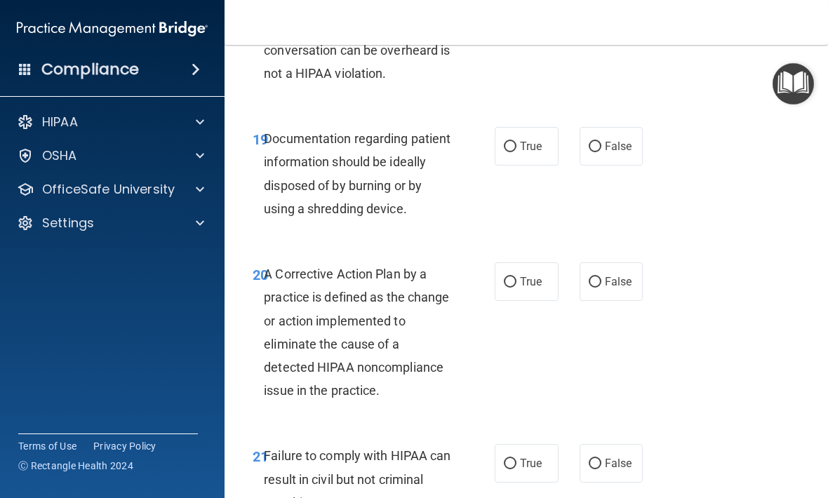
click at [528, 165] on label "True" at bounding box center [527, 146] width 64 height 39
click at [516, 152] on input "True" at bounding box center [510, 147] width 13 height 11
radio input "true"
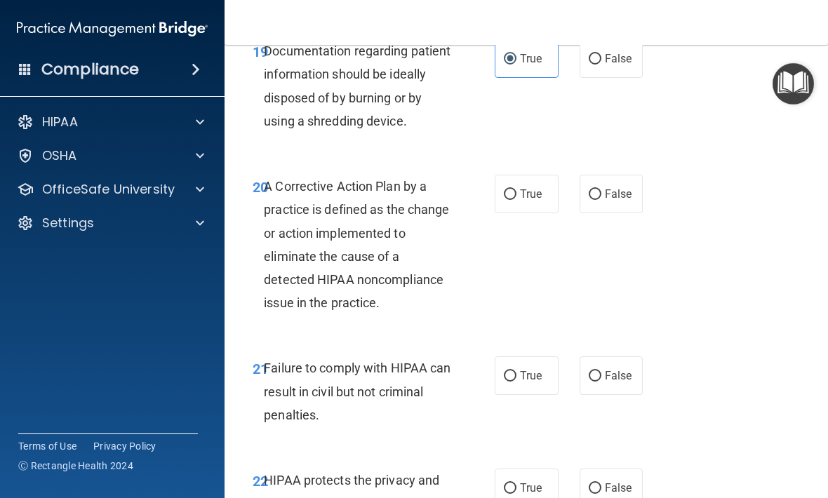
scroll to position [2844, 0]
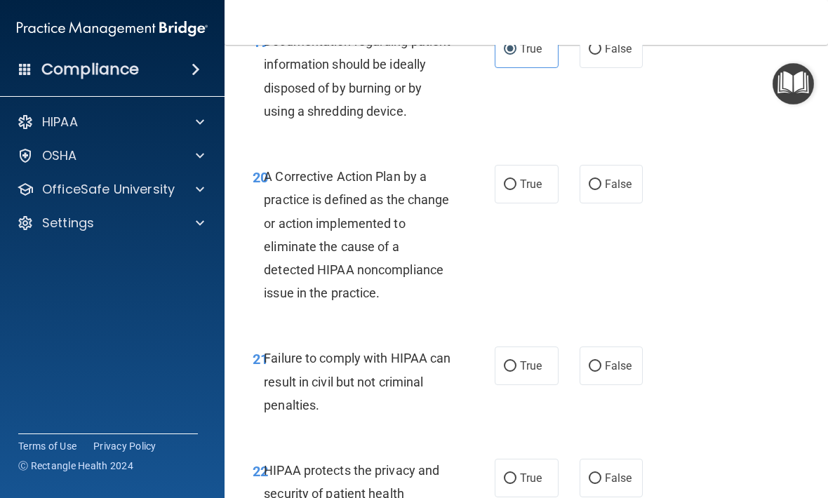
click at [616, 190] on span "False" at bounding box center [618, 184] width 27 height 13
click at [601, 190] on input "False" at bounding box center [595, 185] width 13 height 11
radio input "true"
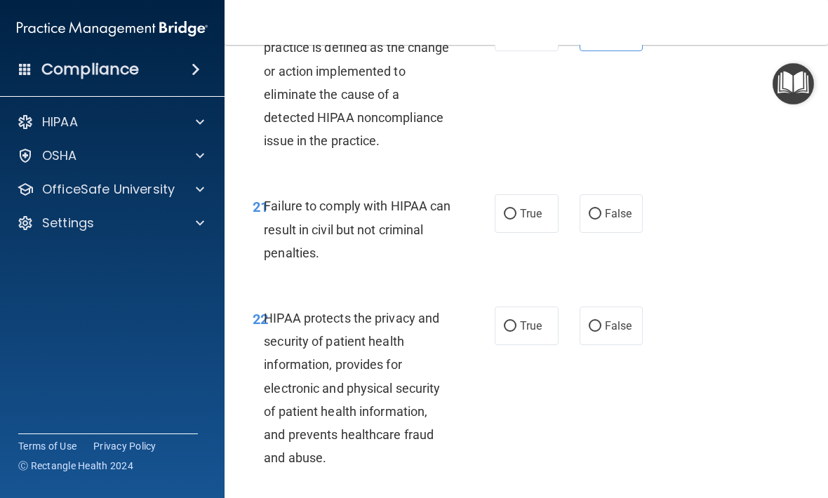
scroll to position [3007, 0]
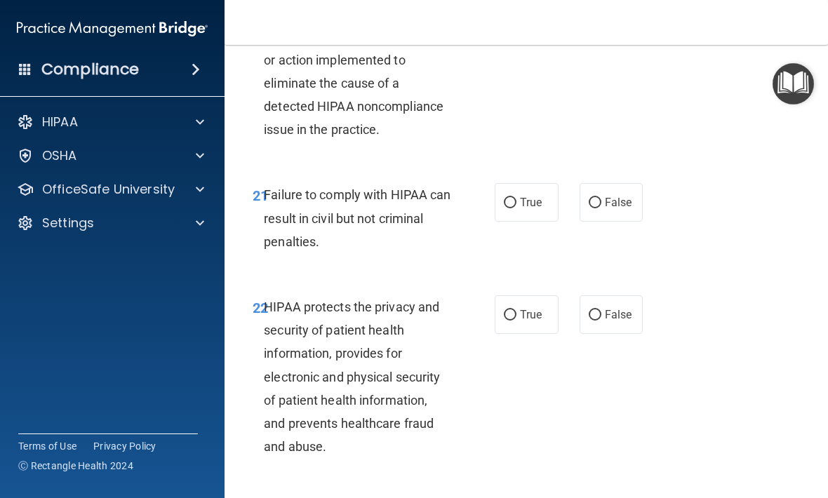
click at [613, 207] on span "False" at bounding box center [618, 202] width 27 height 13
click at [601, 207] on input "False" at bounding box center [595, 203] width 13 height 11
radio input "true"
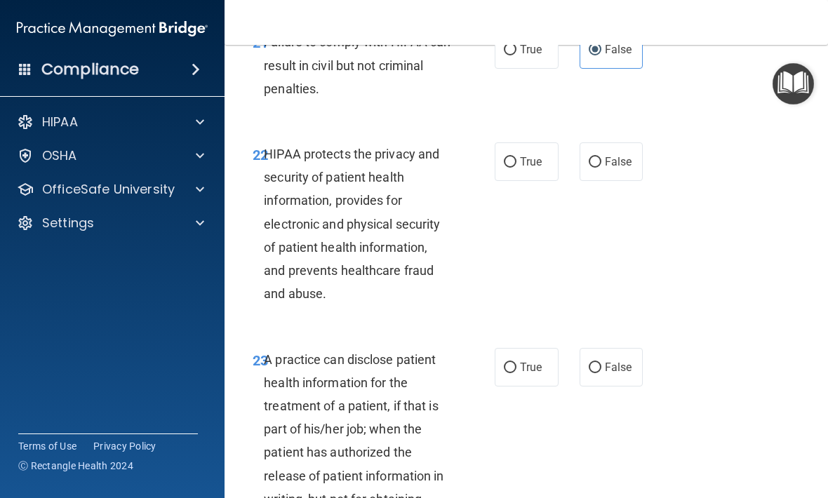
scroll to position [3164, 0]
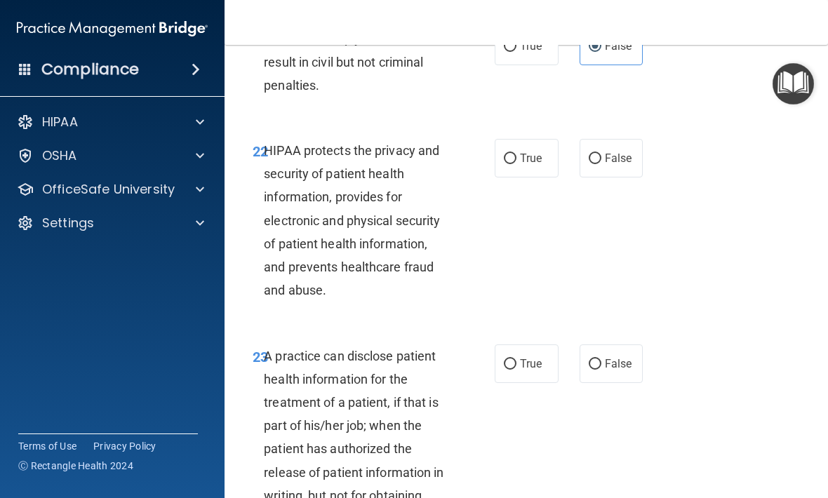
click at [597, 164] on input "False" at bounding box center [595, 159] width 13 height 11
radio input "true"
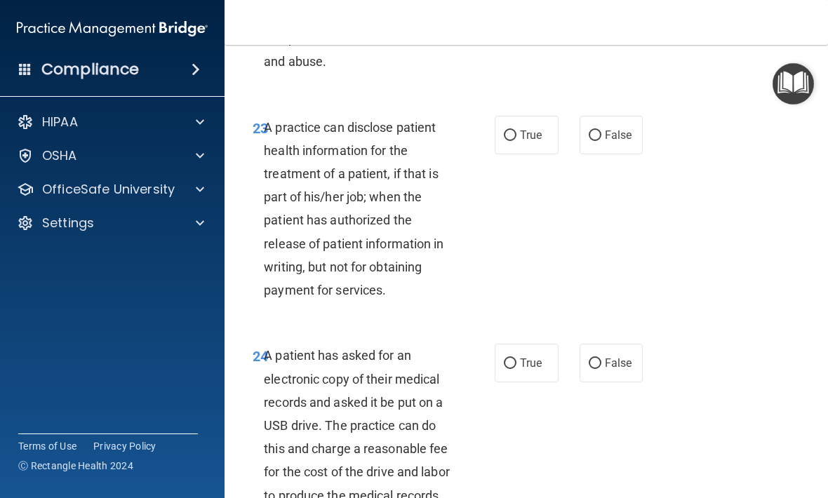
scroll to position [3396, 0]
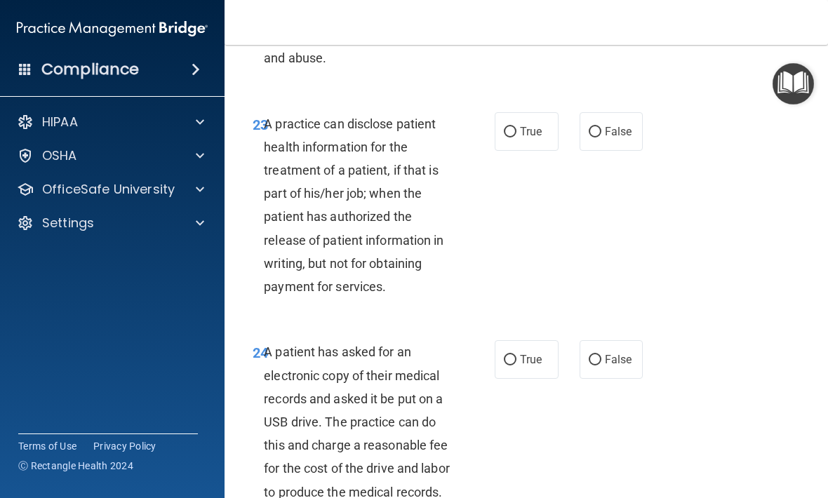
click at [620, 138] on span "False" at bounding box center [618, 131] width 27 height 13
click at [601, 138] on input "False" at bounding box center [595, 132] width 13 height 11
radio input "true"
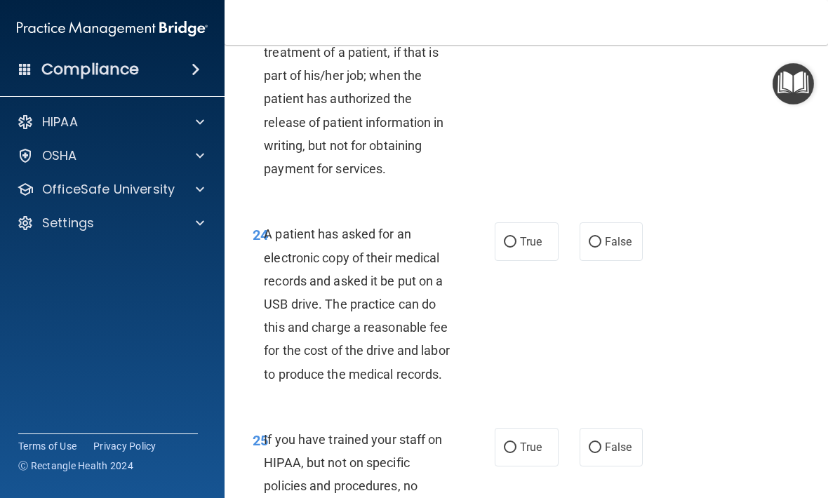
scroll to position [3519, 0]
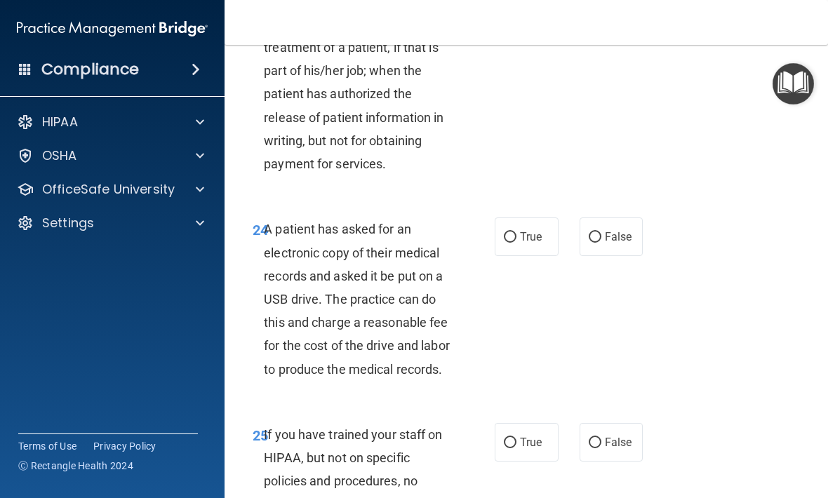
click at [523, 255] on label "True" at bounding box center [527, 237] width 64 height 39
click at [516, 243] on input "True" at bounding box center [510, 237] width 13 height 11
radio input "true"
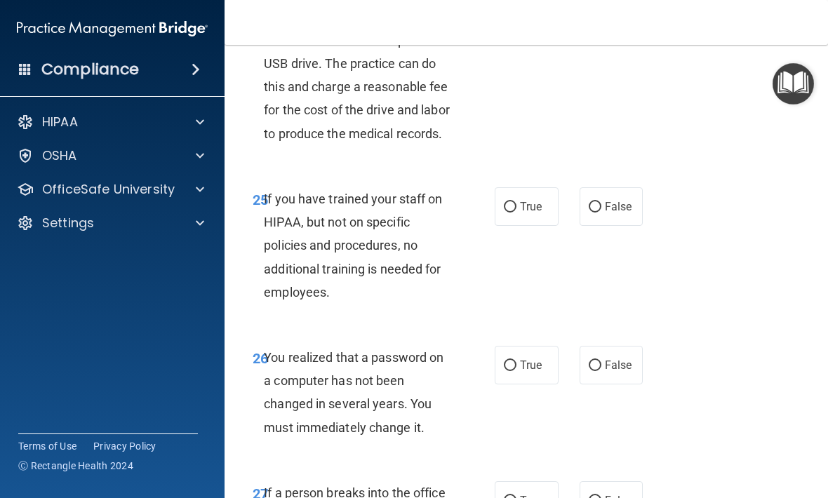
scroll to position [3771, 0]
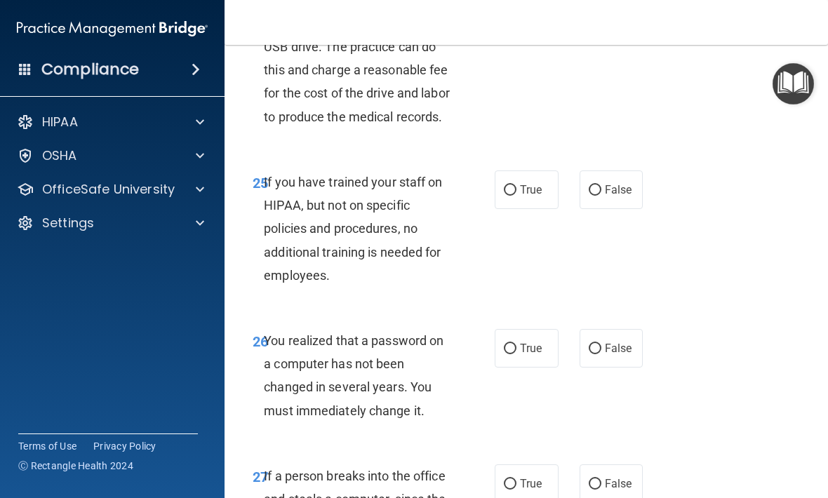
click at [613, 196] on span "False" at bounding box center [618, 189] width 27 height 13
click at [601, 196] on input "False" at bounding box center [595, 190] width 13 height 11
radio input "true"
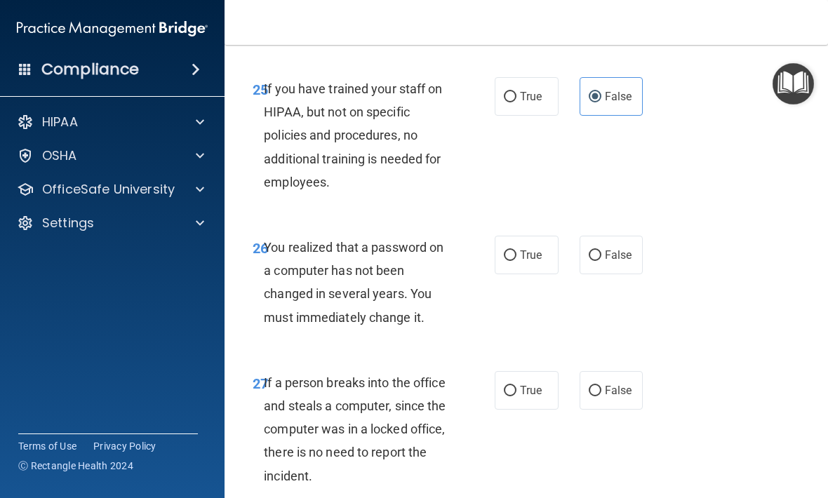
scroll to position [3870, 0]
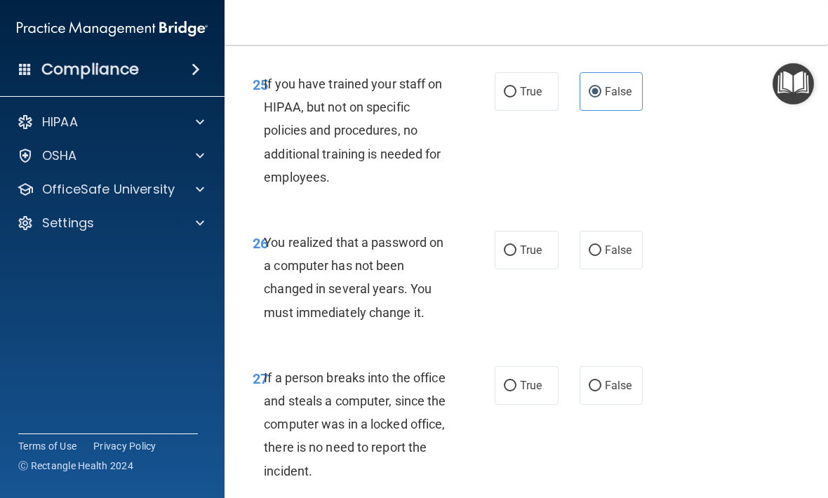
click at [626, 269] on label "False" at bounding box center [612, 250] width 64 height 39
click at [601, 256] on input "False" at bounding box center [595, 251] width 13 height 11
radio input "true"
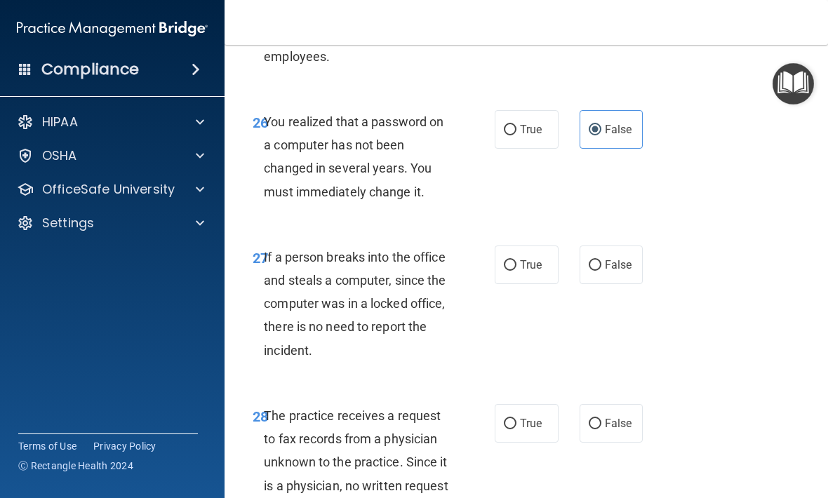
scroll to position [4000, 0]
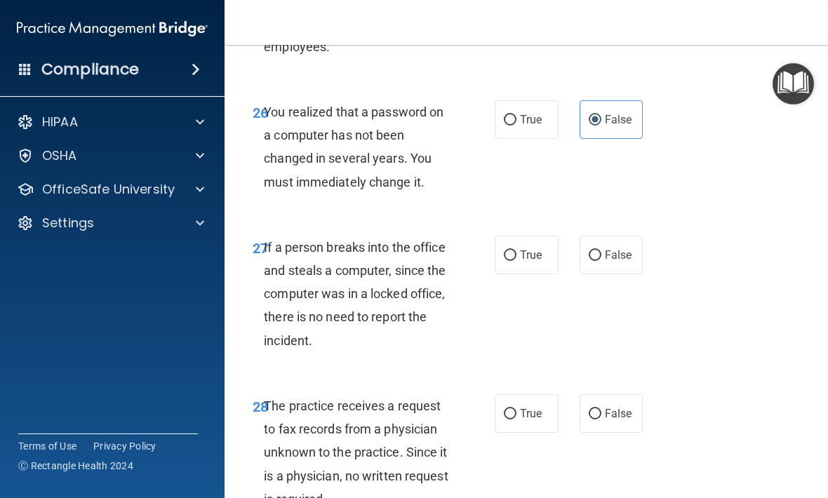
click at [624, 262] on span "False" at bounding box center [618, 254] width 27 height 13
click at [601, 261] on input "False" at bounding box center [595, 255] width 13 height 11
radio input "true"
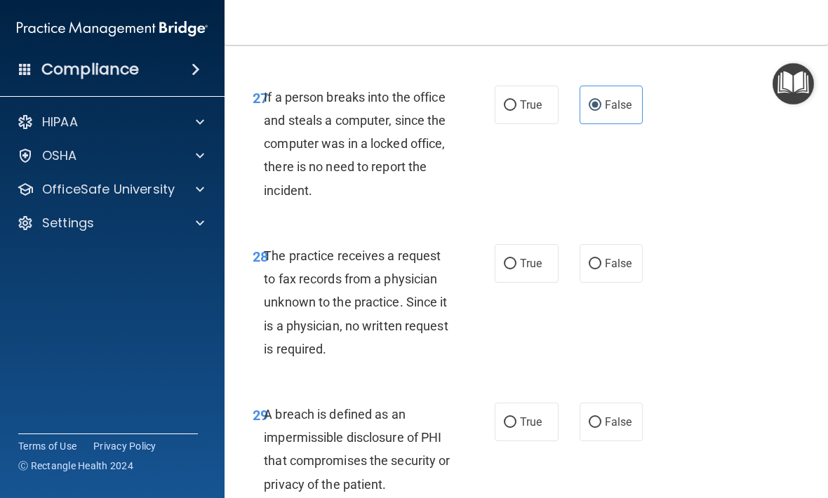
scroll to position [4152, 0]
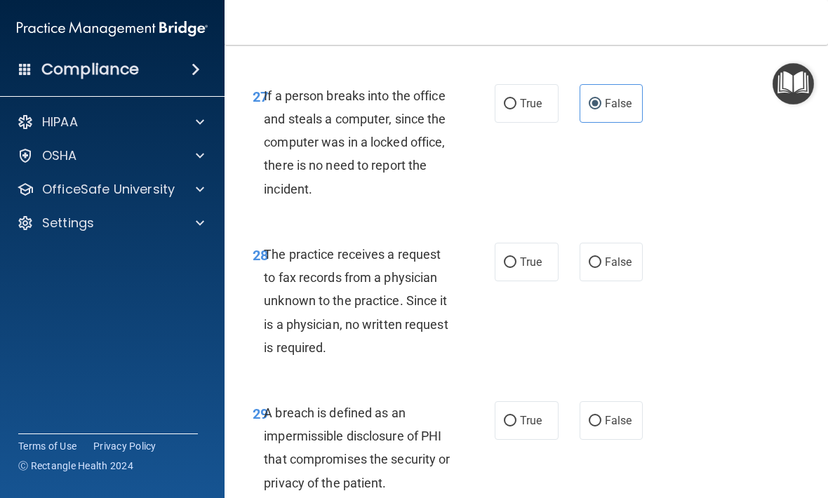
click at [613, 281] on label "False" at bounding box center [612, 262] width 64 height 39
click at [601, 268] on input "False" at bounding box center [595, 263] width 13 height 11
radio input "true"
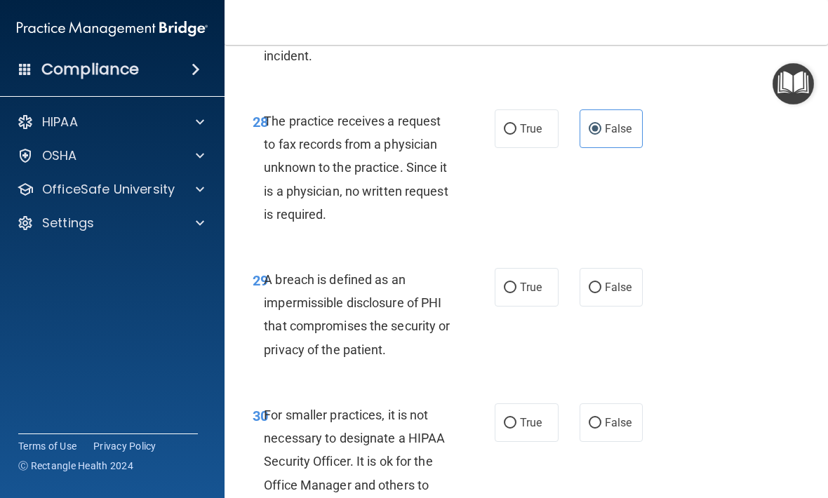
scroll to position [4316, 0]
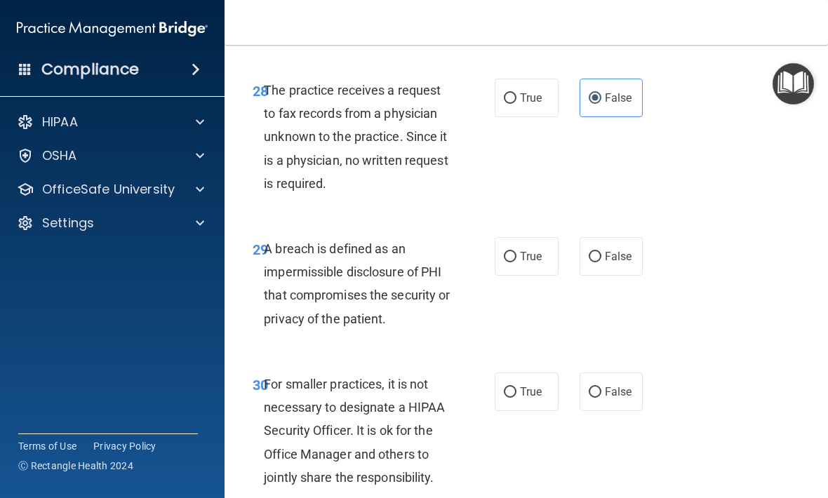
click at [530, 276] on label "True" at bounding box center [527, 256] width 64 height 39
click at [516, 262] on input "True" at bounding box center [510, 257] width 13 height 11
radio input "true"
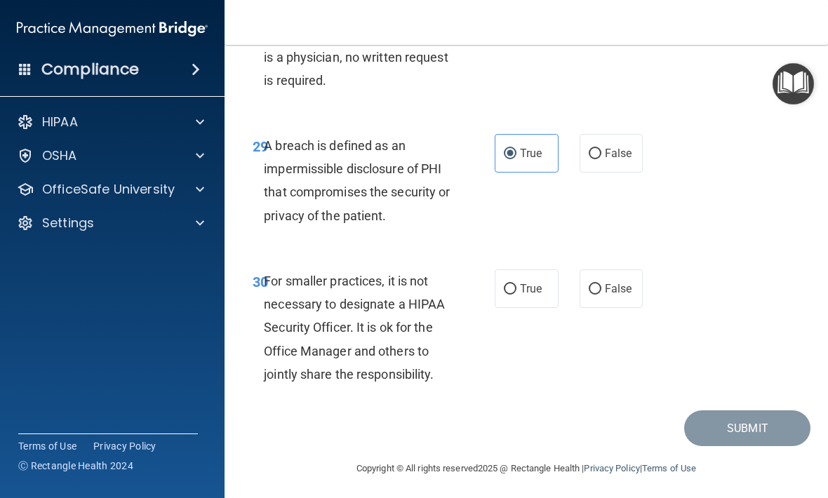
scroll to position [4430, 0]
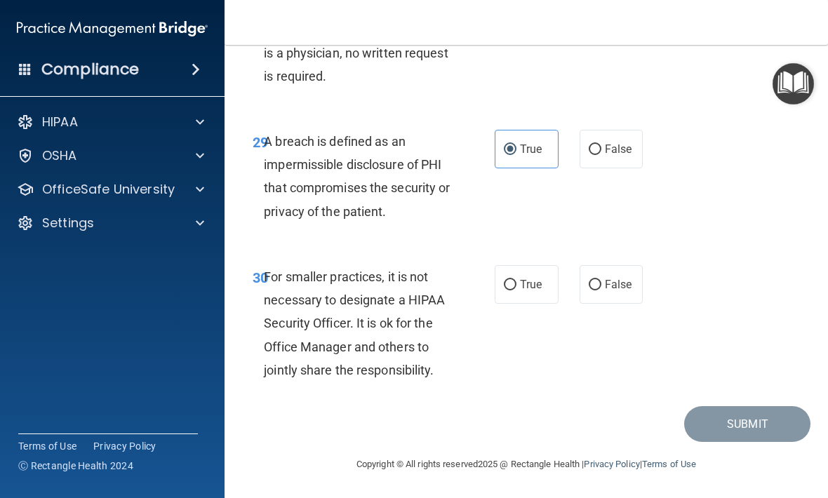
click at [620, 304] on label "False" at bounding box center [612, 284] width 64 height 39
click at [601, 290] on input "False" at bounding box center [595, 285] width 13 height 11
radio input "true"
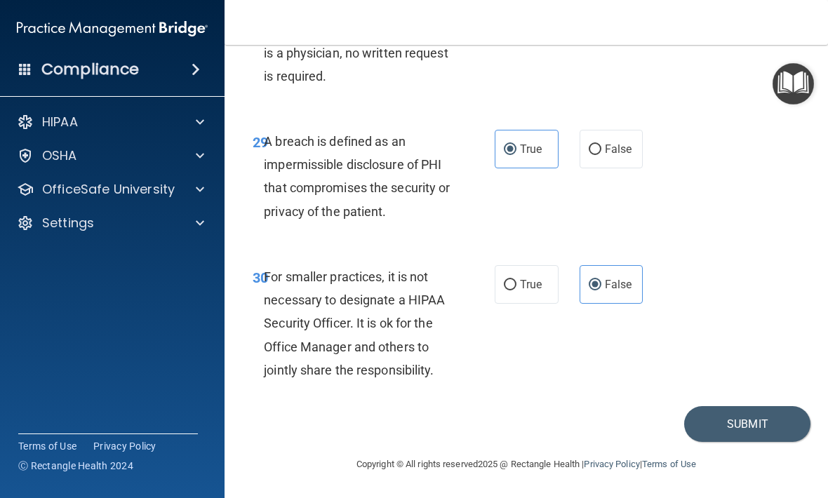
click at [771, 442] on button "Submit" at bounding box center [747, 424] width 126 height 36
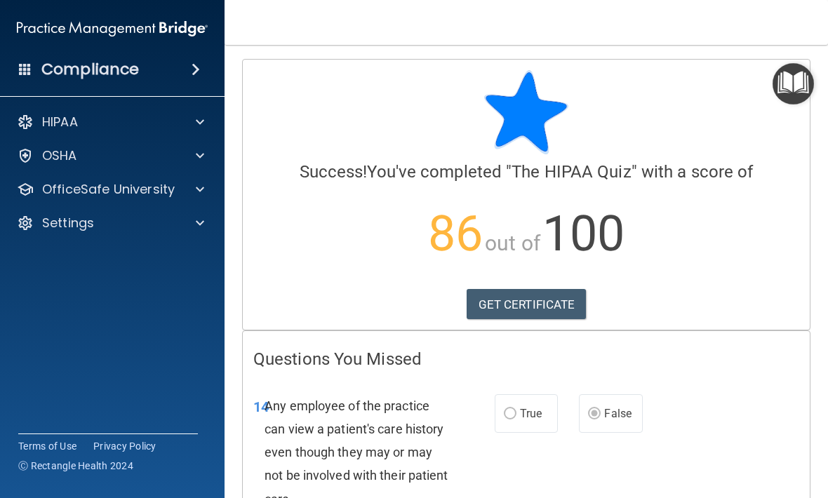
click at [554, 302] on link "GET CERTIFICATE" at bounding box center [527, 304] width 120 height 31
click at [201, 191] on span at bounding box center [200, 189] width 8 height 17
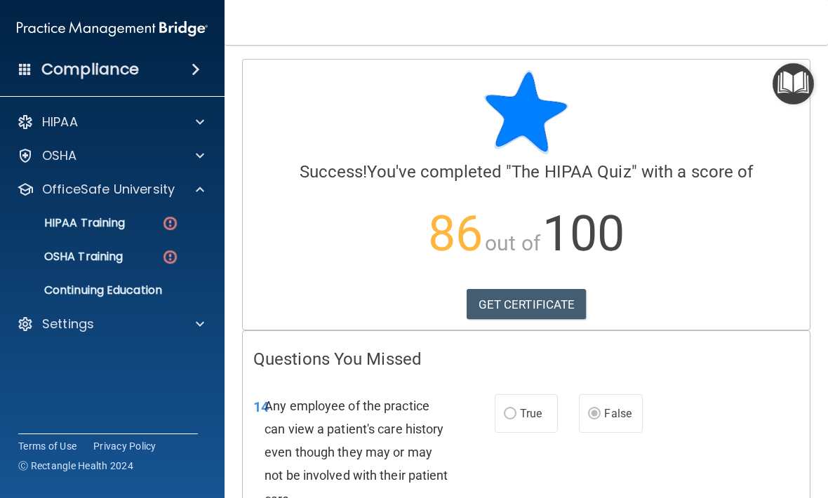
click at [137, 227] on div "HIPAA Training" at bounding box center [105, 223] width 192 height 14
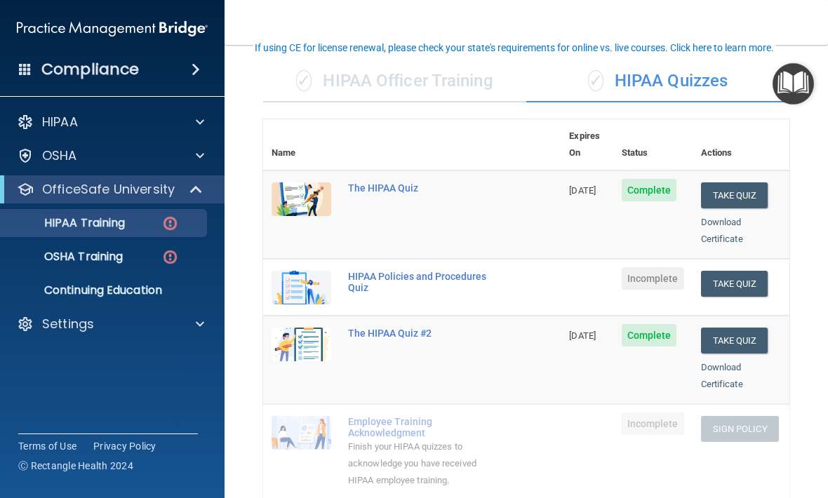
scroll to position [116, 0]
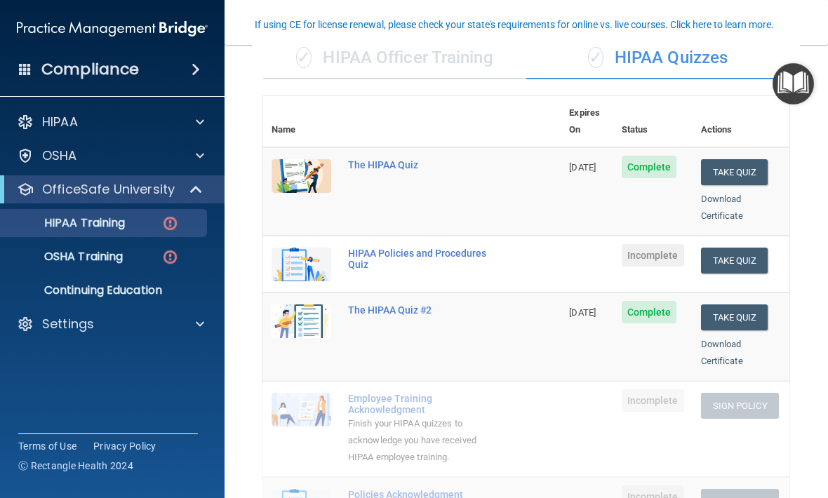
click at [753, 248] on button "Take Quiz" at bounding box center [734, 261] width 67 height 26
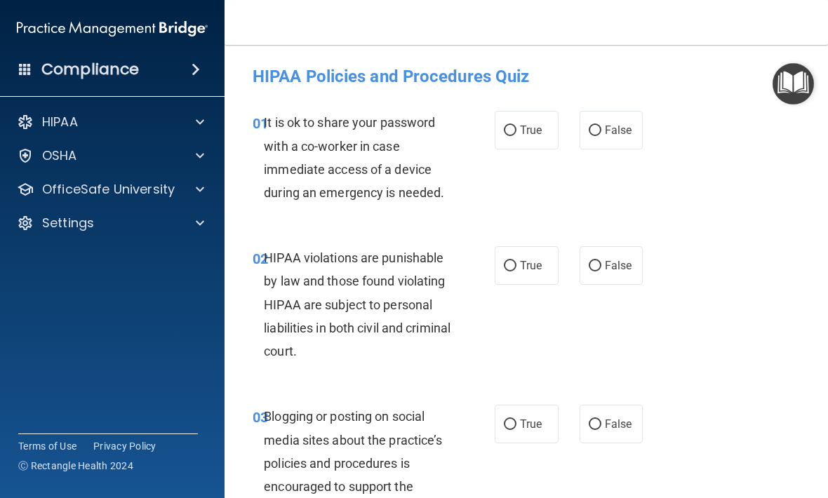
click at [608, 128] on span "False" at bounding box center [618, 129] width 27 height 13
click at [601, 128] on input "False" at bounding box center [595, 131] width 13 height 11
radio input "true"
click at [516, 259] on label "True" at bounding box center [527, 265] width 64 height 39
click at [516, 261] on input "True" at bounding box center [510, 266] width 13 height 11
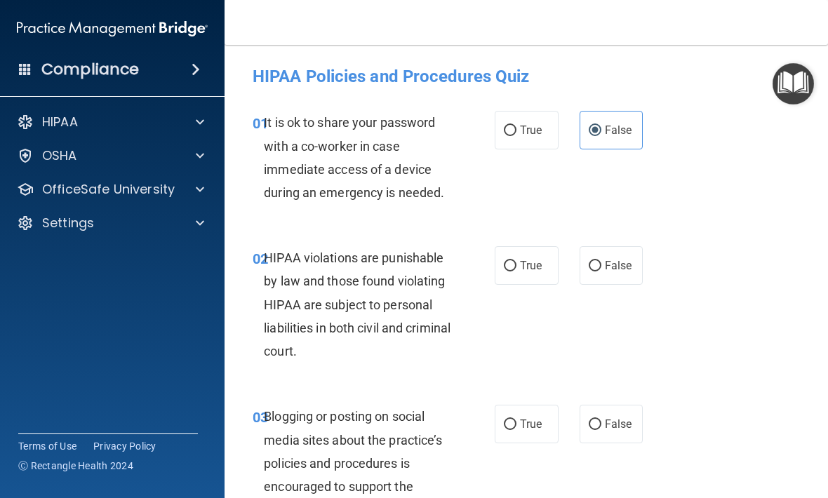
radio input "true"
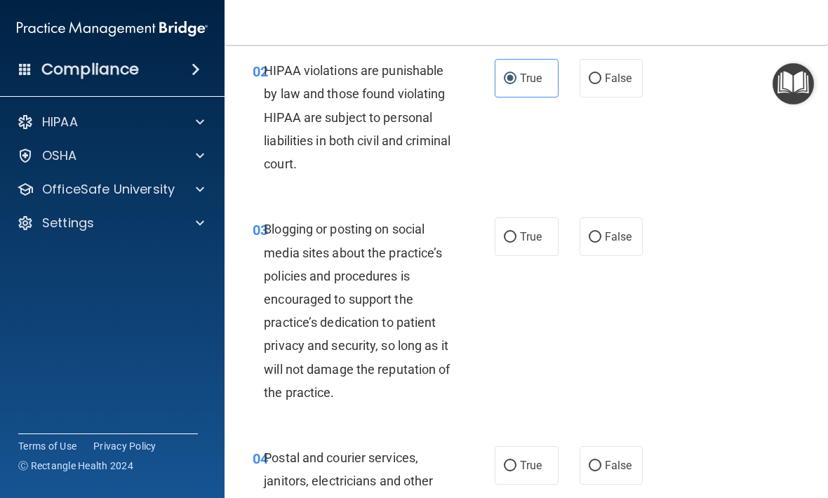
scroll to position [192, 0]
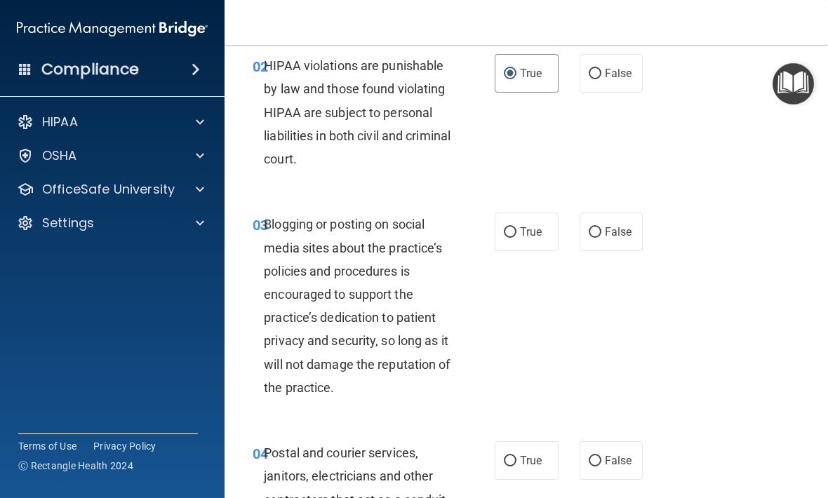
click at [627, 235] on span "False" at bounding box center [618, 231] width 27 height 13
click at [601, 235] on input "False" at bounding box center [595, 232] width 13 height 11
radio input "true"
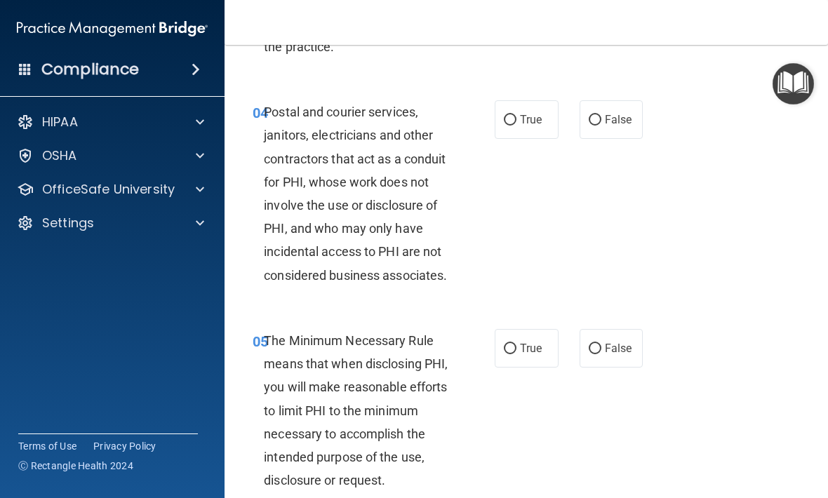
scroll to position [537, 0]
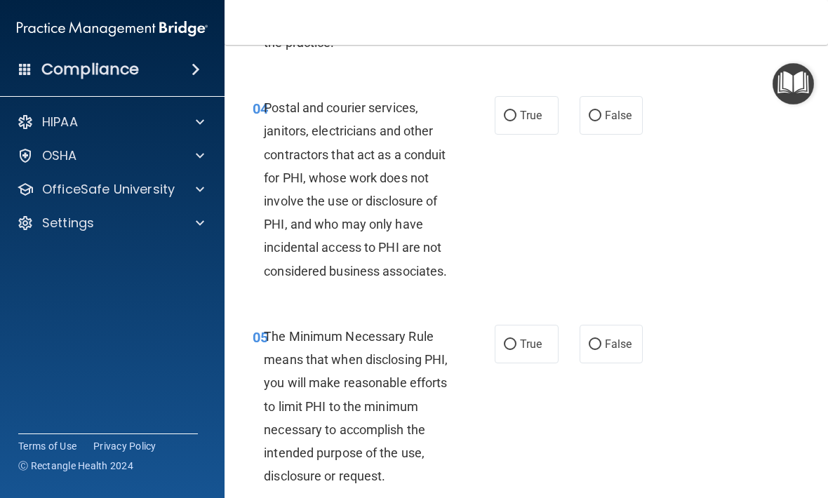
click at [510, 111] on input "True" at bounding box center [510, 116] width 13 height 11
radio input "true"
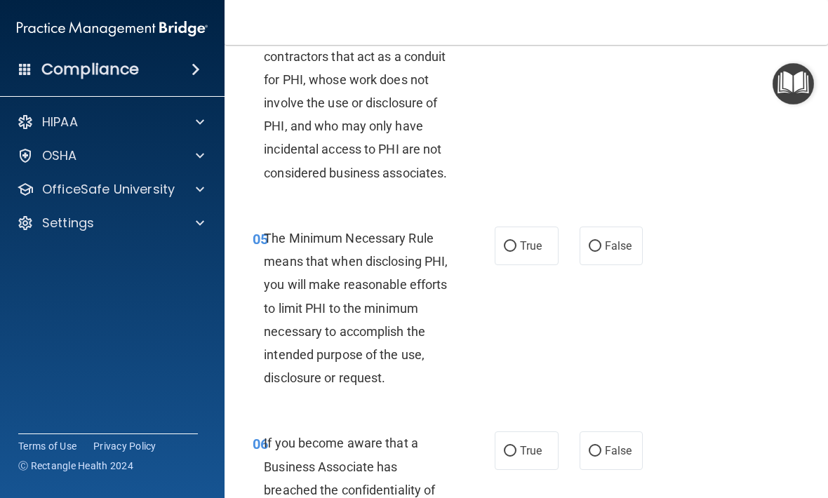
scroll to position [662, 0]
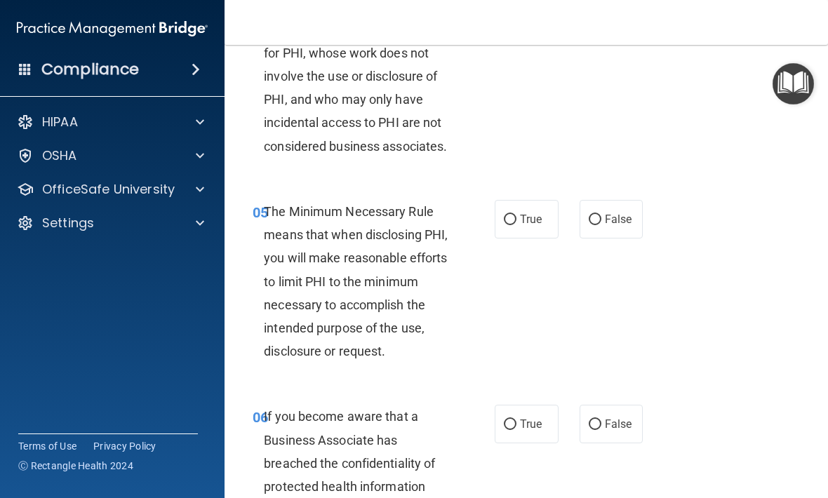
click at [523, 213] on span "True" at bounding box center [531, 219] width 22 height 13
click at [516, 215] on input "True" at bounding box center [510, 220] width 13 height 11
radio input "true"
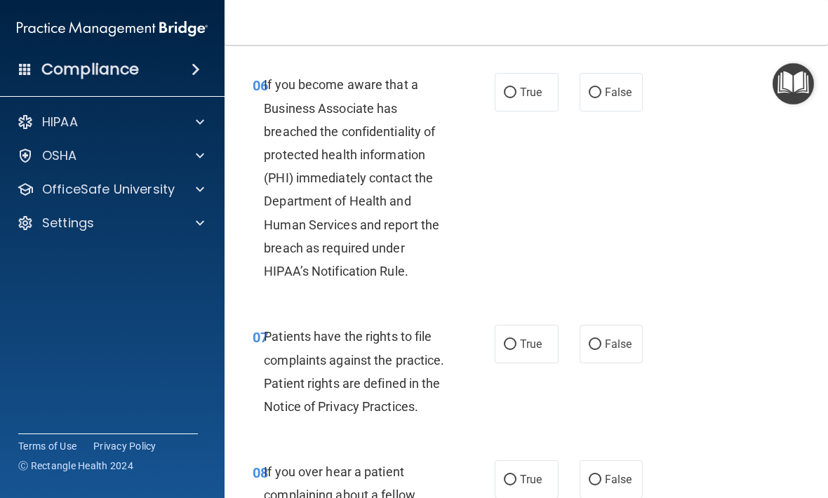
scroll to position [991, 0]
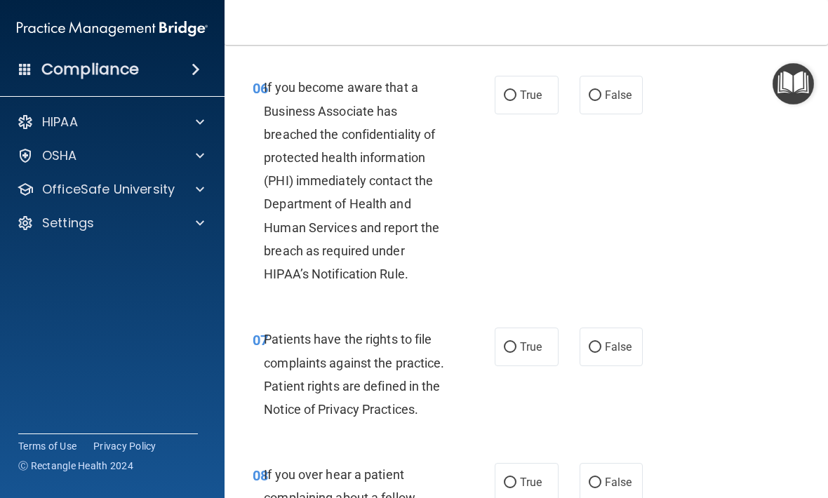
click at [513, 91] on input "True" at bounding box center [510, 96] width 13 height 11
radio input "true"
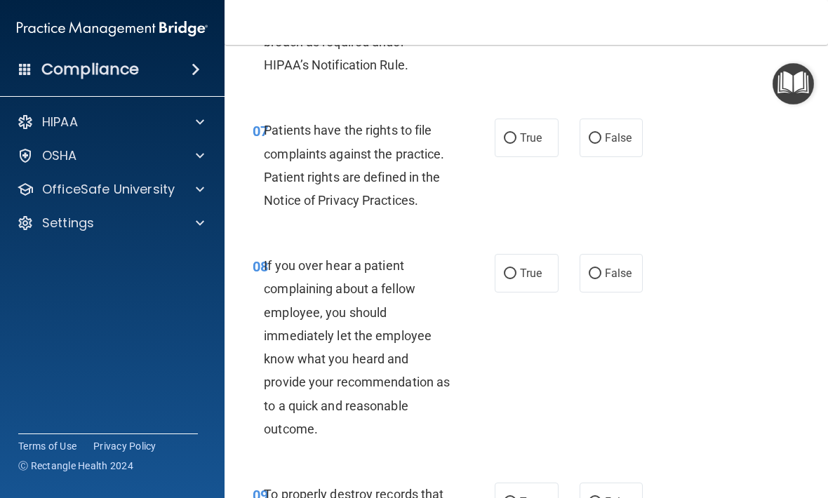
scroll to position [1203, 0]
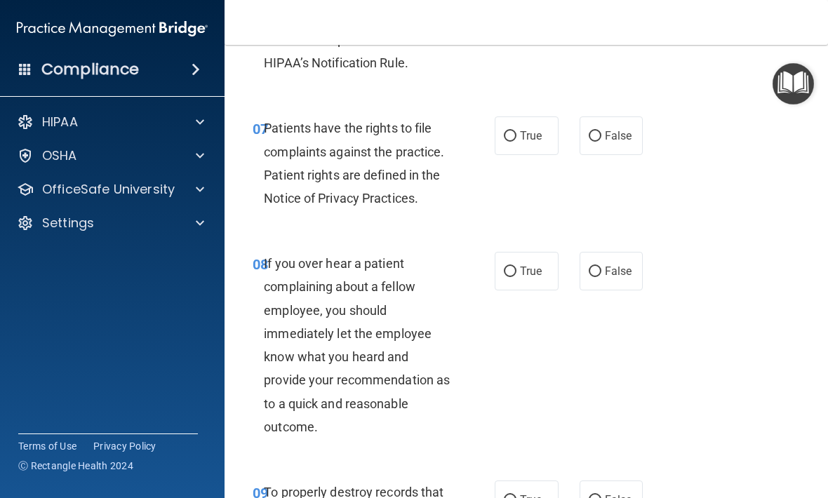
click at [524, 144] on label "True" at bounding box center [527, 135] width 64 height 39
click at [516, 142] on input "True" at bounding box center [510, 136] width 13 height 11
radio input "true"
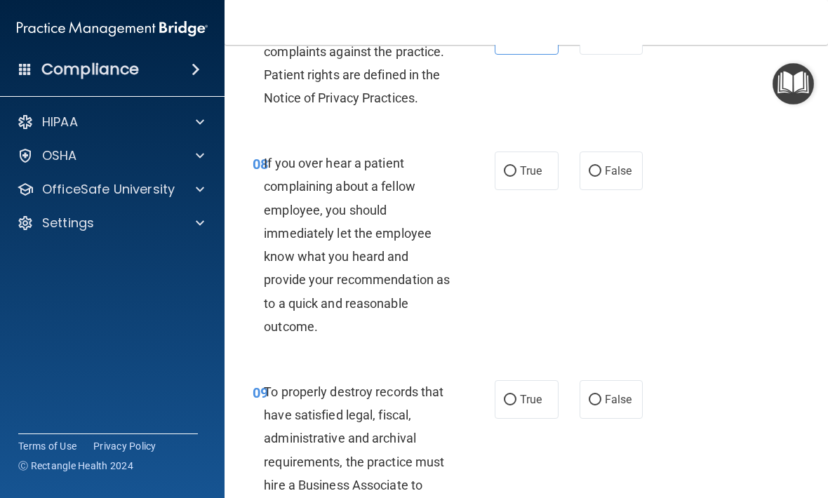
scroll to position [1304, 0]
click at [615, 163] on span "False" at bounding box center [618, 169] width 27 height 13
click at [601, 166] on input "False" at bounding box center [595, 171] width 13 height 11
radio input "true"
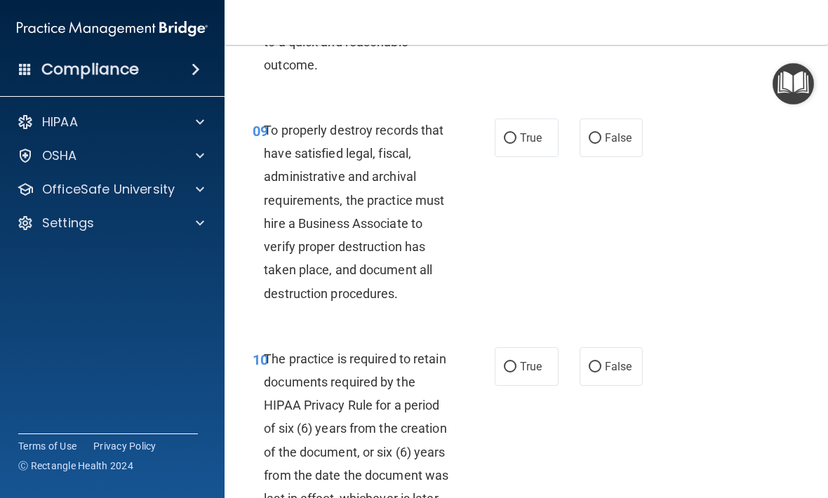
scroll to position [1565, 0]
click at [599, 133] on input "False" at bounding box center [595, 138] width 13 height 11
radio input "true"
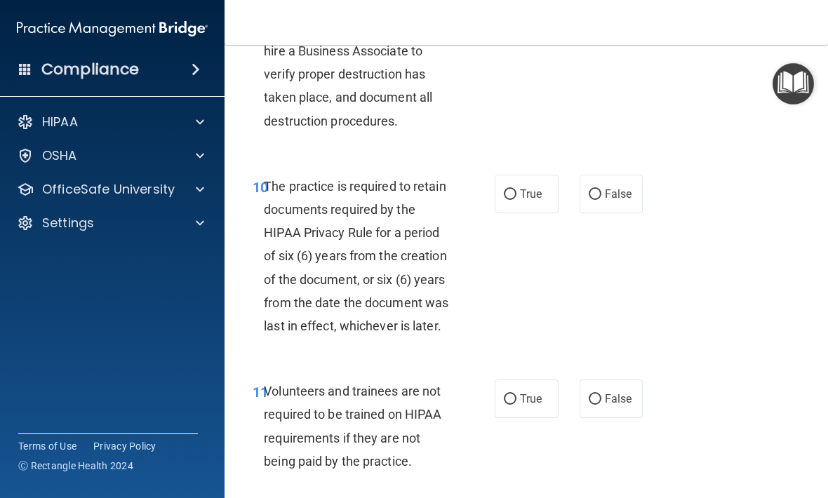
scroll to position [1739, 0]
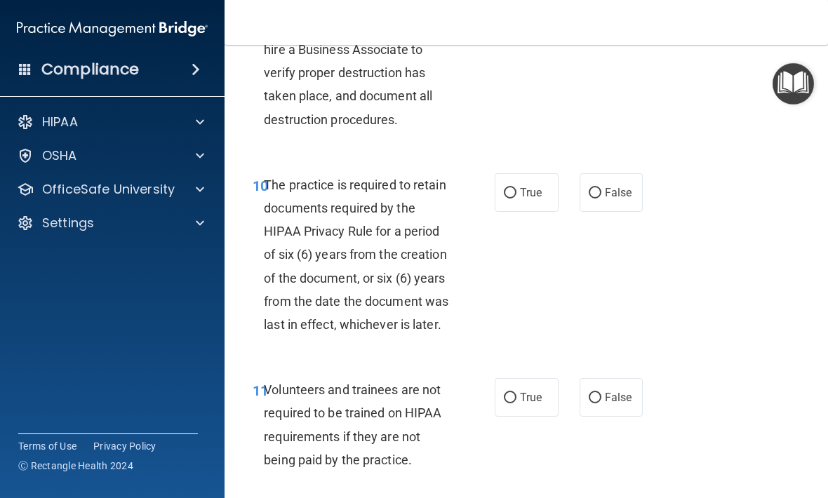
click at [615, 186] on span "False" at bounding box center [618, 192] width 27 height 13
click at [601, 188] on input "False" at bounding box center [595, 193] width 13 height 11
radio input "true"
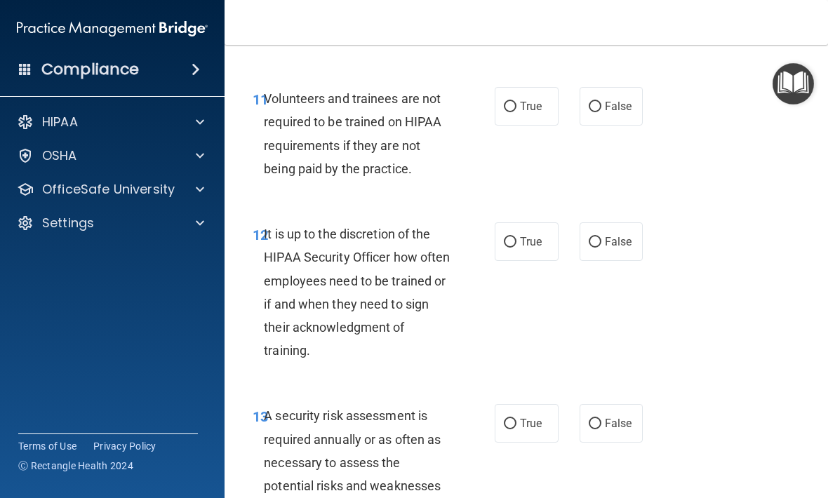
scroll to position [2032, 0]
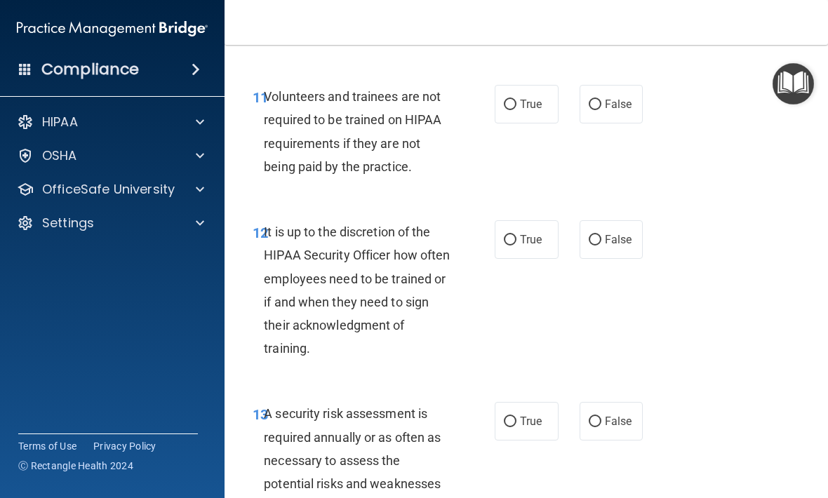
click at [612, 98] on span "False" at bounding box center [618, 104] width 27 height 13
click at [601, 100] on input "False" at bounding box center [595, 105] width 13 height 11
radio input "true"
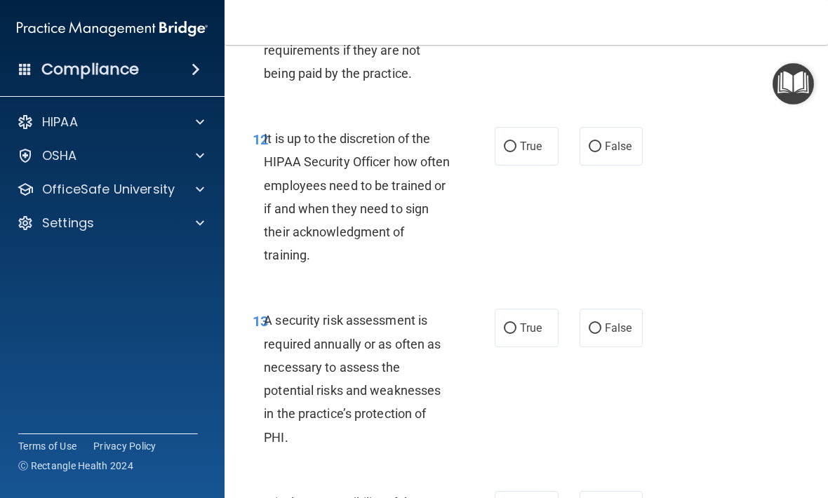
scroll to position [2132, 0]
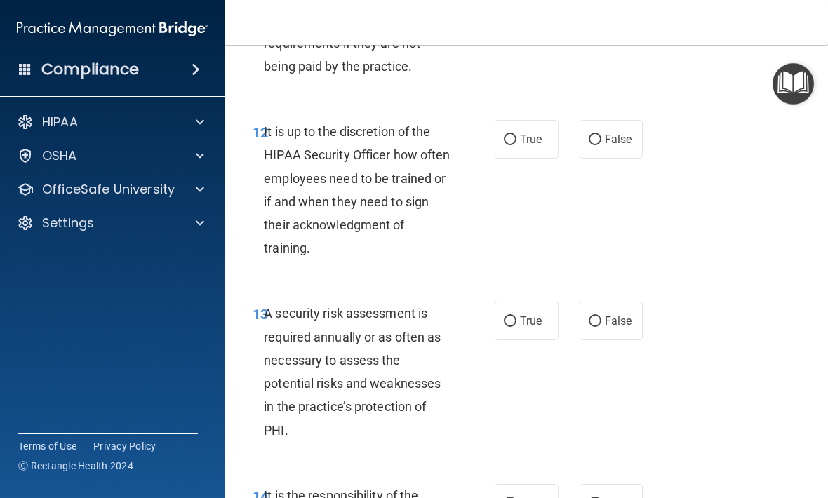
click at [616, 133] on span "False" at bounding box center [618, 139] width 27 height 13
click at [601, 135] on input "False" at bounding box center [595, 140] width 13 height 11
radio input "true"
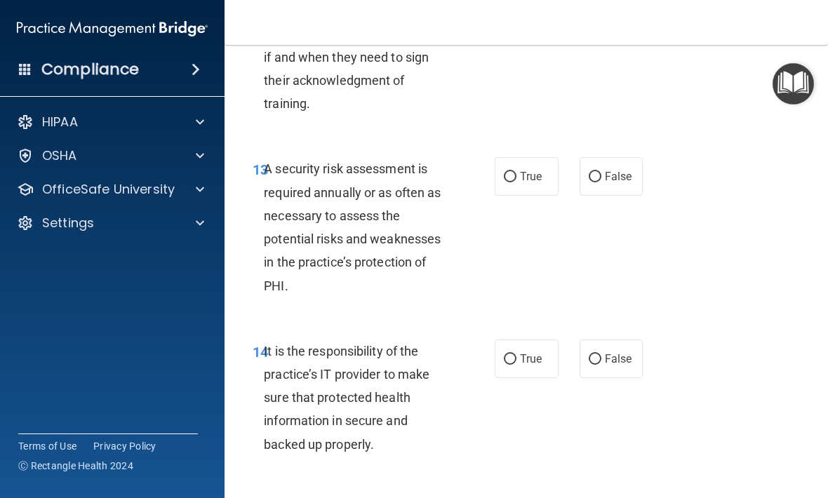
scroll to position [2281, 0]
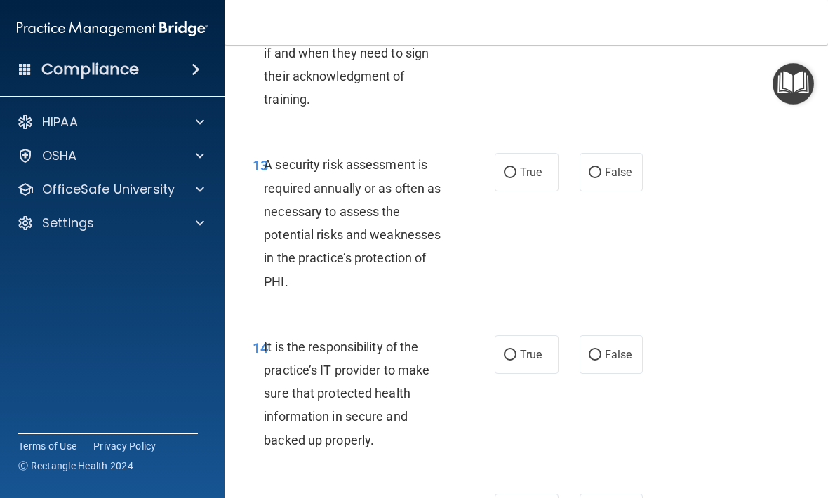
click at [606, 166] on span "False" at bounding box center [618, 172] width 27 height 13
click at [601, 168] on input "False" at bounding box center [595, 173] width 13 height 11
radio input "true"
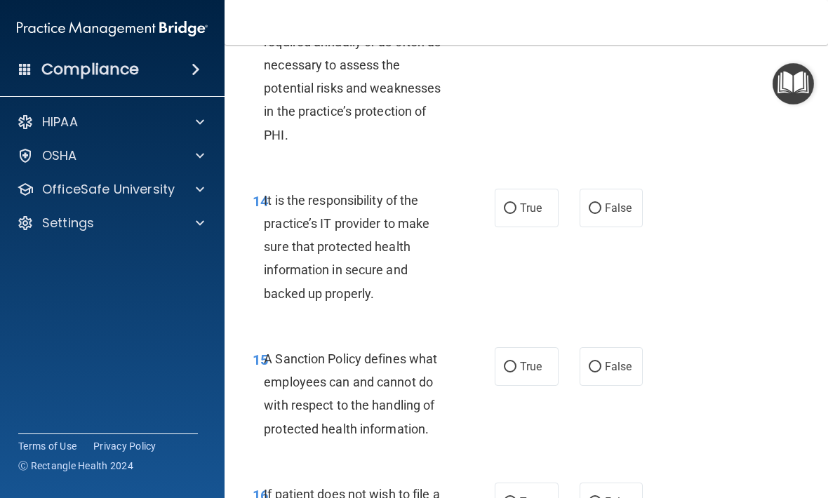
scroll to position [2431, 0]
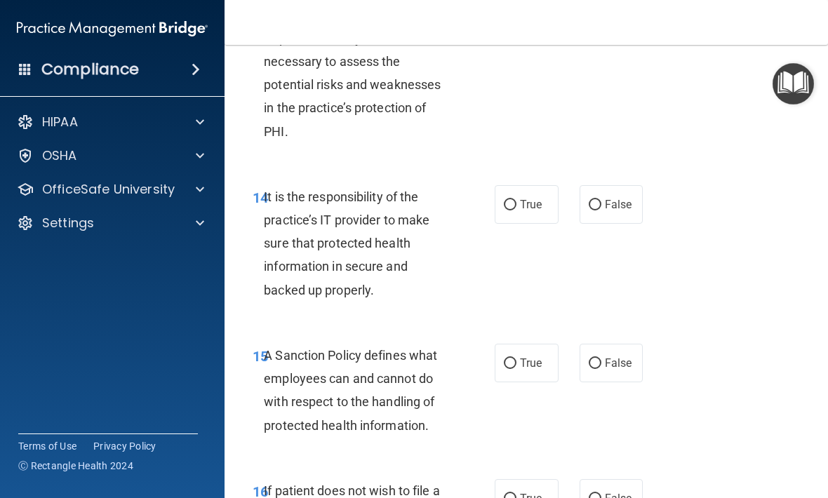
click at [514, 200] on input "True" at bounding box center [510, 205] width 13 height 11
radio input "true"
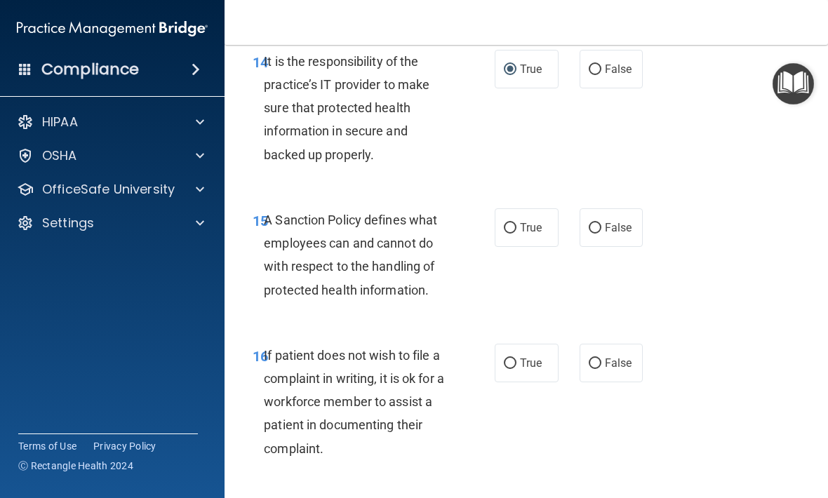
scroll to position [2576, 0]
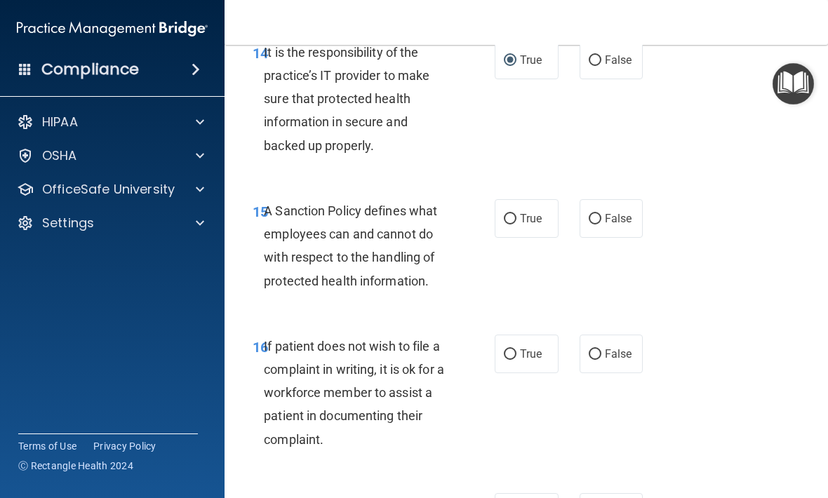
click at [617, 212] on span "False" at bounding box center [618, 218] width 27 height 13
click at [601, 214] on input "False" at bounding box center [595, 219] width 13 height 11
radio input "true"
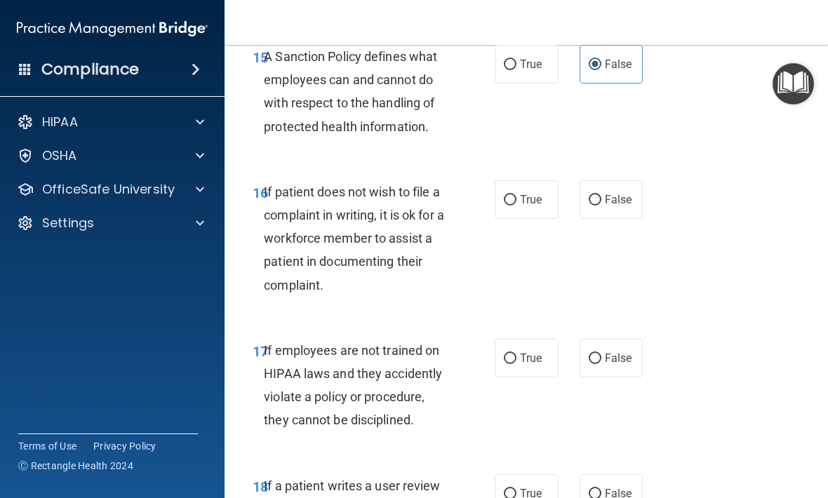
scroll to position [2731, 0]
click at [600, 194] on input "False" at bounding box center [595, 199] width 13 height 11
radio input "true"
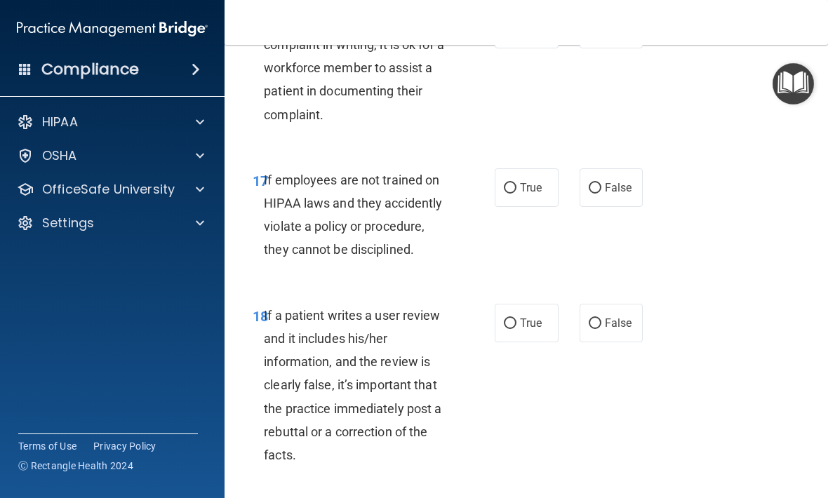
scroll to position [2903, 0]
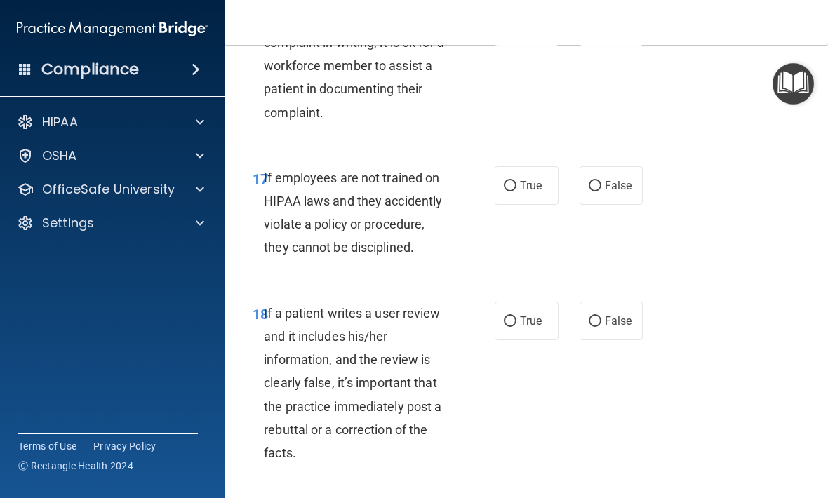
click at [599, 181] on input "False" at bounding box center [595, 186] width 13 height 11
radio input "true"
click at [497, 176] on label "True" at bounding box center [527, 185] width 64 height 39
click at [504, 181] on input "True" at bounding box center [510, 186] width 13 height 11
radio input "true"
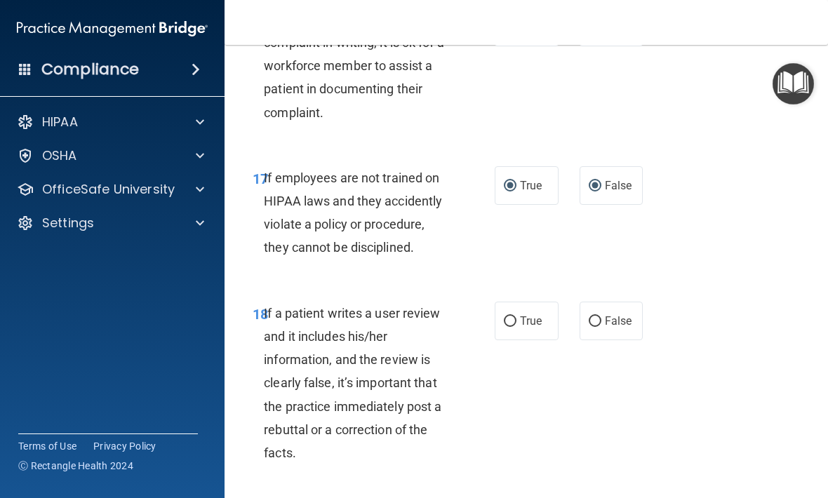
radio input "false"
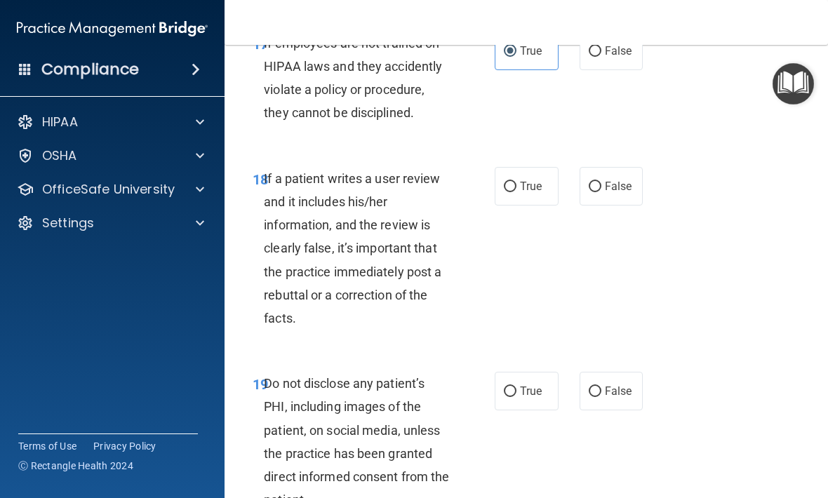
scroll to position [3039, 0]
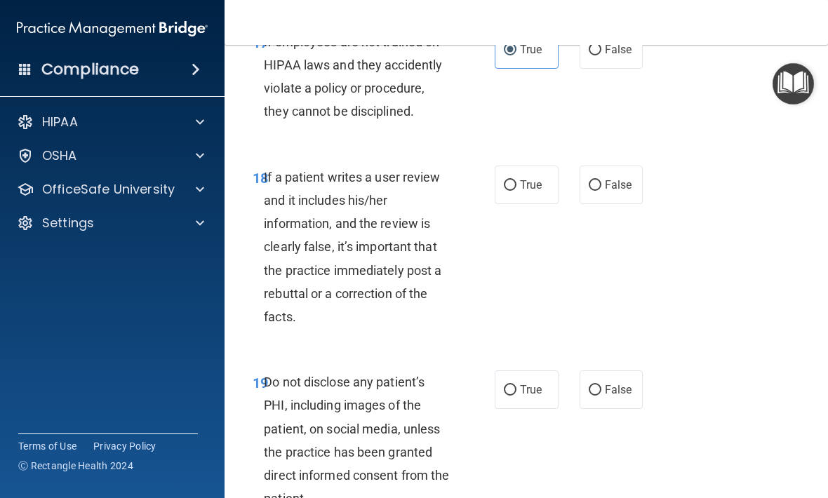
click at [594, 180] on input "False" at bounding box center [595, 185] width 13 height 11
radio input "true"
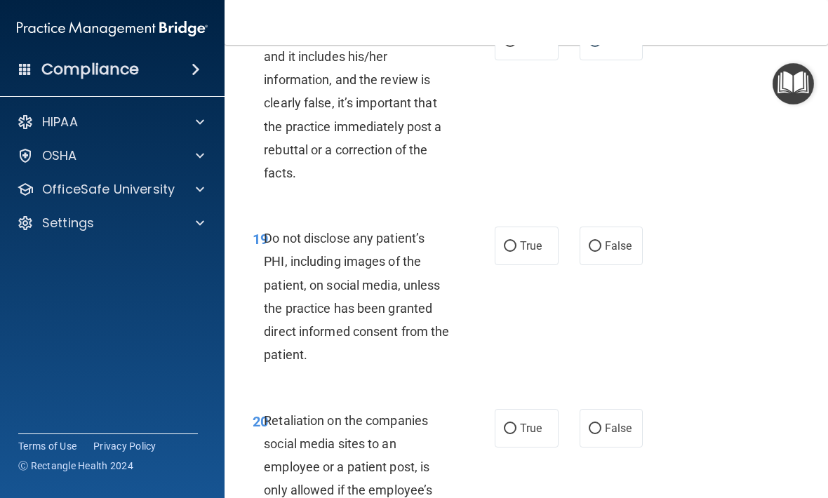
scroll to position [3193, 0]
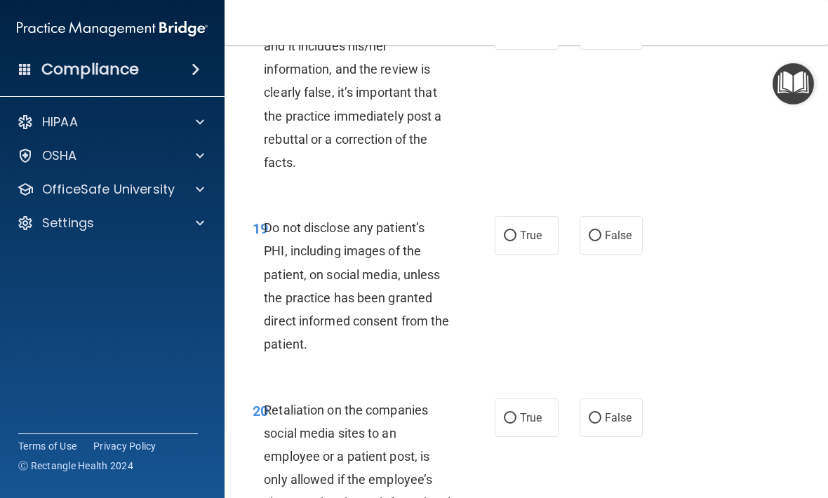
click at [592, 231] on input "False" at bounding box center [595, 236] width 13 height 11
radio input "true"
click at [523, 229] on span "True" at bounding box center [531, 235] width 22 height 13
click at [516, 231] on input "True" at bounding box center [510, 236] width 13 height 11
radio input "true"
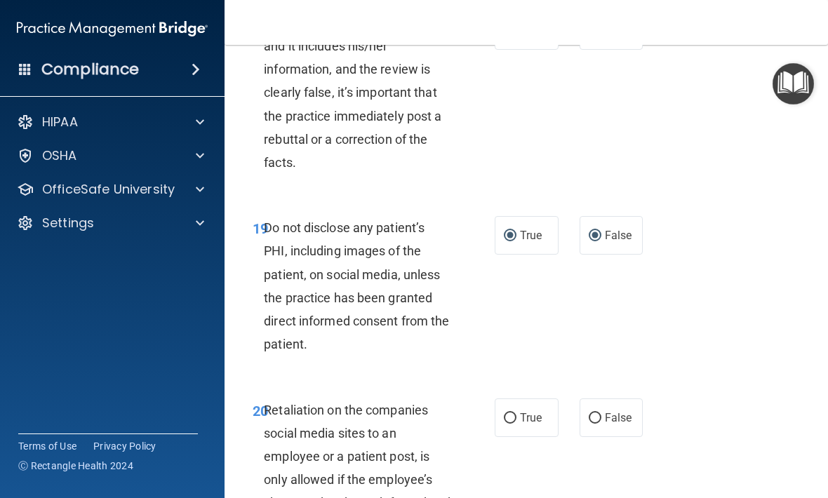
radio input "false"
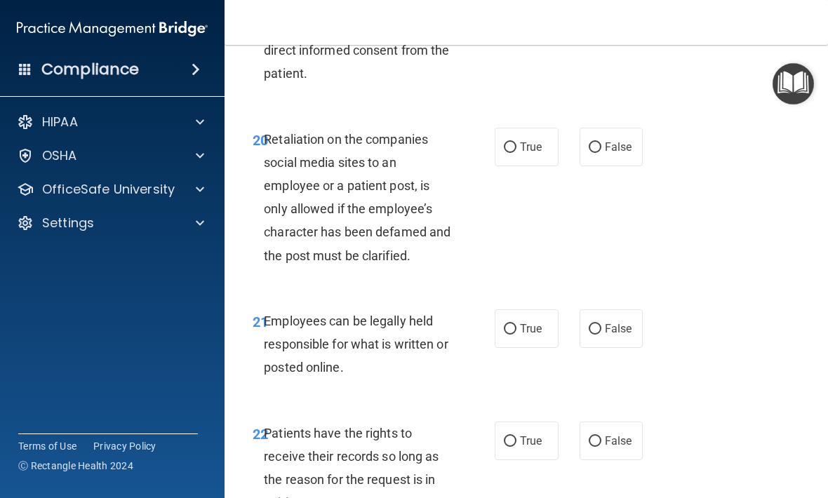
scroll to position [3466, 0]
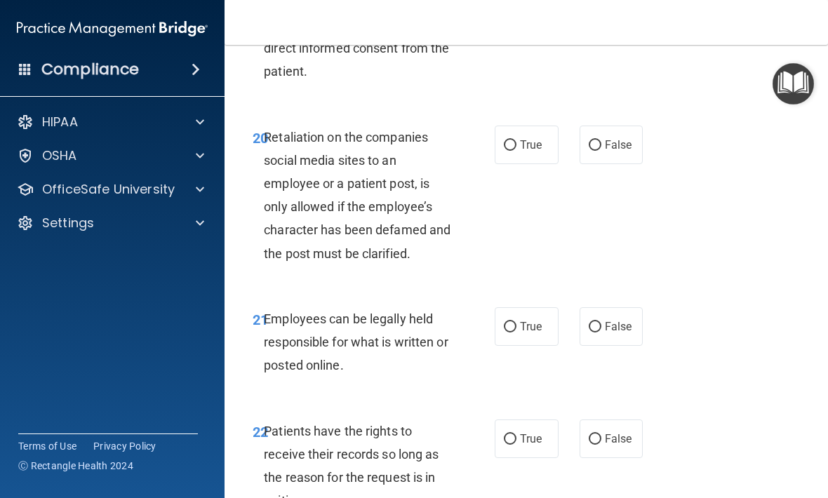
click at [606, 138] on span "False" at bounding box center [618, 144] width 27 height 13
click at [601, 140] on input "False" at bounding box center [595, 145] width 13 height 11
radio input "true"
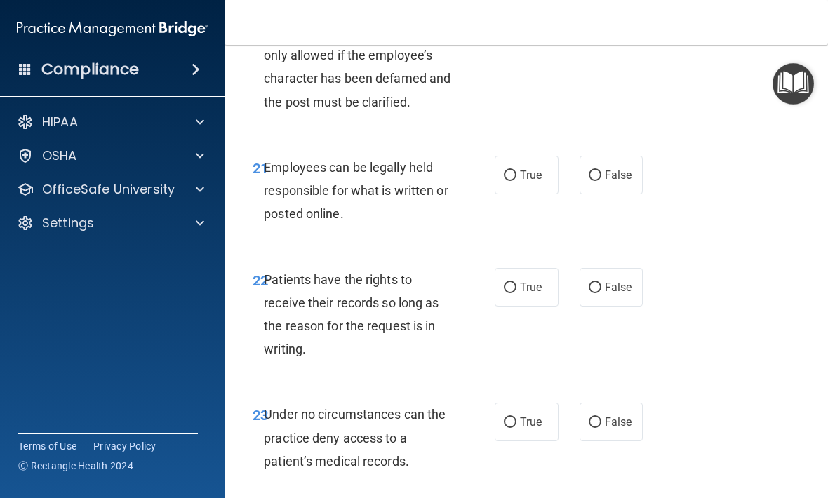
scroll to position [3619, 0]
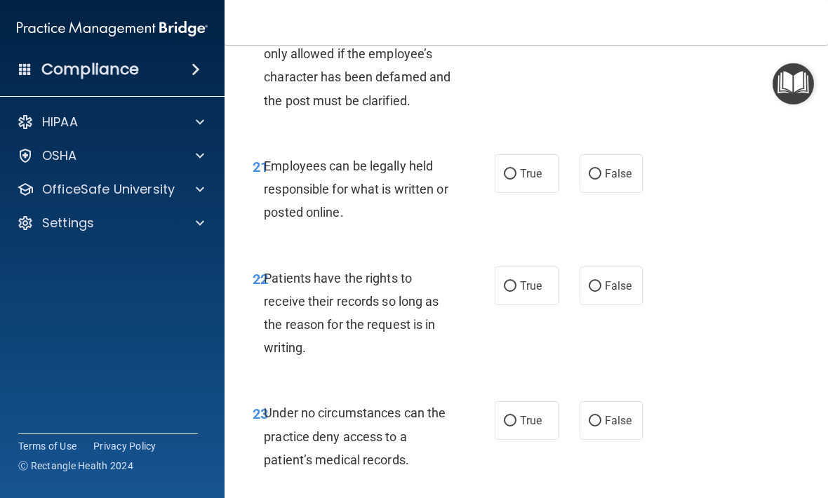
click at [514, 169] on input "True" at bounding box center [510, 174] width 13 height 11
radio input "true"
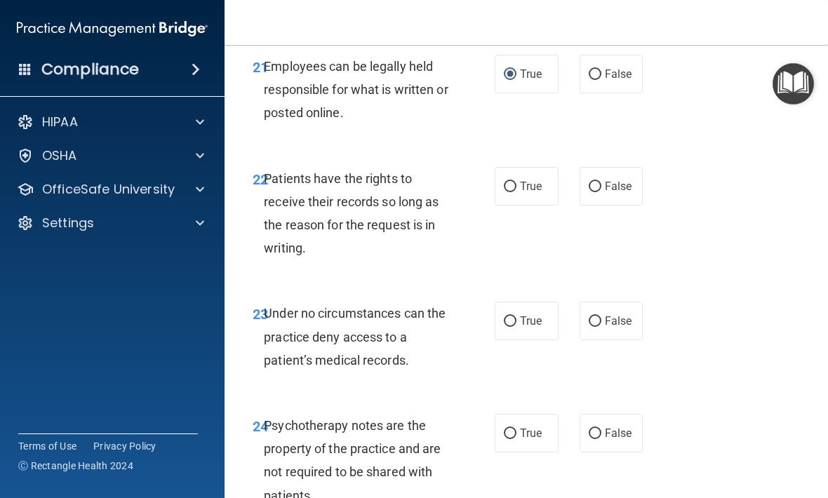
scroll to position [3730, 0]
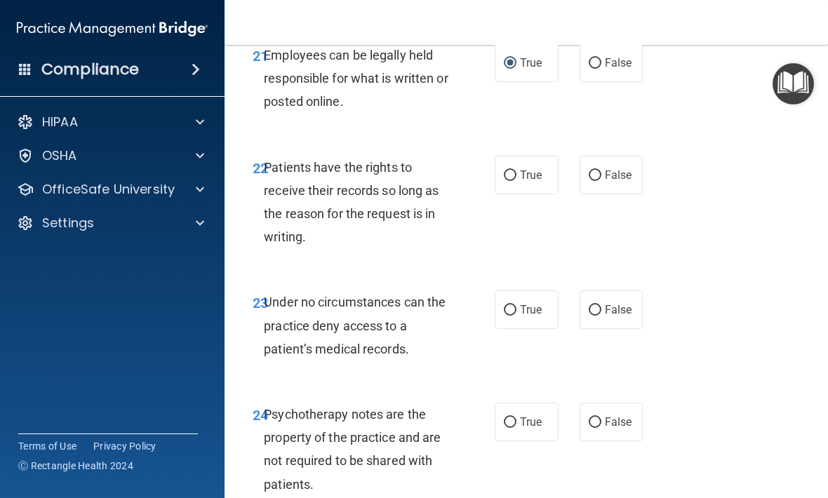
click at [607, 168] on span "False" at bounding box center [618, 174] width 27 height 13
click at [601, 171] on input "False" at bounding box center [595, 176] width 13 height 11
radio input "true"
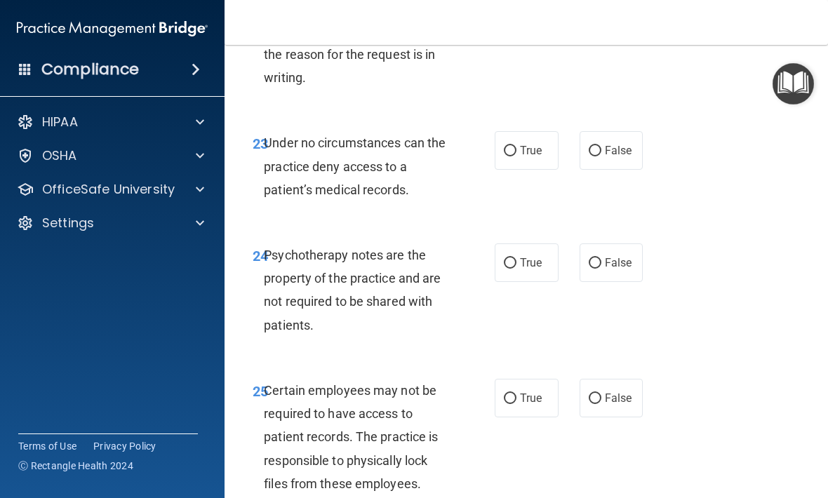
scroll to position [3891, 0]
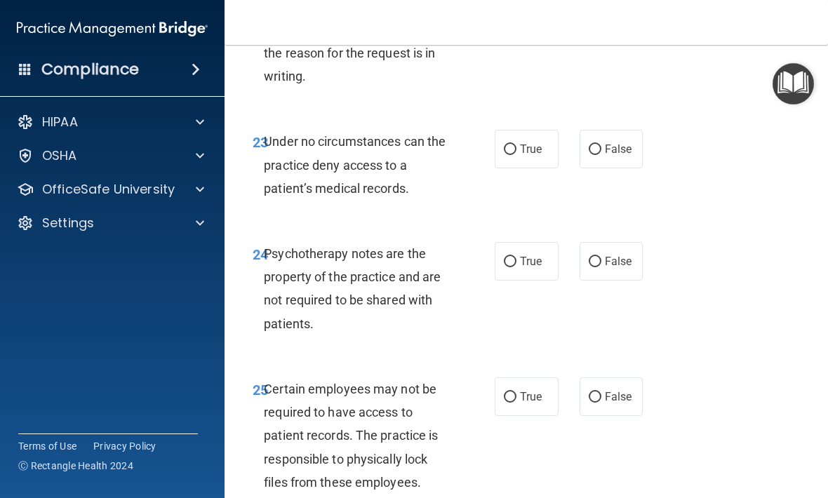
click at [516, 130] on label "True" at bounding box center [527, 149] width 64 height 39
click at [516, 145] on input "True" at bounding box center [510, 150] width 13 height 11
radio input "true"
click at [610, 255] on span "False" at bounding box center [618, 261] width 27 height 13
click at [601, 257] on input "False" at bounding box center [595, 262] width 13 height 11
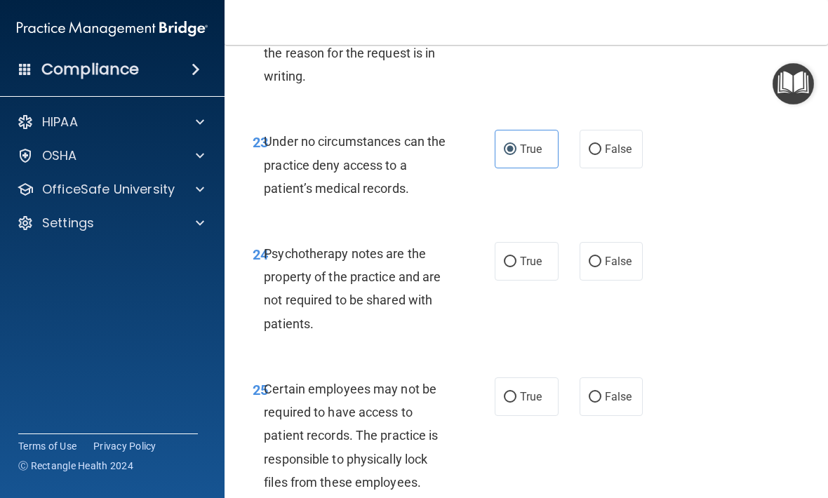
radio input "true"
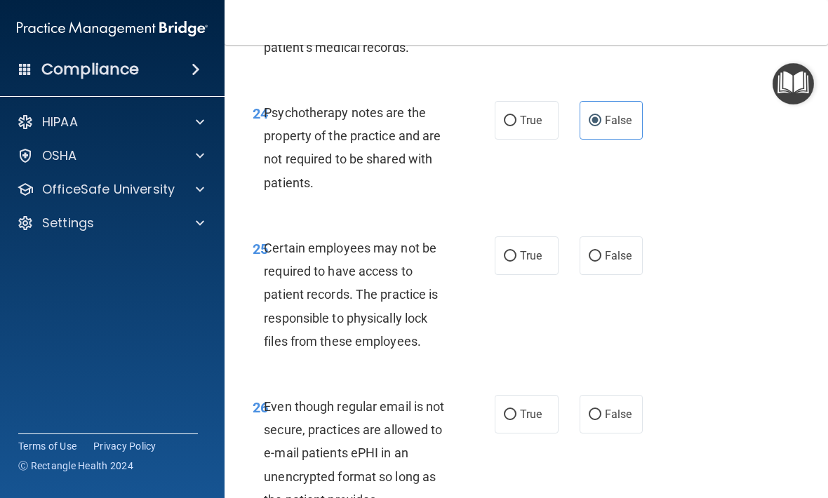
scroll to position [4044, 0]
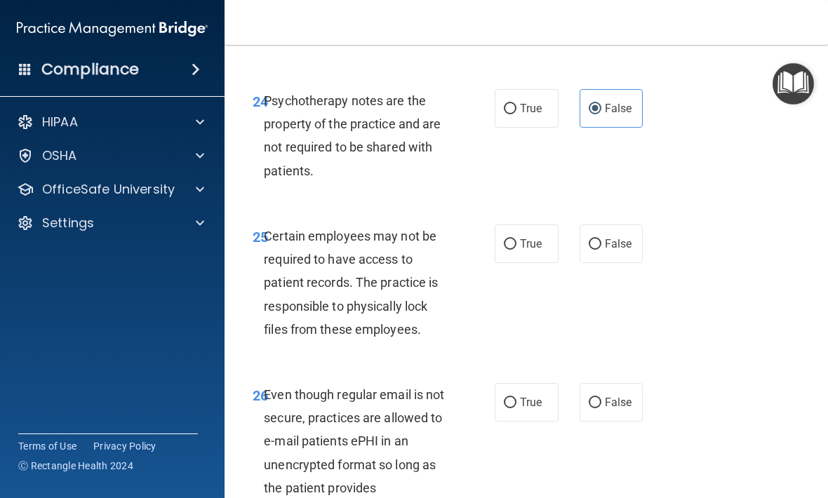
click at [599, 239] on input "False" at bounding box center [595, 244] width 13 height 11
radio input "true"
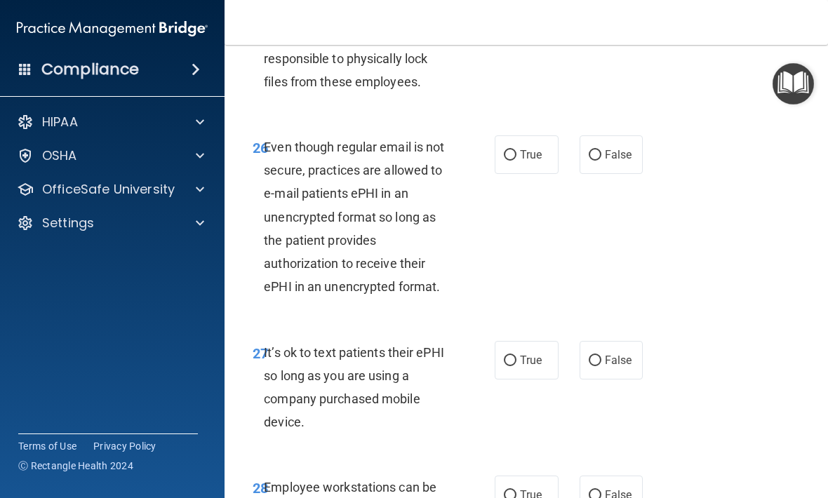
scroll to position [4293, 0]
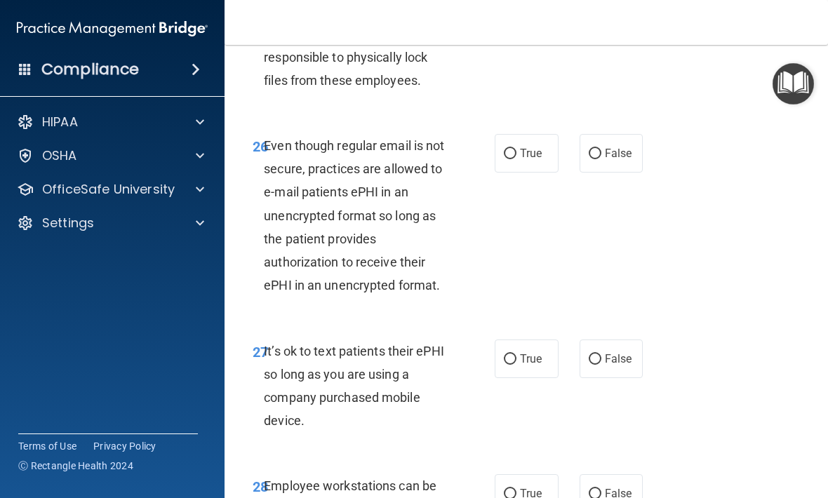
click at [514, 149] on input "True" at bounding box center [510, 154] width 13 height 11
radio input "true"
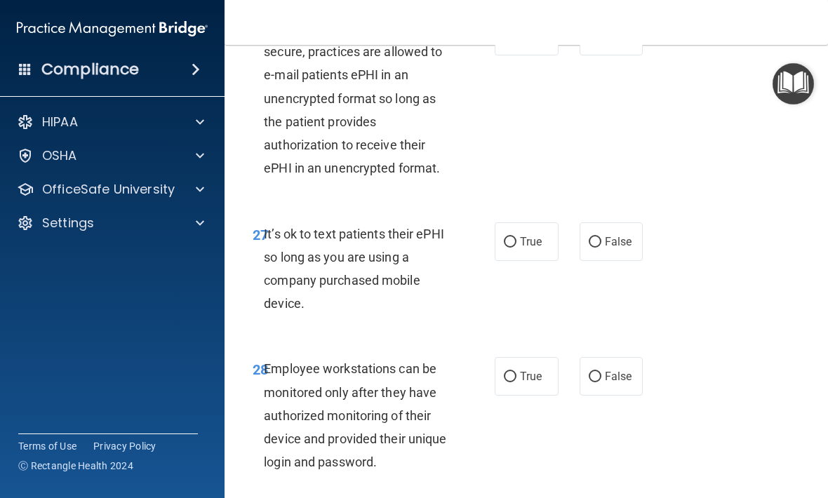
scroll to position [4411, 0]
click at [600, 236] on input "False" at bounding box center [595, 241] width 13 height 11
radio input "true"
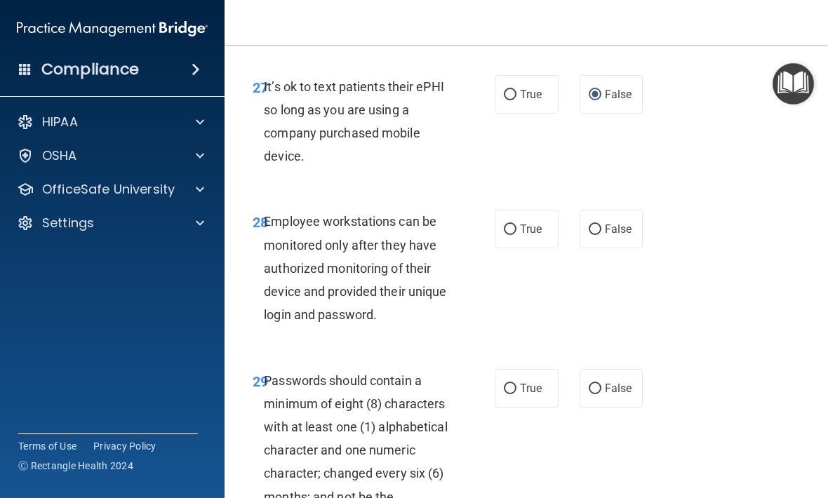
scroll to position [4566, 0]
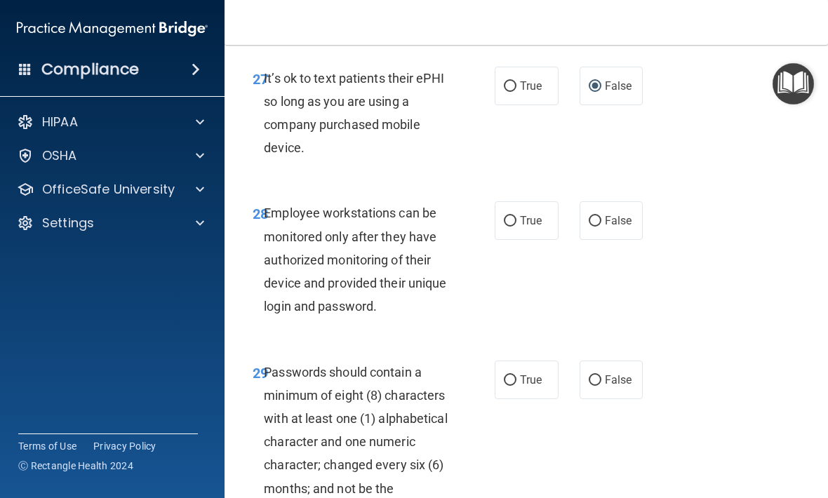
click at [544, 201] on label "True" at bounding box center [527, 220] width 64 height 39
click at [516, 216] on input "True" at bounding box center [510, 221] width 13 height 11
radio input "true"
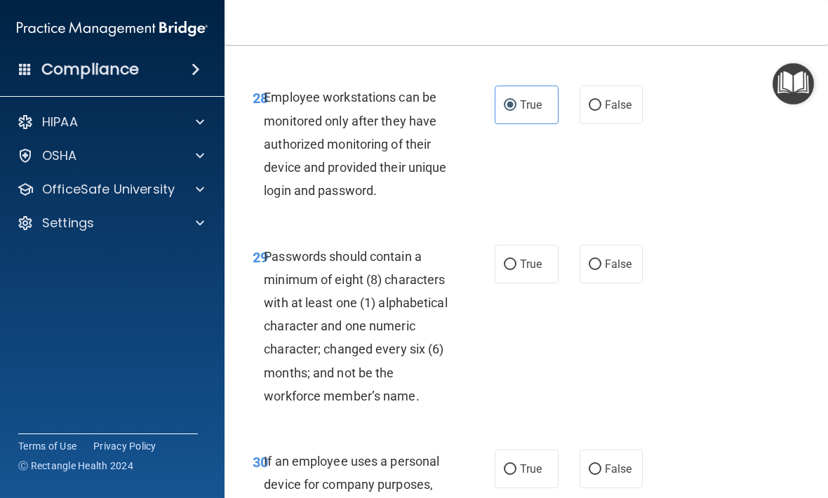
scroll to position [4694, 0]
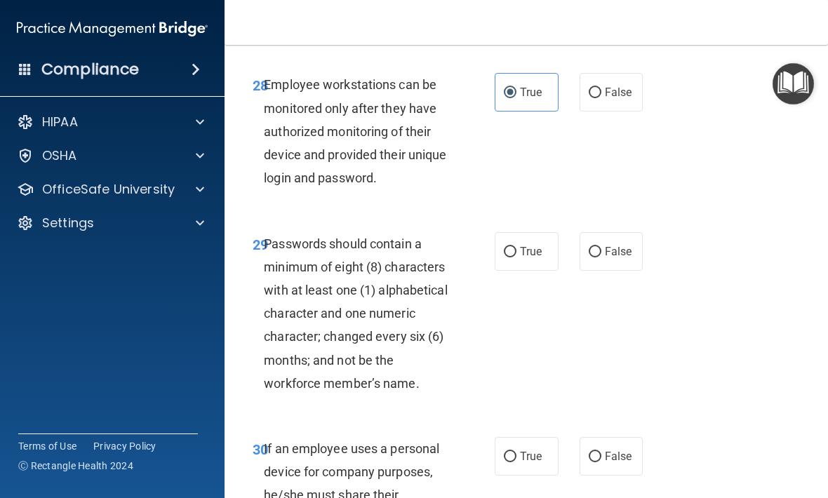
click at [538, 234] on label "True" at bounding box center [527, 251] width 64 height 39
click at [516, 247] on input "True" at bounding box center [510, 252] width 13 height 11
radio input "true"
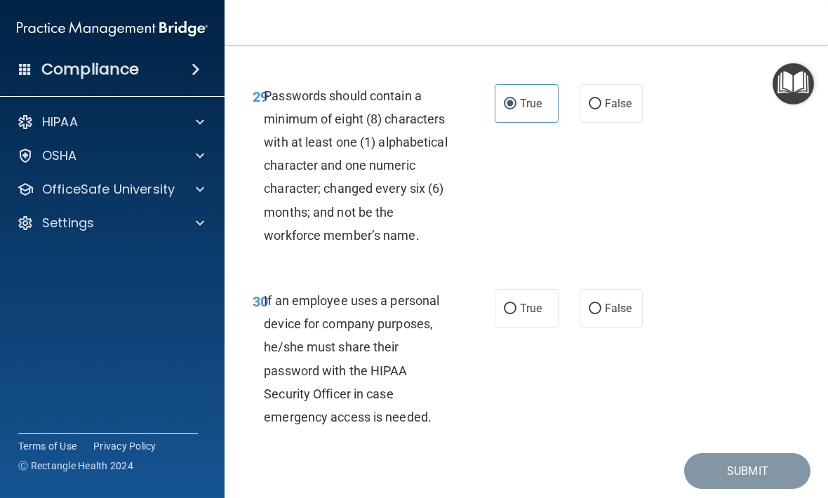
scroll to position [4850, 0]
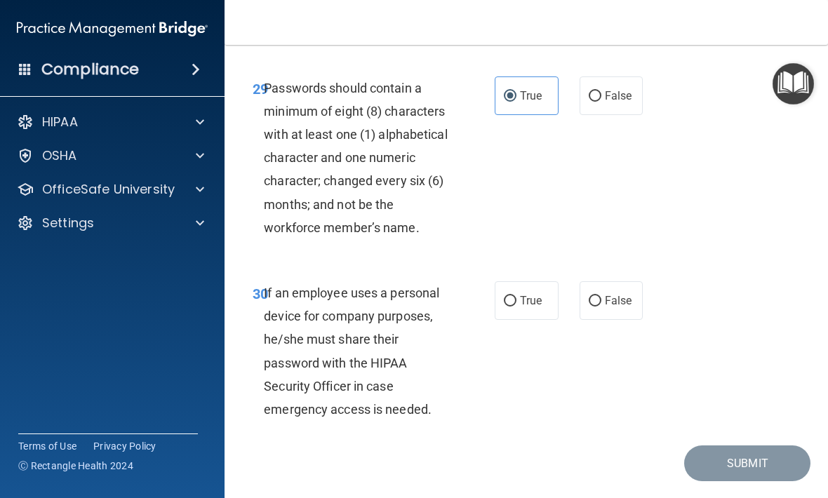
click at [610, 294] on span "False" at bounding box center [618, 300] width 27 height 13
click at [601, 296] on input "False" at bounding box center [595, 301] width 13 height 11
radio input "true"
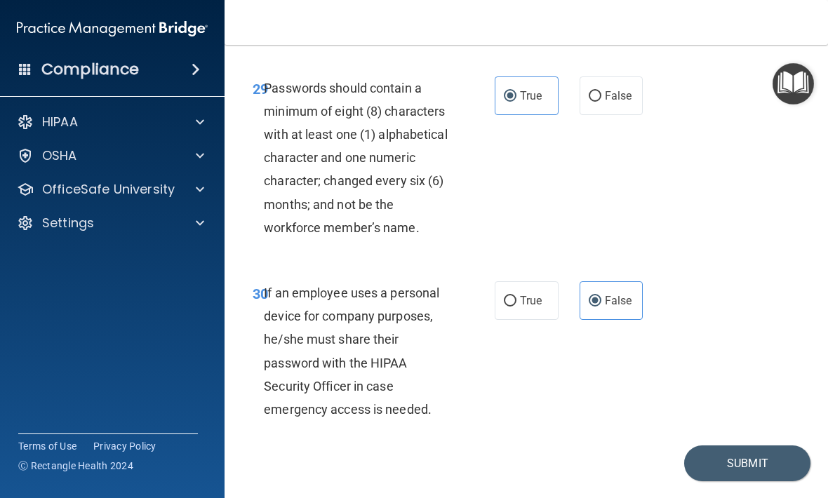
click at [761, 446] on button "Submit" at bounding box center [747, 464] width 126 height 36
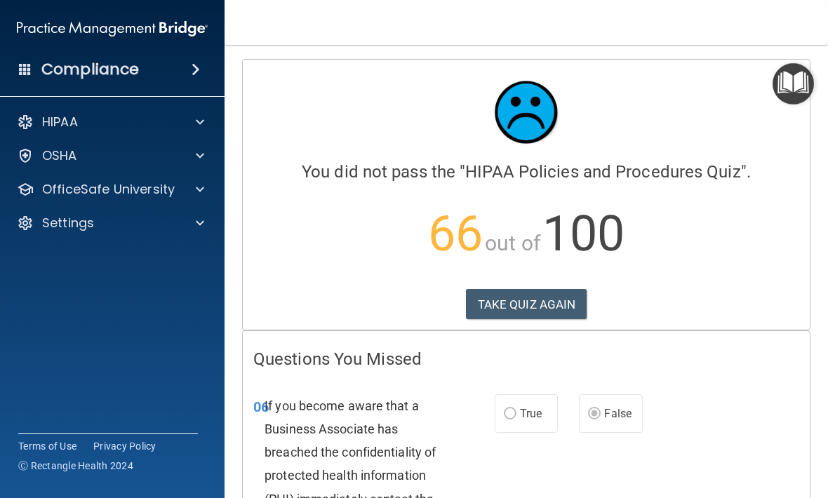
click at [552, 308] on button "TAKE QUIZ AGAIN" at bounding box center [526, 304] width 121 height 31
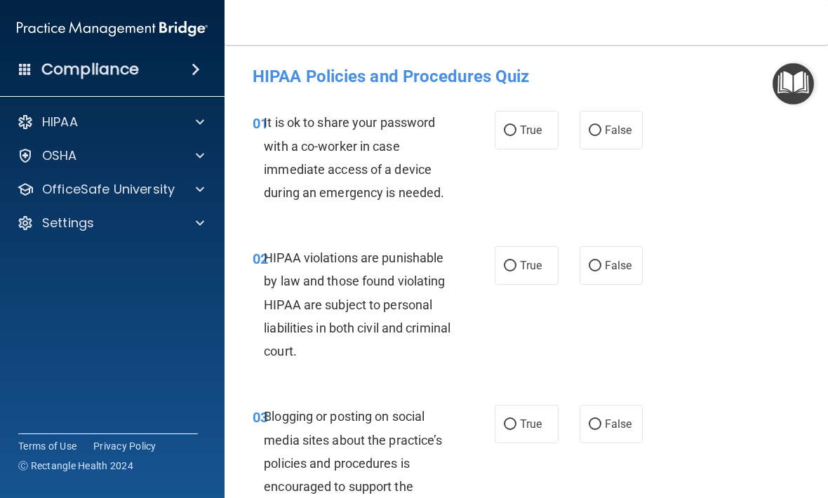
click at [610, 137] on label "False" at bounding box center [612, 130] width 64 height 39
click at [601, 136] on input "False" at bounding box center [595, 131] width 13 height 11
radio input "true"
click at [521, 263] on span "True" at bounding box center [531, 265] width 22 height 13
click at [516, 263] on input "True" at bounding box center [510, 266] width 13 height 11
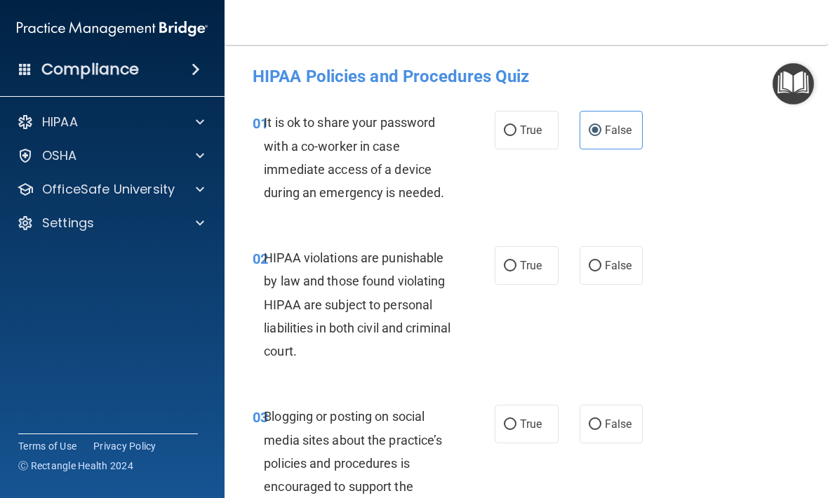
radio input "true"
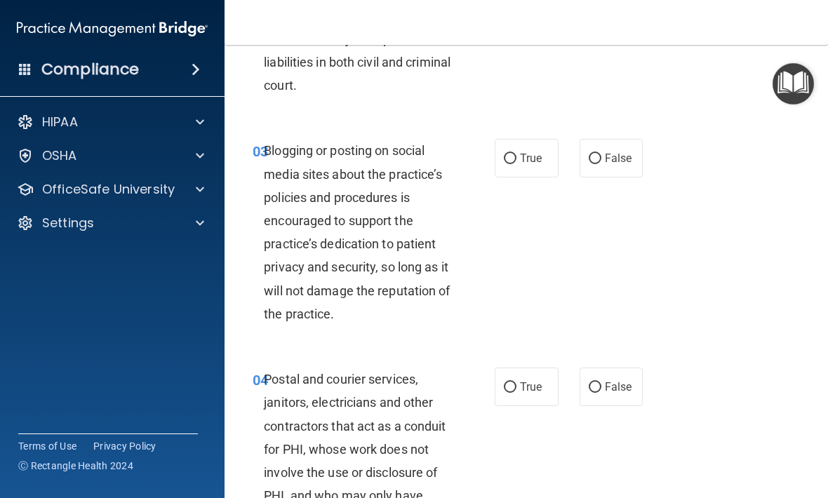
scroll to position [258, 0]
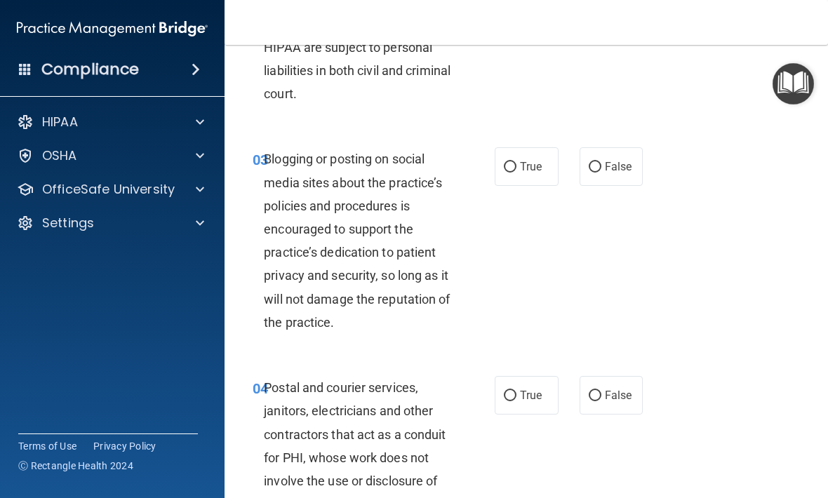
click at [628, 166] on span "False" at bounding box center [618, 166] width 27 height 13
click at [601, 166] on input "False" at bounding box center [595, 167] width 13 height 11
radio input "true"
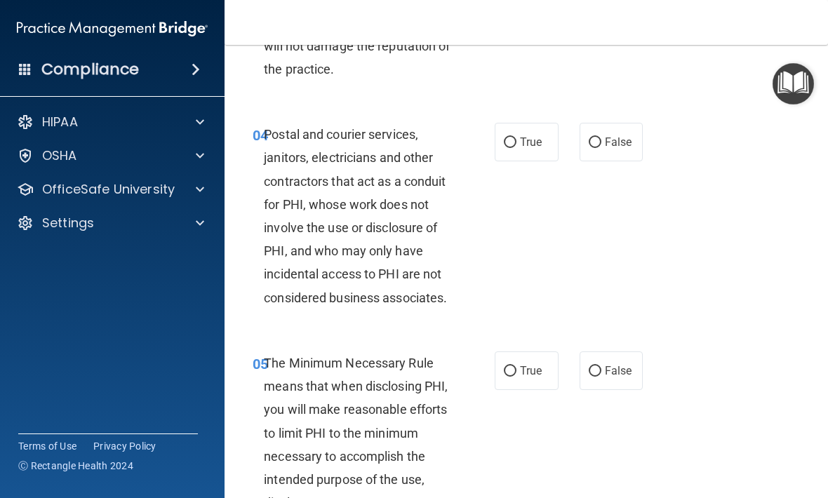
scroll to position [546, 0]
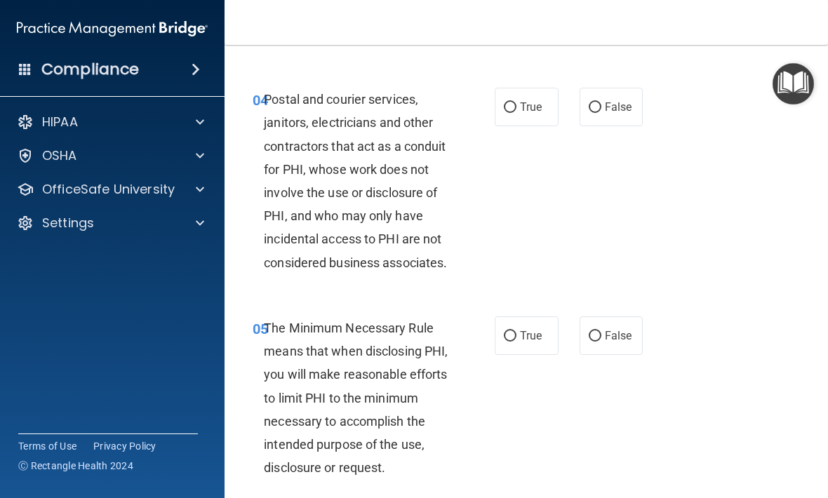
click at [521, 105] on span "True" at bounding box center [531, 106] width 22 height 13
click at [516, 105] on input "True" at bounding box center [510, 107] width 13 height 11
radio input "true"
click at [515, 331] on input "True" at bounding box center [510, 336] width 13 height 11
radio input "true"
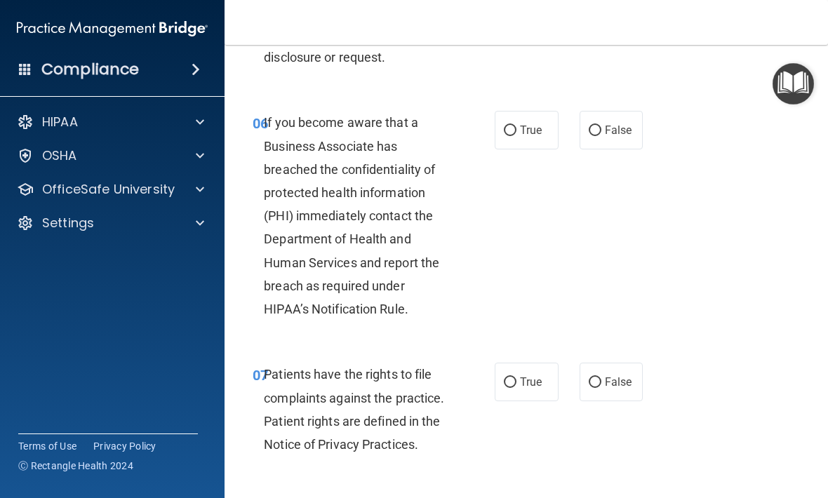
scroll to position [961, 0]
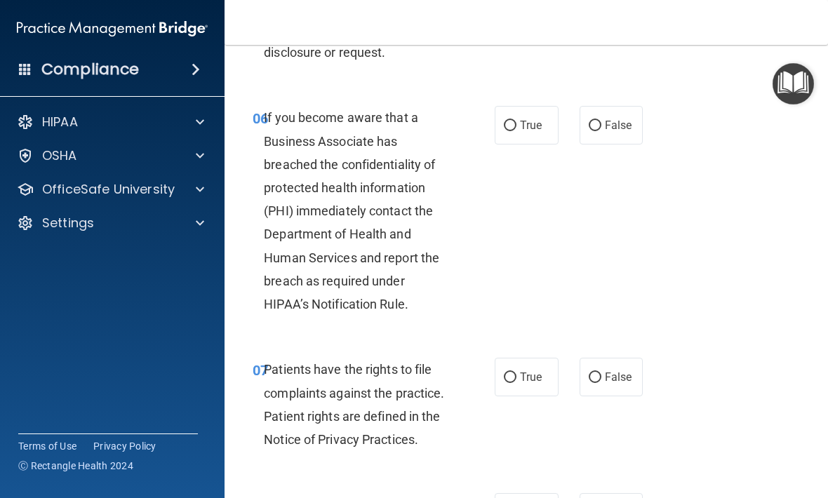
click at [602, 115] on label "False" at bounding box center [612, 125] width 64 height 39
click at [601, 121] on input "False" at bounding box center [595, 126] width 13 height 11
radio input "true"
click at [528, 371] on span "True" at bounding box center [531, 376] width 22 height 13
click at [516, 373] on input "True" at bounding box center [510, 378] width 13 height 11
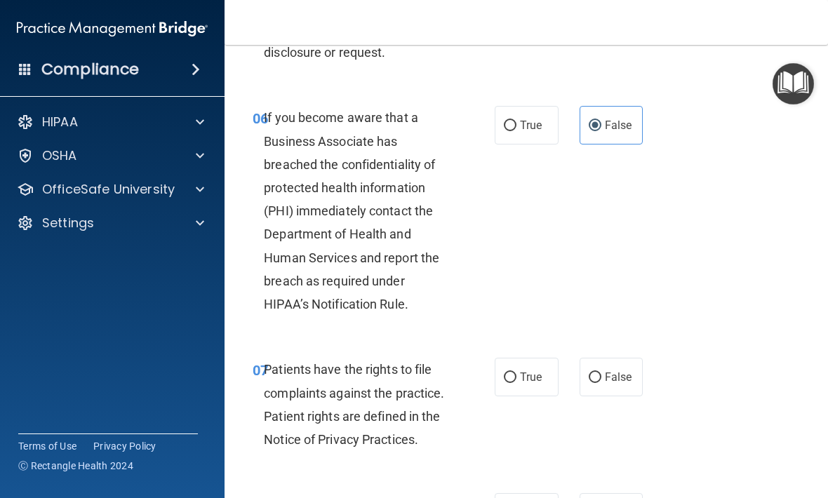
radio input "true"
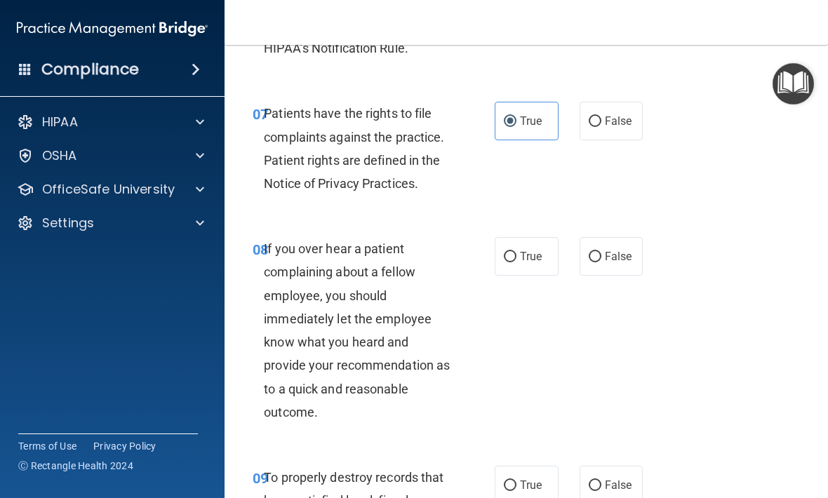
scroll to position [1222, 0]
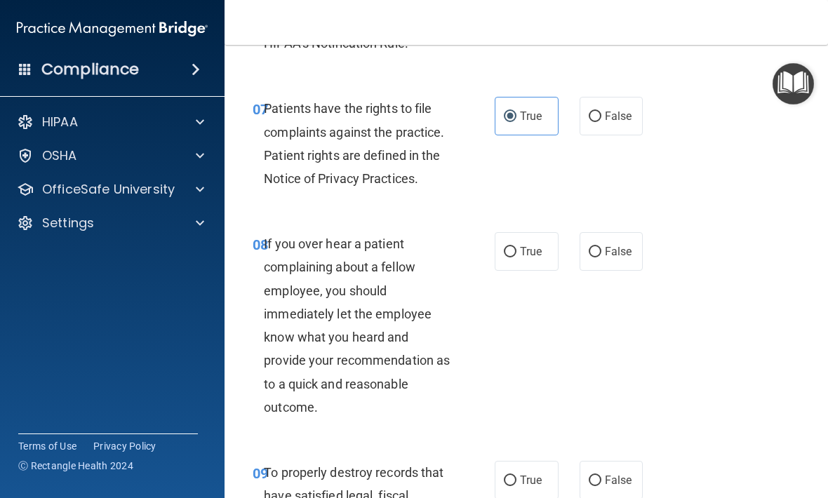
click at [604, 234] on label "False" at bounding box center [612, 251] width 64 height 39
click at [601, 247] on input "False" at bounding box center [595, 252] width 13 height 11
radio input "true"
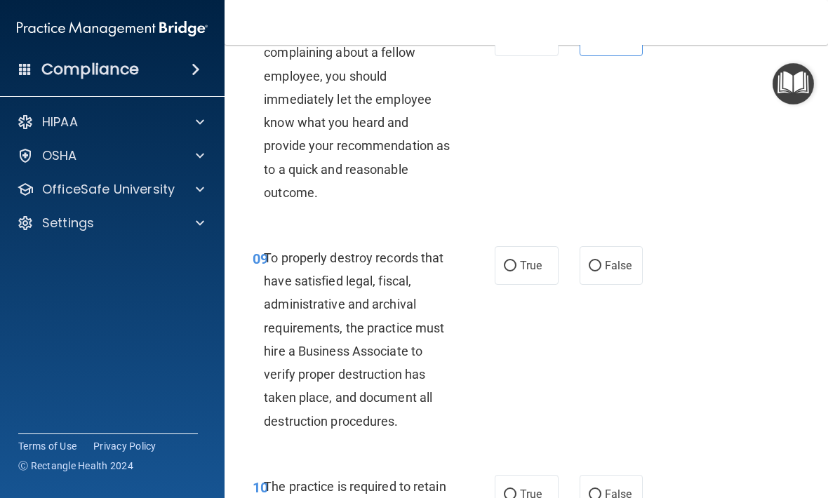
scroll to position [1438, 0]
click at [610, 249] on label "False" at bounding box center [612, 265] width 64 height 39
click at [601, 260] on input "False" at bounding box center [595, 265] width 13 height 11
radio input "true"
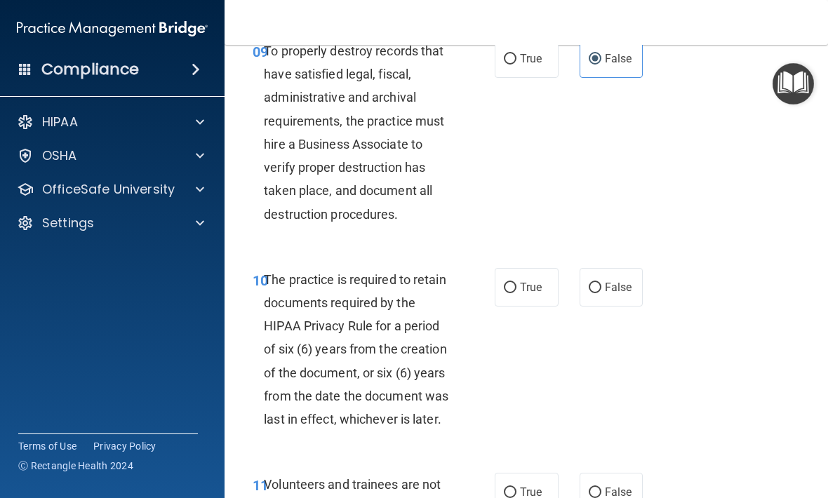
scroll to position [1645, 0]
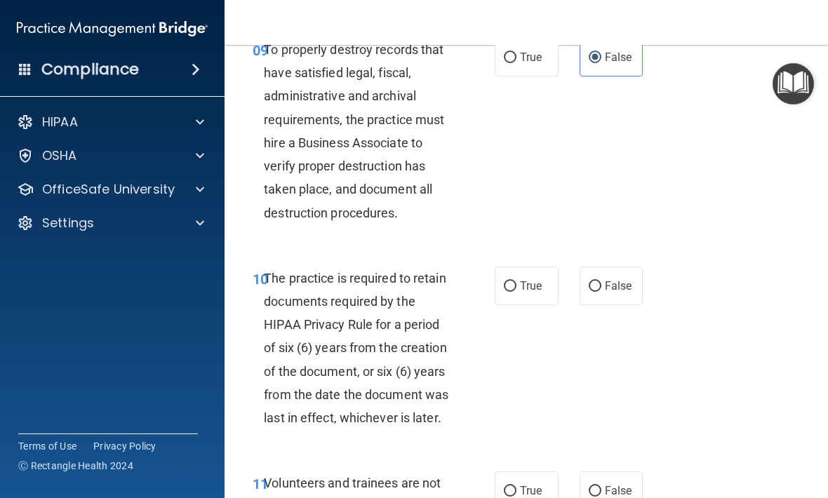
click at [507, 281] on input "True" at bounding box center [510, 286] width 13 height 11
radio input "true"
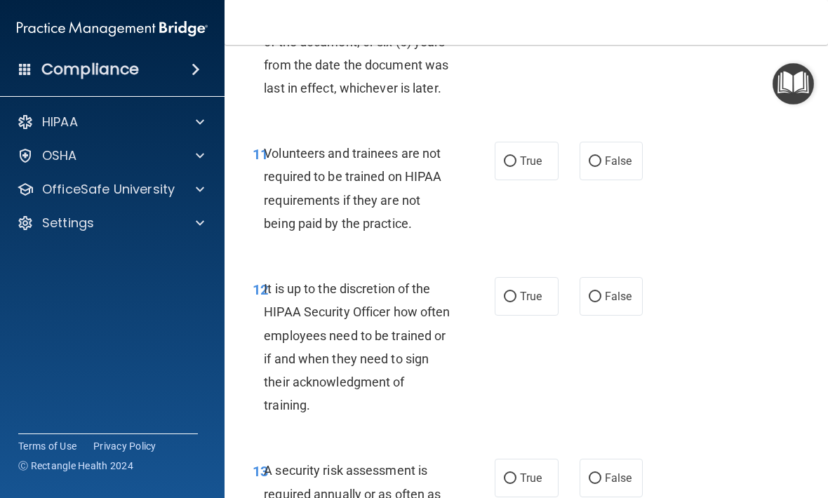
scroll to position [1941, 0]
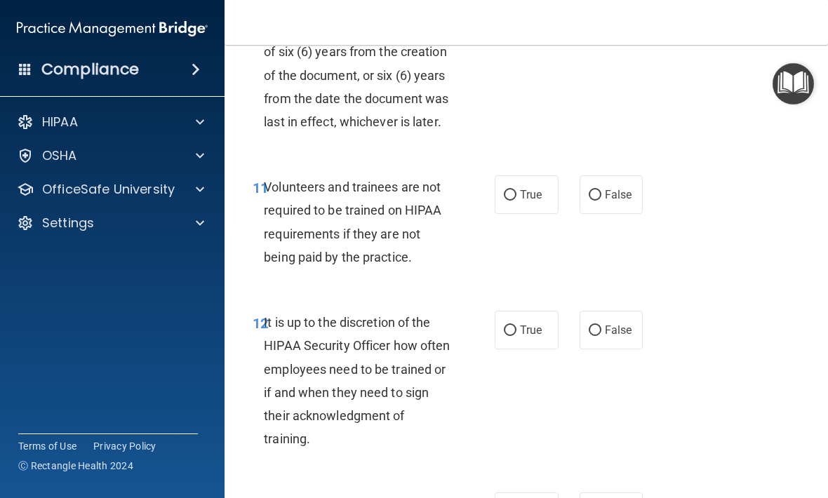
click at [599, 190] on input "False" at bounding box center [595, 195] width 13 height 11
radio input "true"
click at [591, 311] on label "False" at bounding box center [612, 330] width 64 height 39
click at [591, 326] on input "False" at bounding box center [595, 331] width 13 height 11
radio input "true"
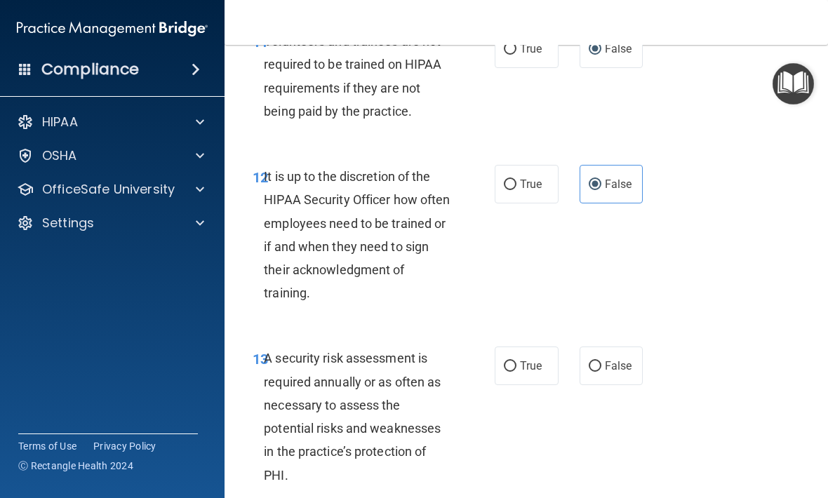
scroll to position [2099, 0]
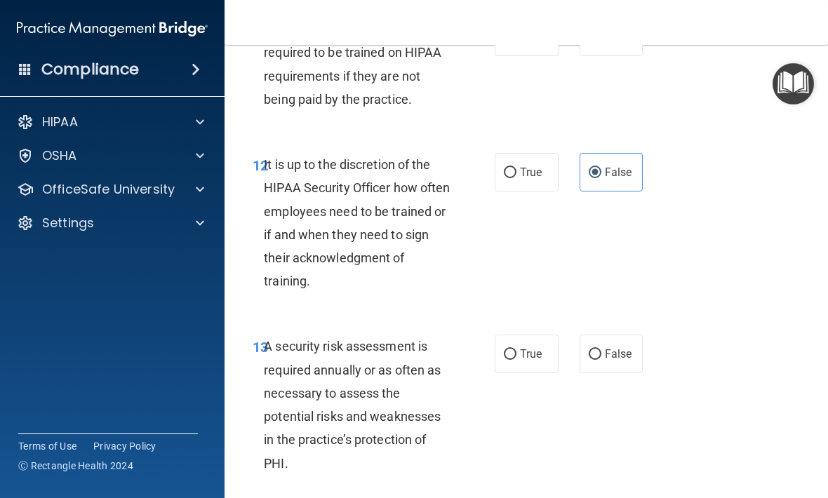
click at [518, 338] on label "True" at bounding box center [527, 354] width 64 height 39
click at [516, 349] on input "True" at bounding box center [510, 354] width 13 height 11
radio input "true"
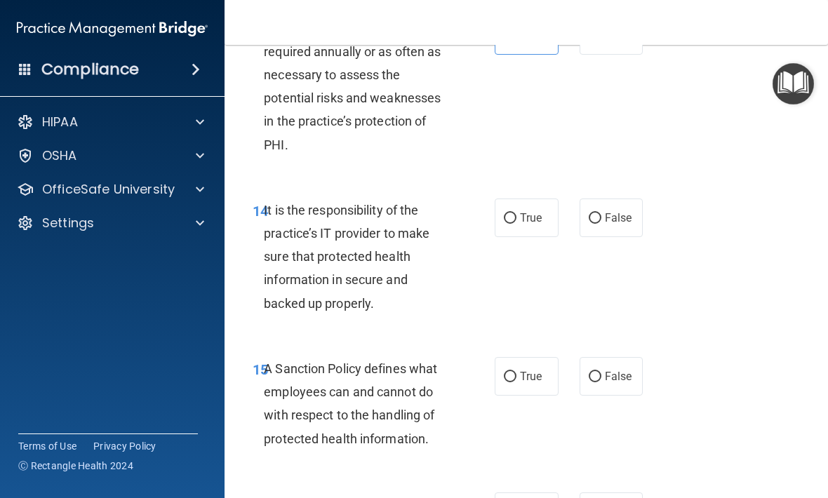
scroll to position [2424, 0]
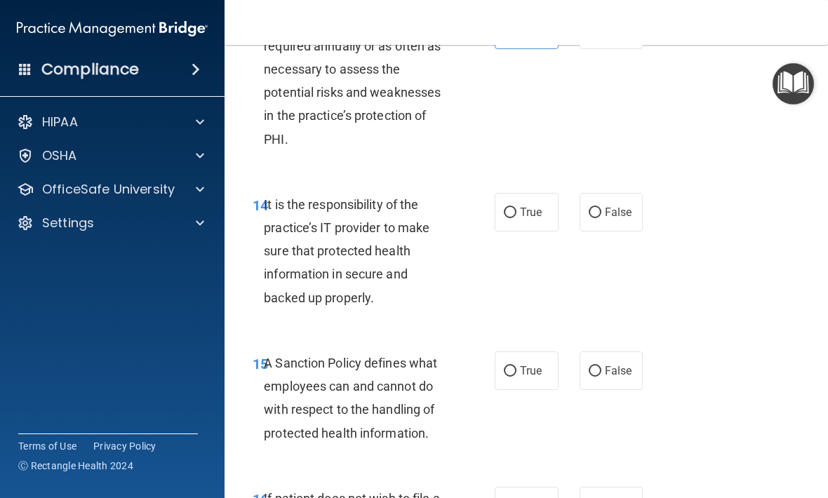
click at [599, 208] on input "False" at bounding box center [595, 213] width 13 height 11
radio input "true"
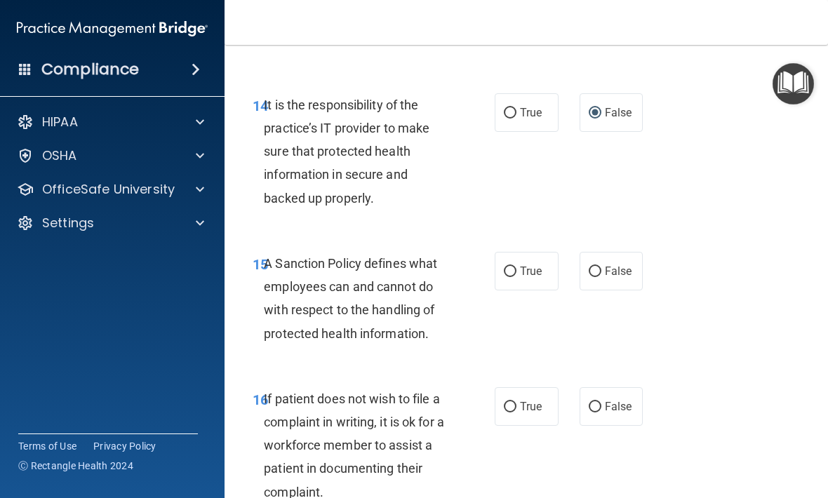
scroll to position [2524, 0]
click at [600, 266] on input "False" at bounding box center [595, 271] width 13 height 11
radio input "true"
click at [526, 387] on label "True" at bounding box center [527, 406] width 64 height 39
click at [516, 401] on input "True" at bounding box center [510, 406] width 13 height 11
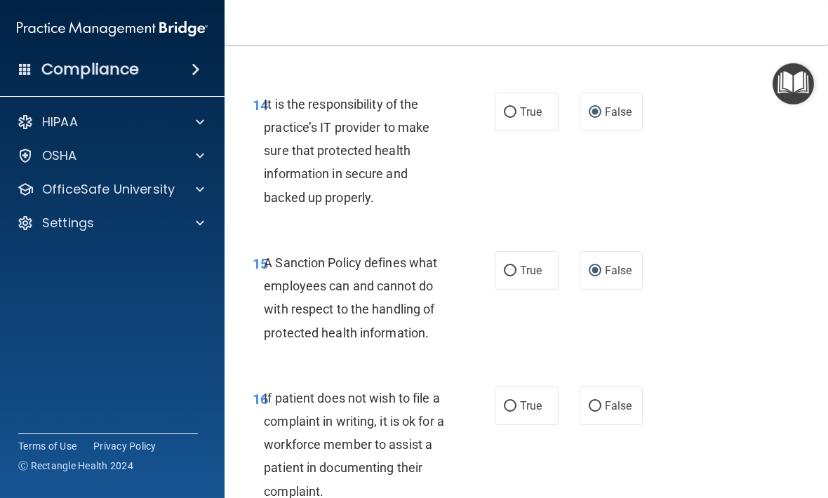
radio input "true"
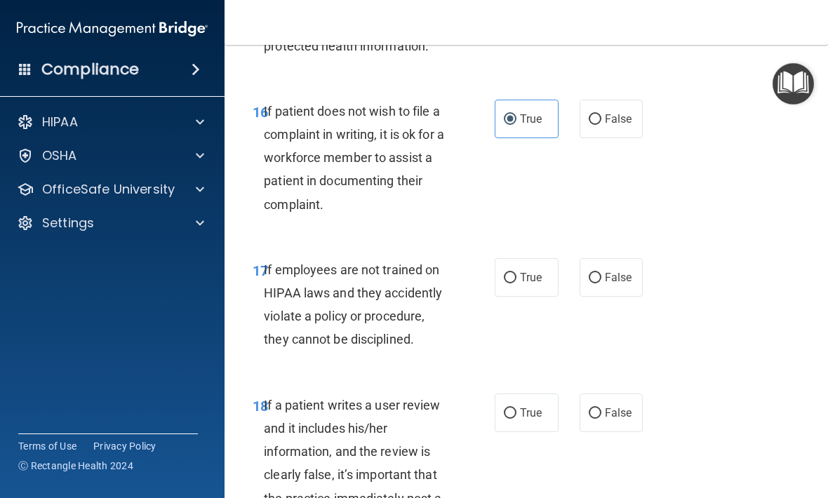
scroll to position [2836, 0]
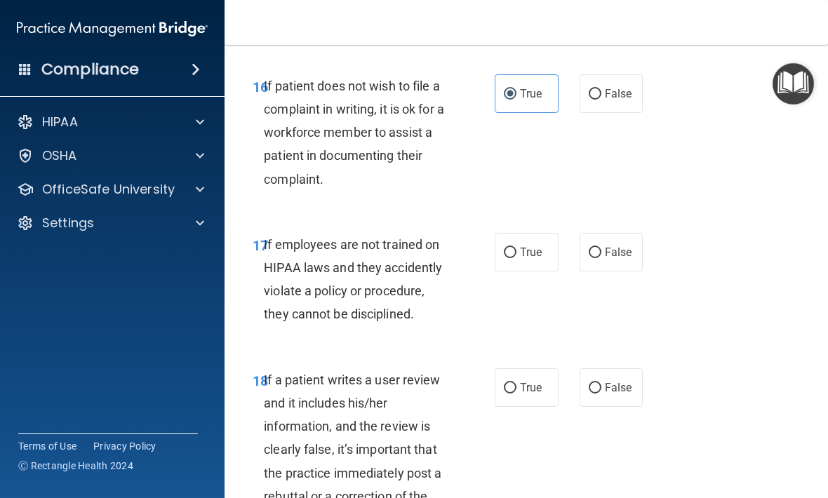
click at [608, 246] on span "False" at bounding box center [618, 252] width 27 height 13
click at [601, 248] on input "False" at bounding box center [595, 253] width 13 height 11
radio input "true"
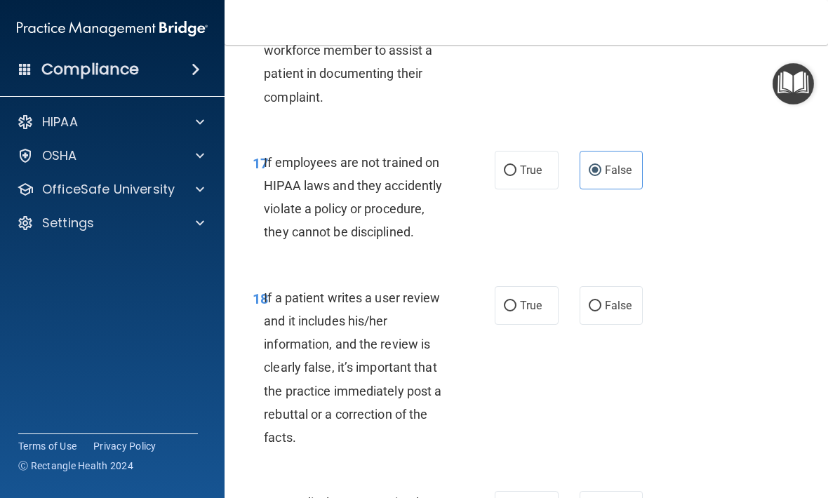
scroll to position [2921, 0]
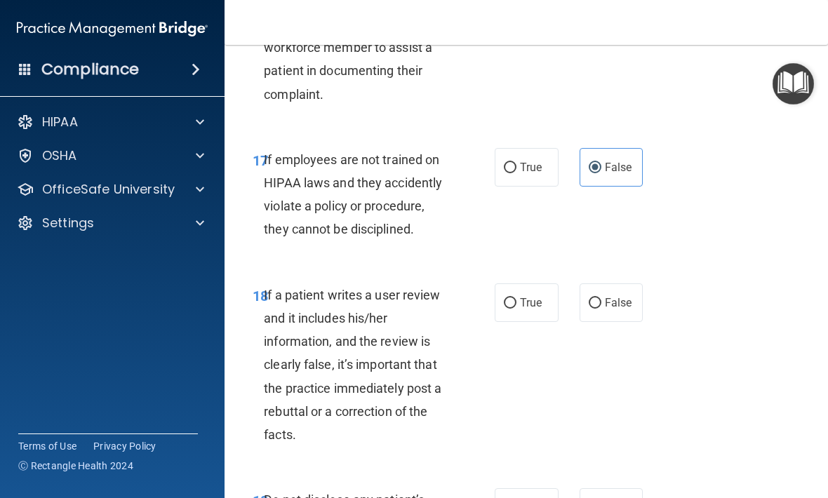
click at [603, 283] on label "False" at bounding box center [612, 302] width 64 height 39
click at [601, 298] on input "False" at bounding box center [595, 303] width 13 height 11
radio input "true"
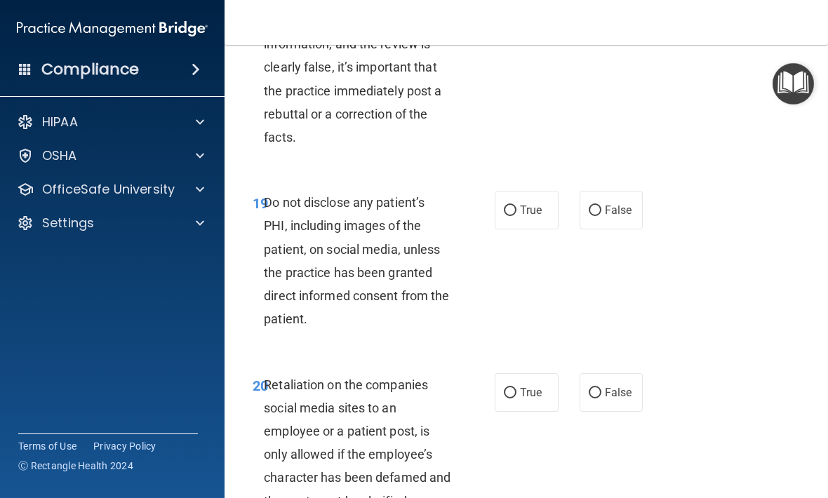
scroll to position [3226, 0]
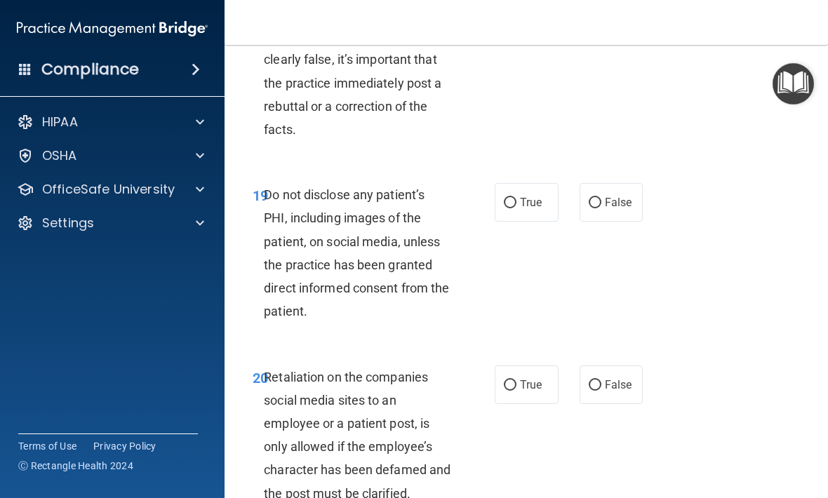
click at [513, 198] on input "True" at bounding box center [510, 203] width 13 height 11
radio input "true"
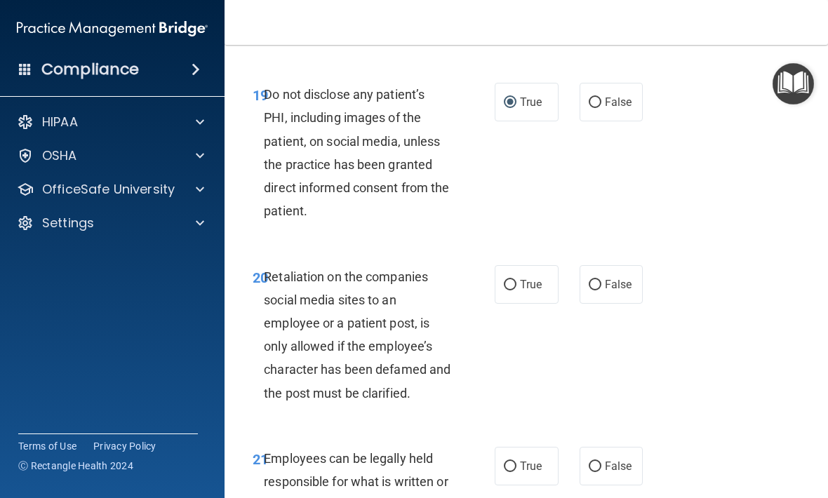
scroll to position [3330, 0]
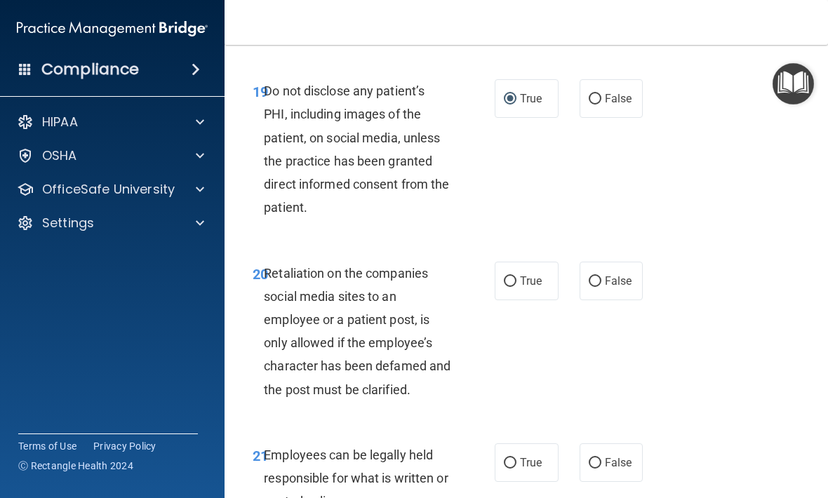
click at [601, 276] on input "False" at bounding box center [595, 281] width 13 height 11
radio input "true"
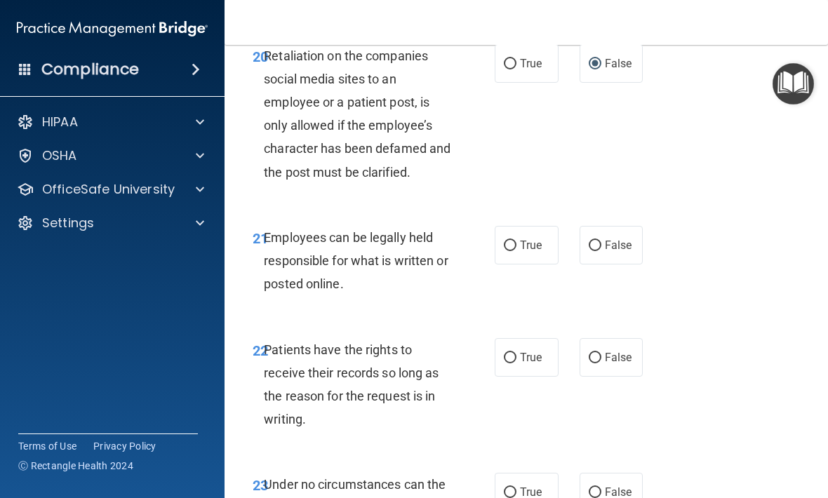
scroll to position [3551, 0]
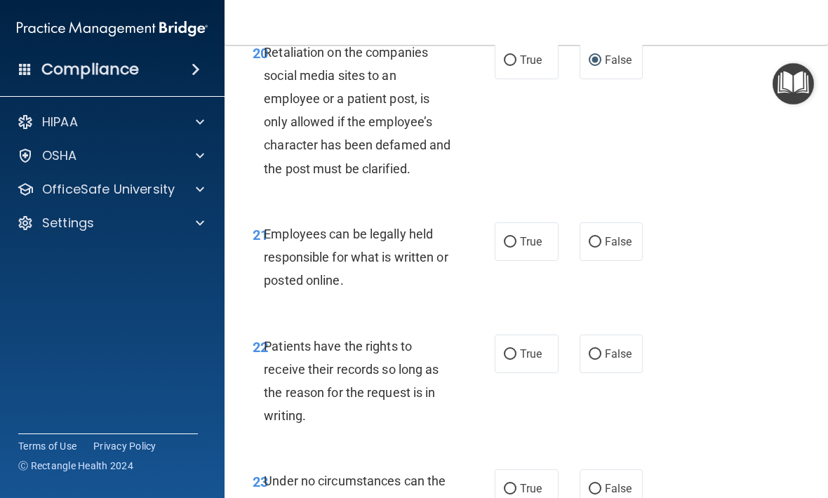
click at [528, 235] on label "True" at bounding box center [527, 241] width 64 height 39
click at [516, 237] on input "True" at bounding box center [510, 242] width 13 height 11
radio input "true"
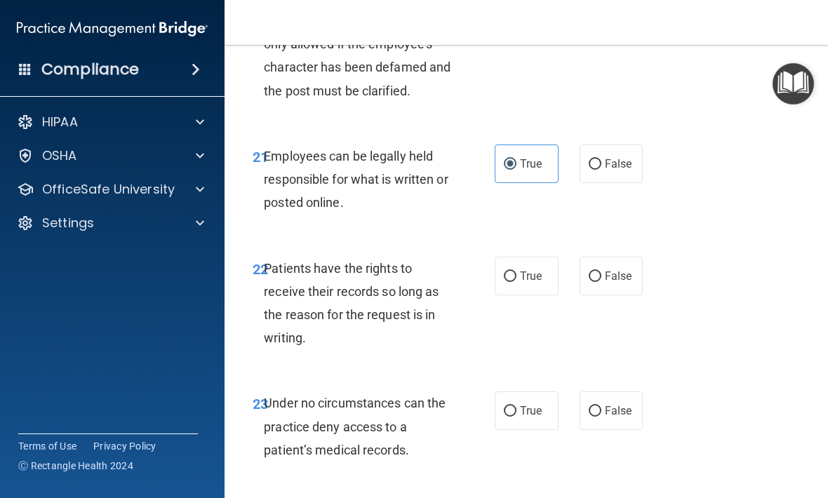
scroll to position [3648, 0]
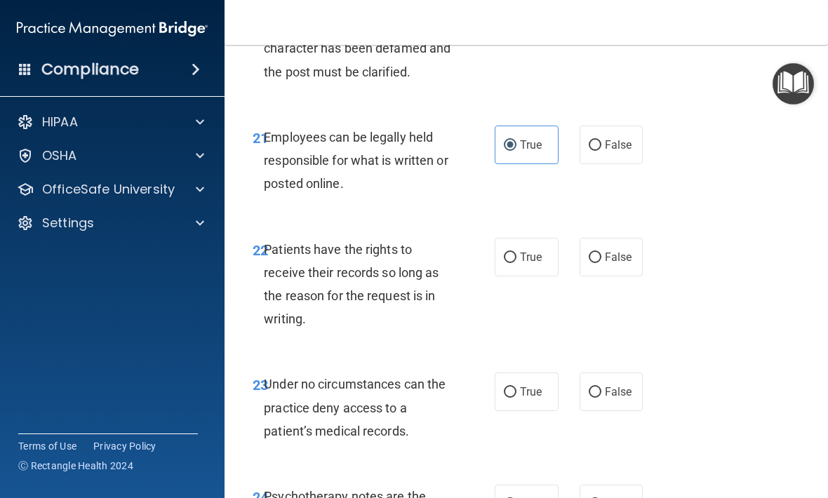
click at [608, 250] on span "False" at bounding box center [618, 256] width 27 height 13
click at [601, 253] on input "False" at bounding box center [595, 258] width 13 height 11
radio input "true"
click at [615, 385] on span "False" at bounding box center [618, 391] width 27 height 13
click at [601, 387] on input "False" at bounding box center [595, 392] width 13 height 11
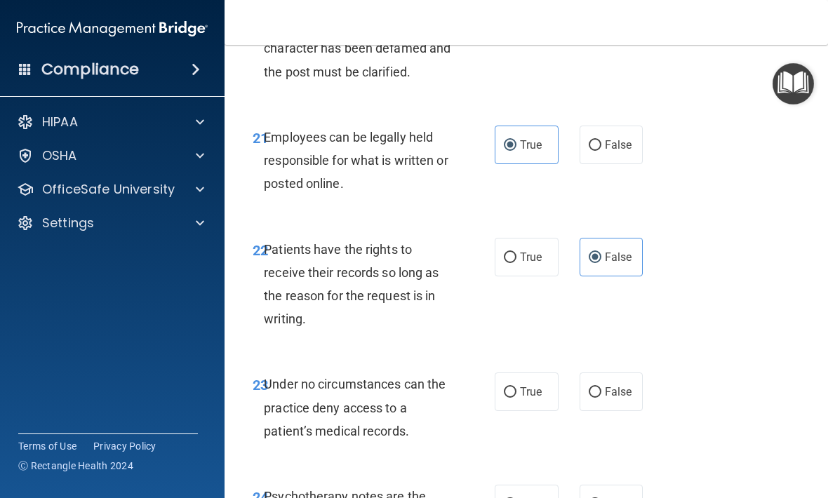
radio input "true"
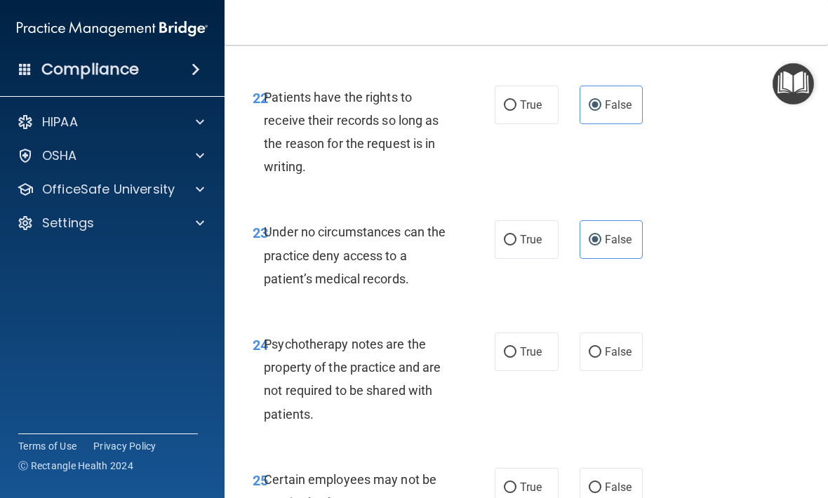
scroll to position [3803, 0]
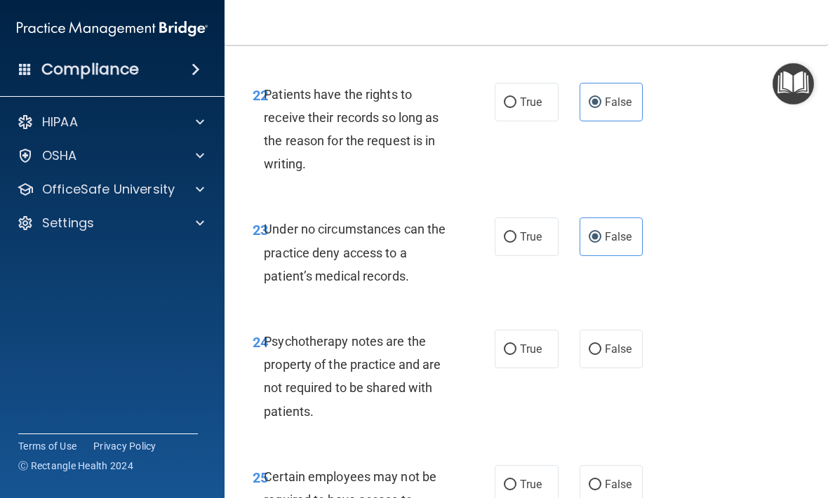
click at [521, 342] on span "True" at bounding box center [531, 348] width 22 height 13
click at [516, 345] on input "True" at bounding box center [510, 350] width 13 height 11
radio input "true"
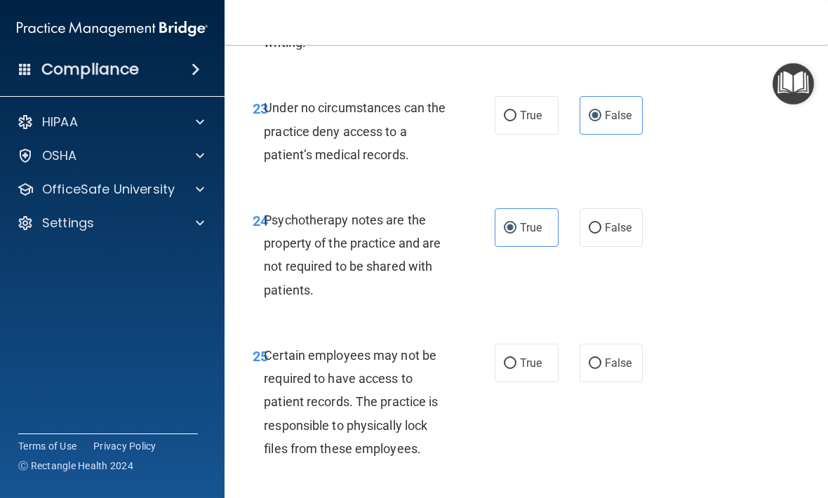
scroll to position [3943, 0]
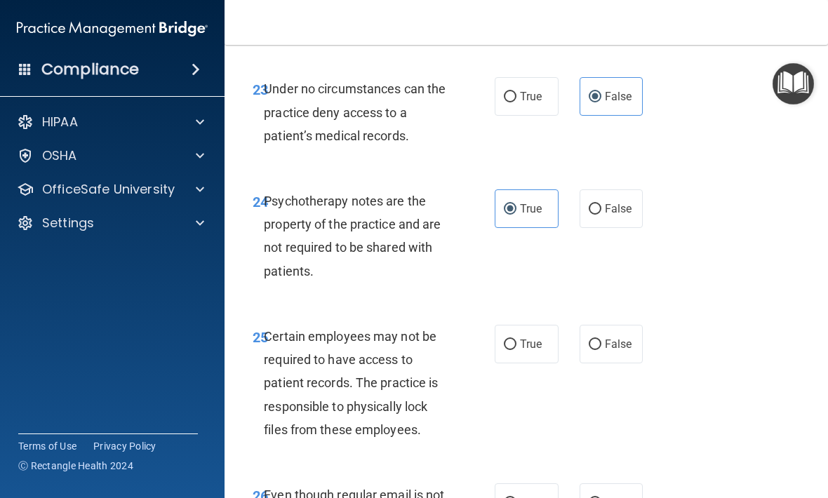
click at [514, 340] on input "True" at bounding box center [510, 345] width 13 height 11
radio input "true"
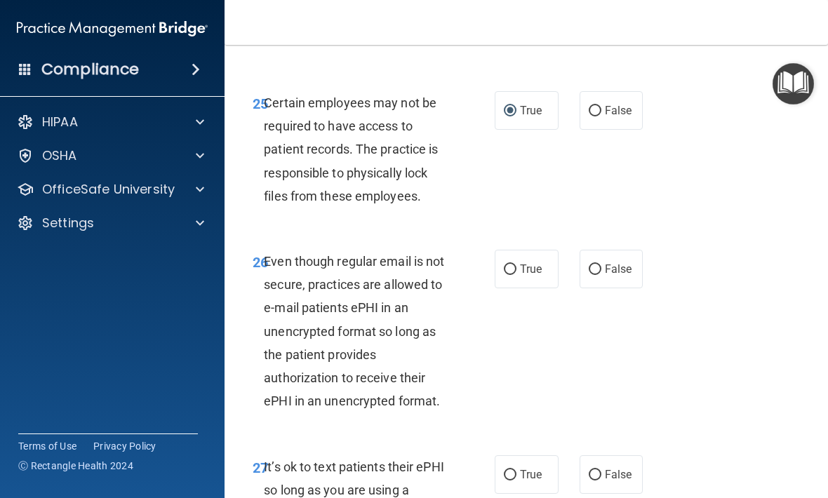
scroll to position [4184, 0]
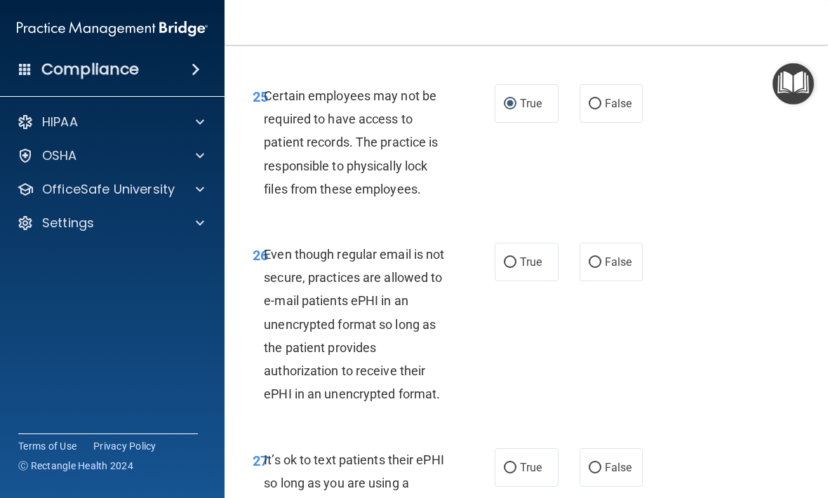
click at [524, 247] on label "True" at bounding box center [527, 262] width 64 height 39
click at [516, 258] on input "True" at bounding box center [510, 263] width 13 height 11
radio input "true"
click at [608, 455] on label "False" at bounding box center [612, 467] width 64 height 39
click at [601, 463] on input "False" at bounding box center [595, 468] width 13 height 11
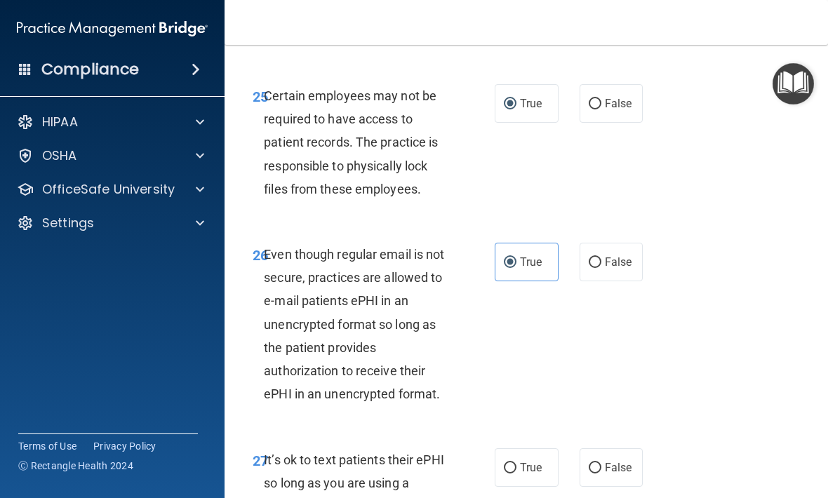
radio input "true"
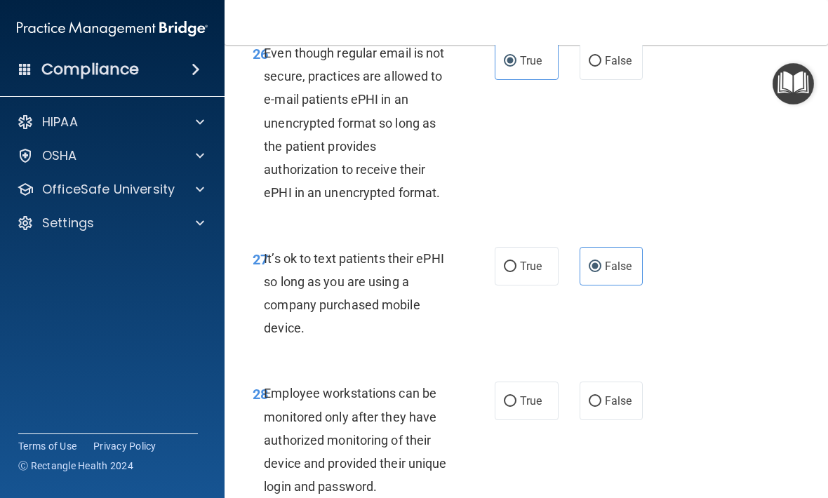
scroll to position [4386, 0]
click at [617, 394] on span "False" at bounding box center [618, 400] width 27 height 13
click at [601, 396] on input "False" at bounding box center [595, 401] width 13 height 11
radio input "true"
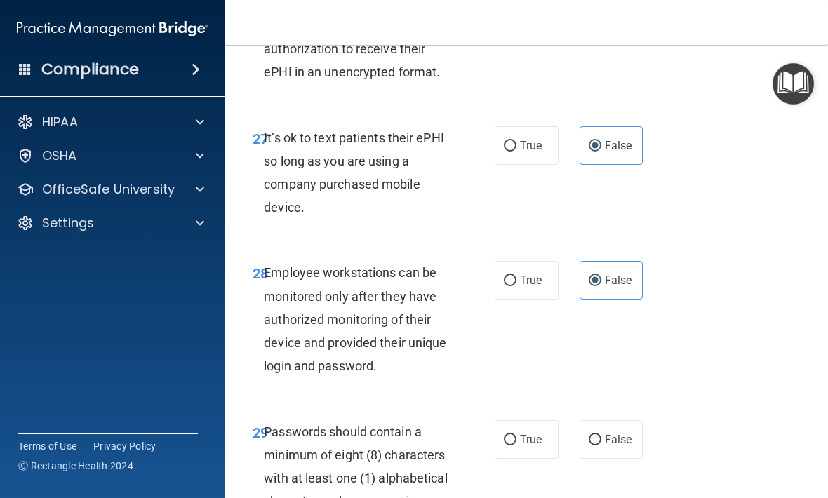
scroll to position [4508, 0]
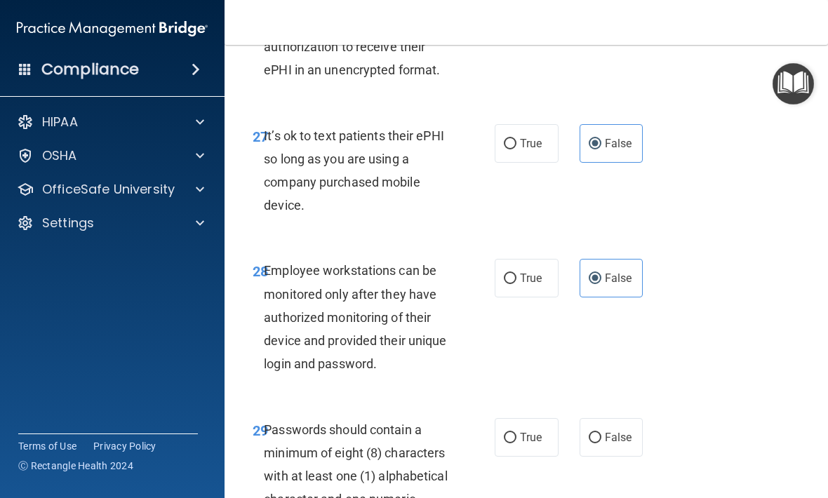
click at [515, 433] on input "True" at bounding box center [510, 438] width 13 height 11
radio input "true"
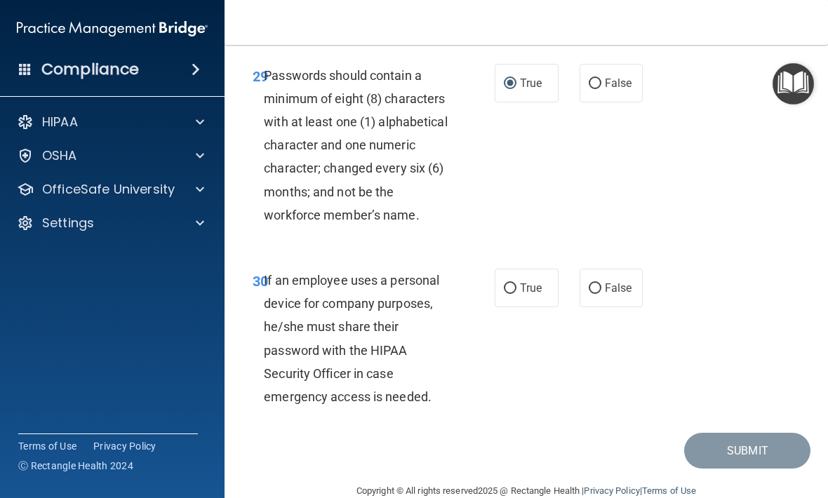
scroll to position [4862, 0]
click at [610, 281] on span "False" at bounding box center [618, 287] width 27 height 13
click at [601, 283] on input "False" at bounding box center [595, 288] width 13 height 11
radio input "true"
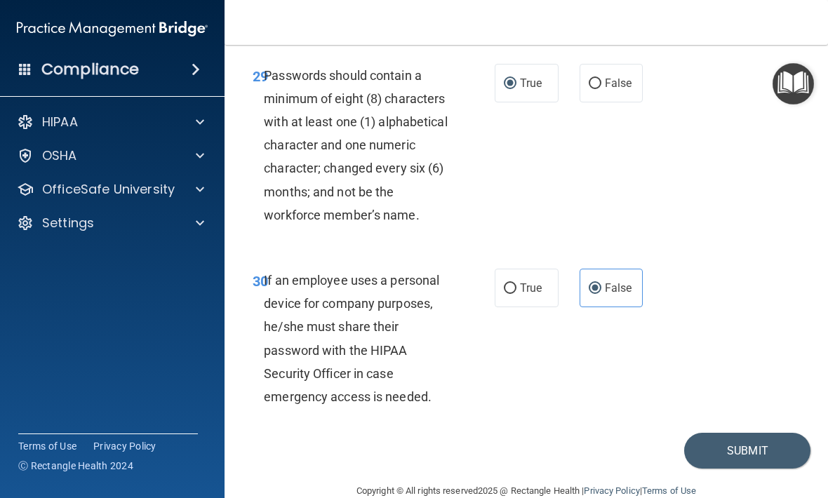
click at [747, 433] on button "Submit" at bounding box center [747, 451] width 126 height 36
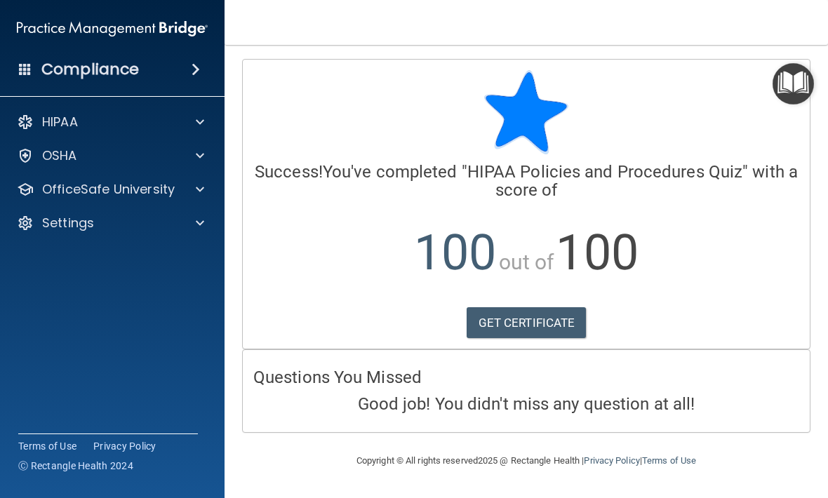
click at [144, 33] on img at bounding box center [112, 29] width 191 height 28
click at [182, 189] on div at bounding box center [197, 189] width 35 height 17
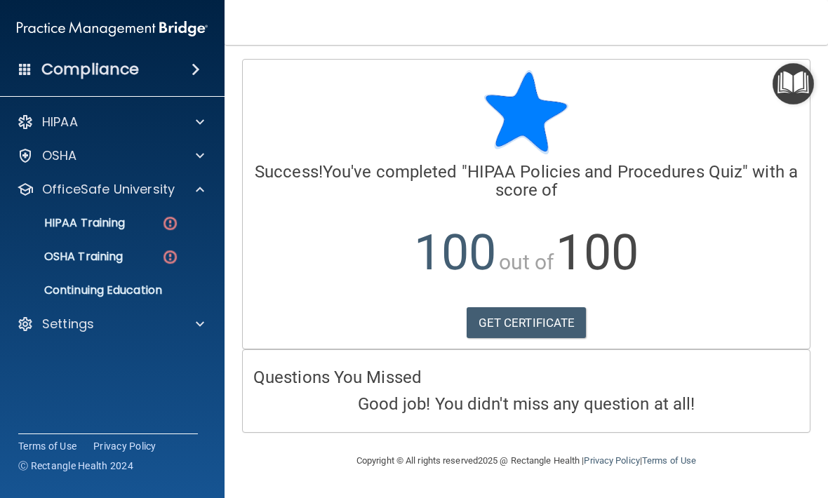
click at [114, 220] on p "HIPAA Training" at bounding box center [67, 223] width 116 height 14
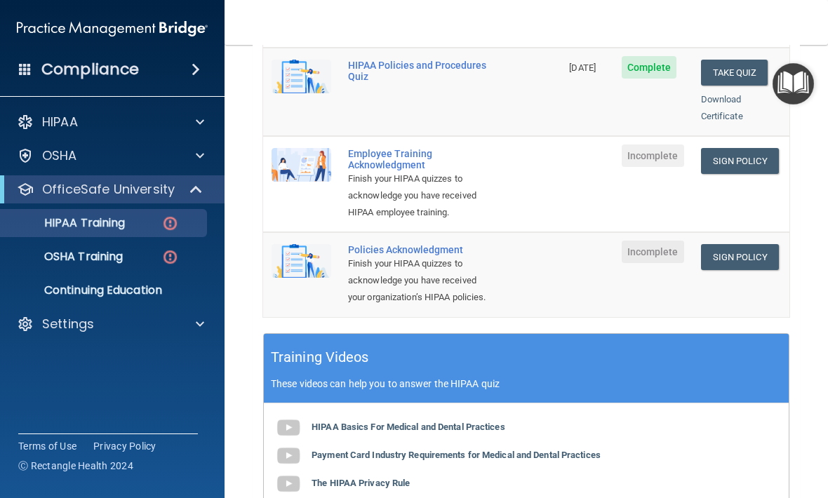
scroll to position [394, 0]
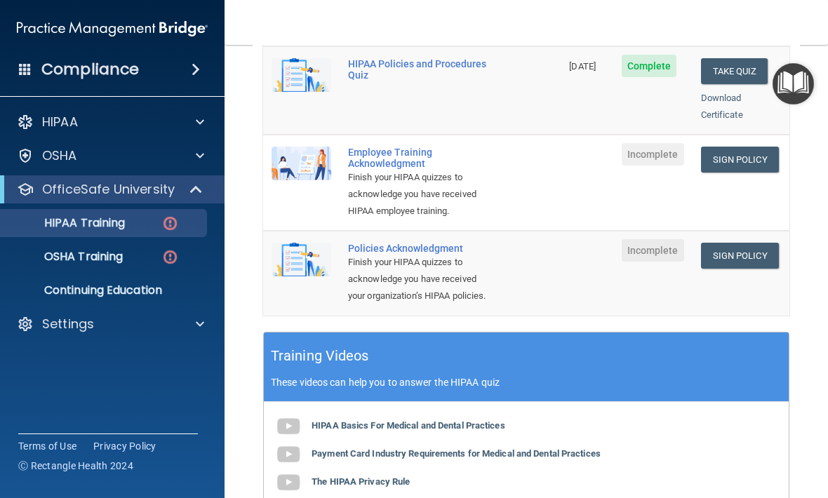
click at [760, 147] on link "Sign Policy" at bounding box center [740, 160] width 78 height 26
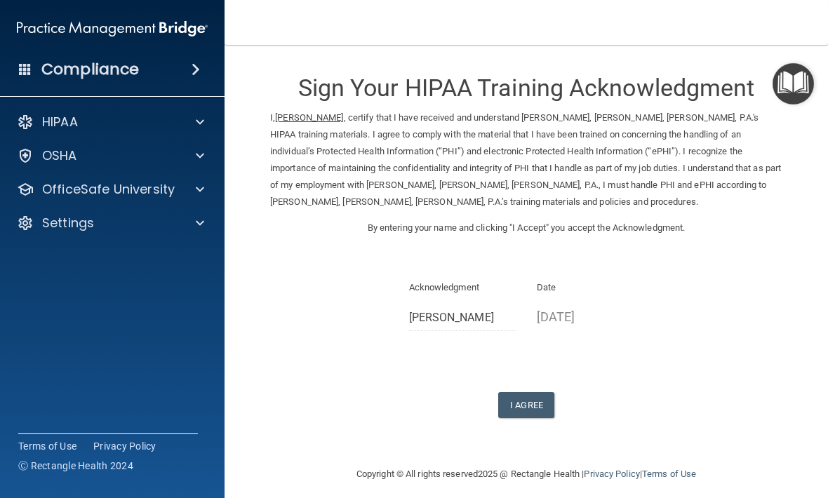
click at [531, 394] on button "I Agree" at bounding box center [526, 405] width 56 height 26
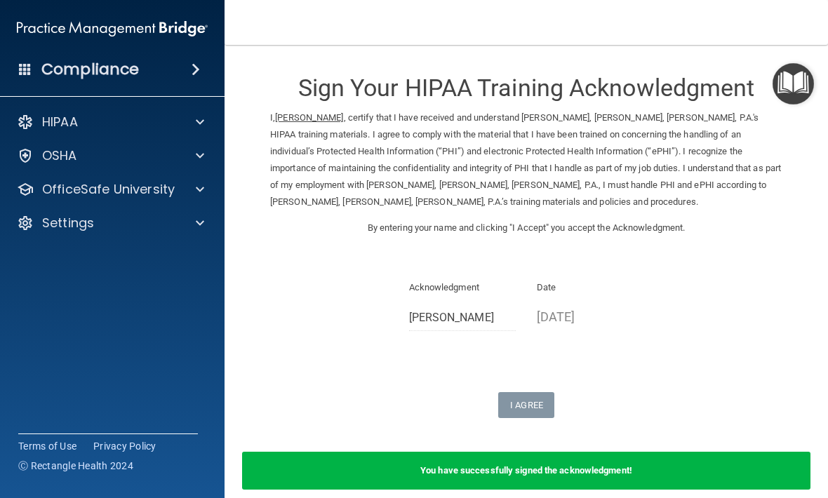
click at [157, 189] on p "OfficeSafe University" at bounding box center [108, 189] width 133 height 17
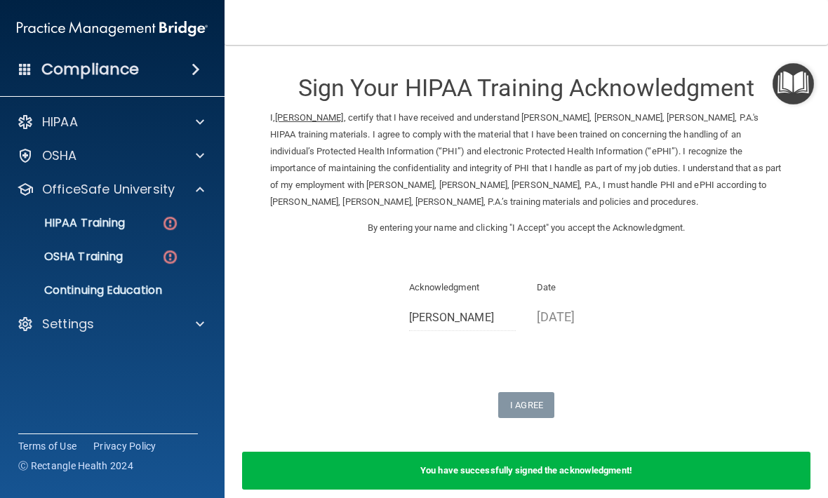
click at [119, 227] on p "HIPAA Training" at bounding box center [67, 223] width 116 height 14
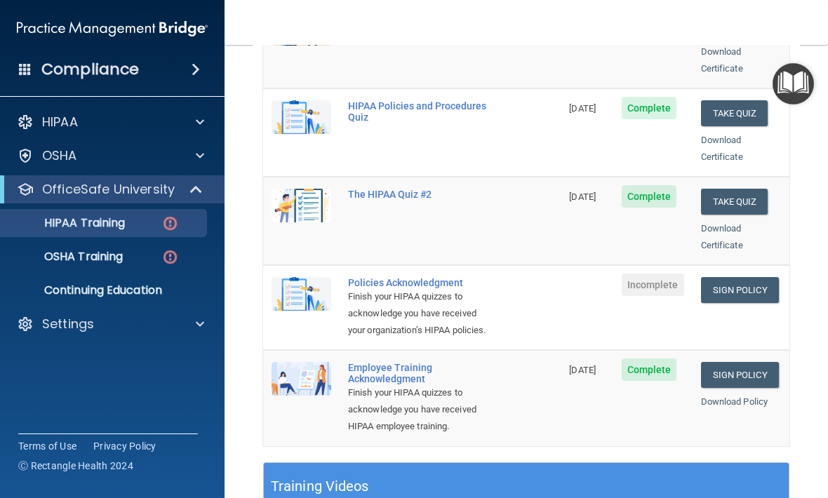
scroll to position [274, 0]
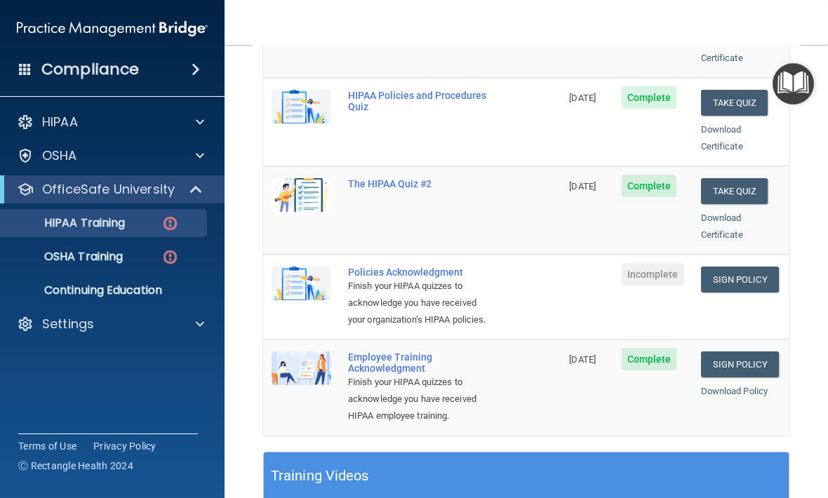
click at [754, 267] on link "Sign Policy" at bounding box center [740, 280] width 78 height 26
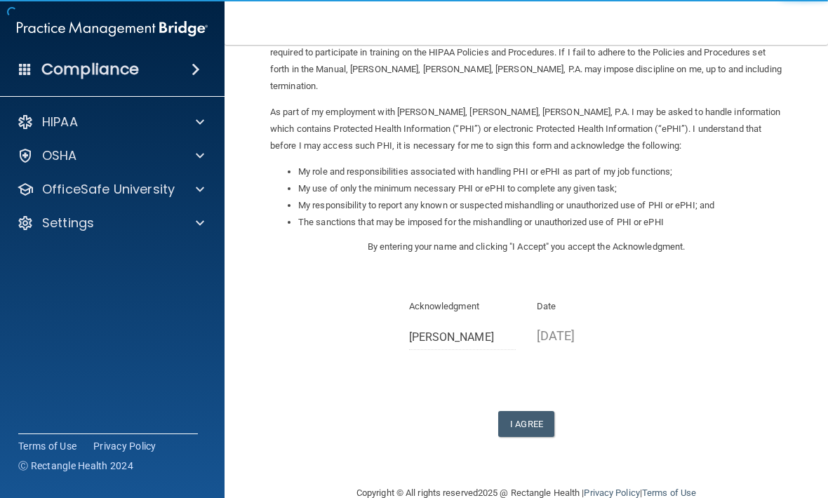
scroll to position [131, 0]
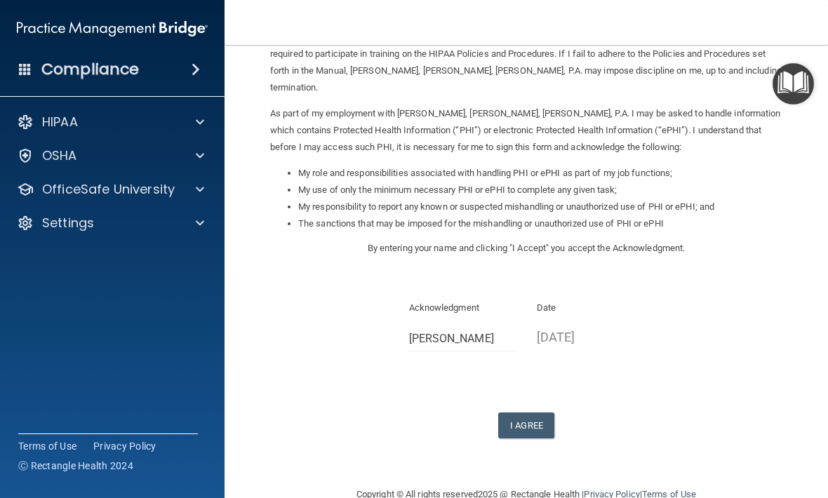
click at [533, 413] on button "I Agree" at bounding box center [526, 426] width 56 height 26
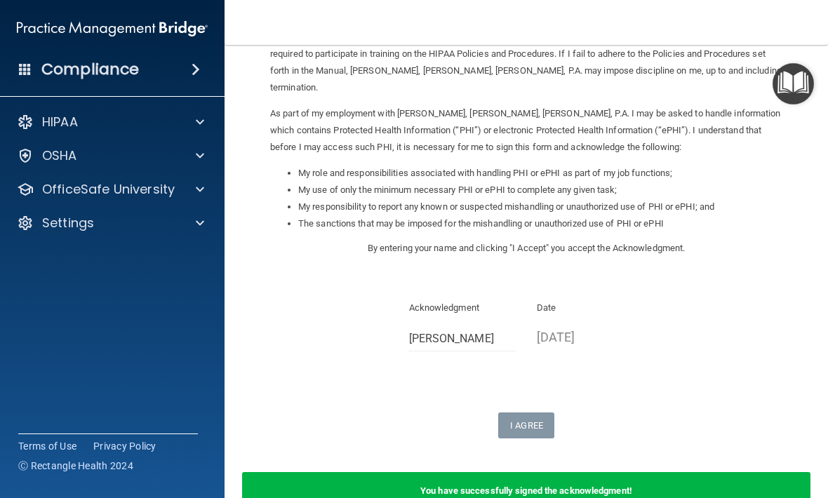
click at [175, 188] on div "OfficeSafe University" at bounding box center [93, 189] width 174 height 17
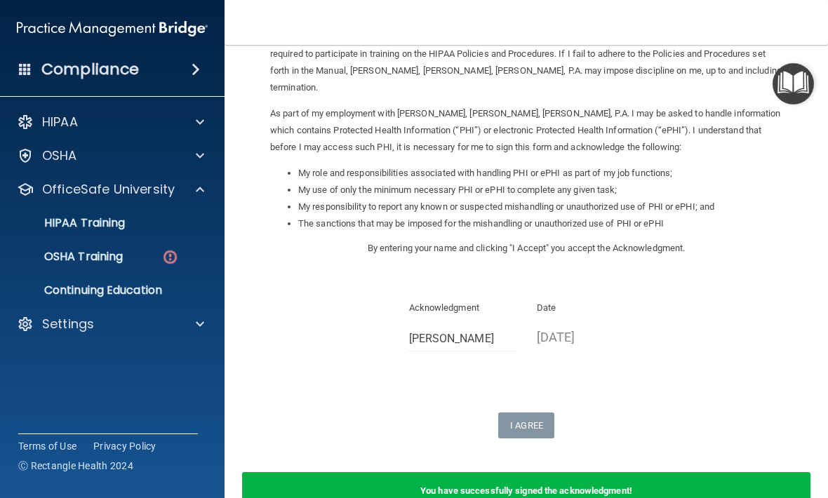
click at [110, 214] on link "HIPAA Training" at bounding box center [96, 223] width 221 height 28
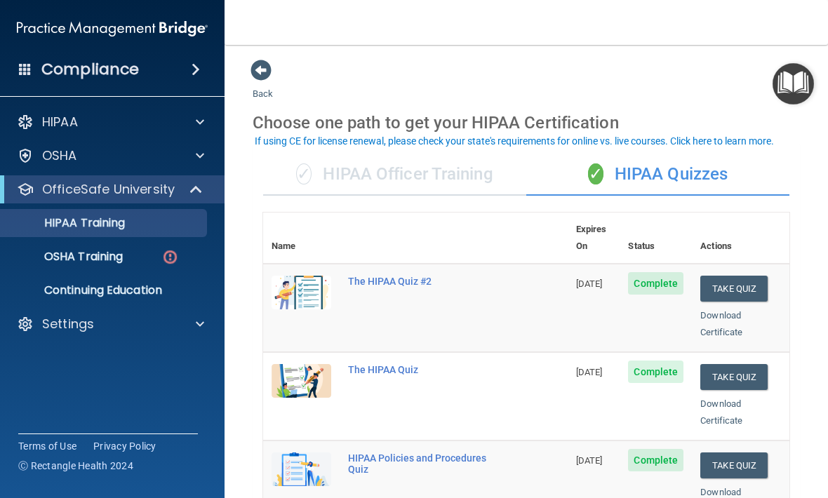
click at [113, 260] on p "OSHA Training" at bounding box center [66, 257] width 114 height 14
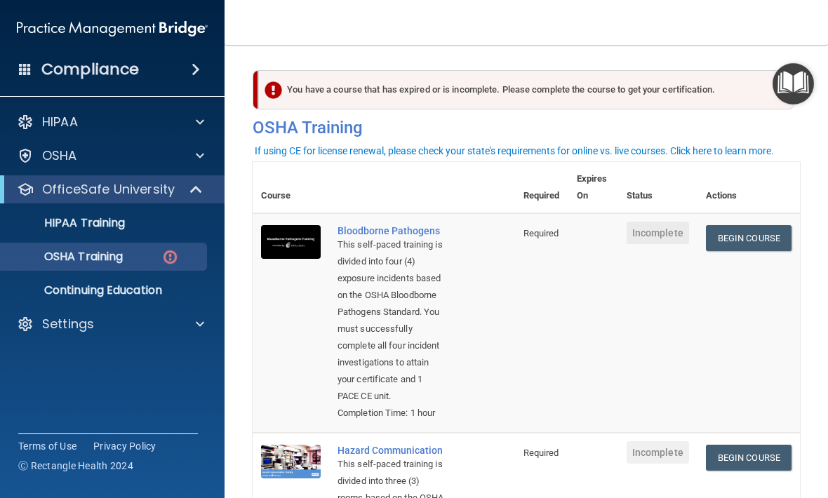
click at [756, 238] on link "Begin Course" at bounding box center [749, 238] width 86 height 26
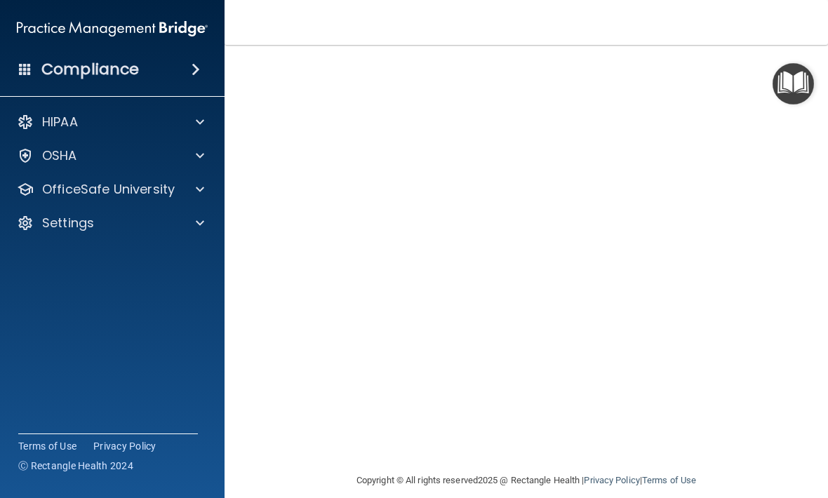
scroll to position [85, 0]
click at [798, 307] on div "Bloodborne Pathogens Training This course doesn’t expire until . Are you sure y…" at bounding box center [526, 231] width 547 height 486
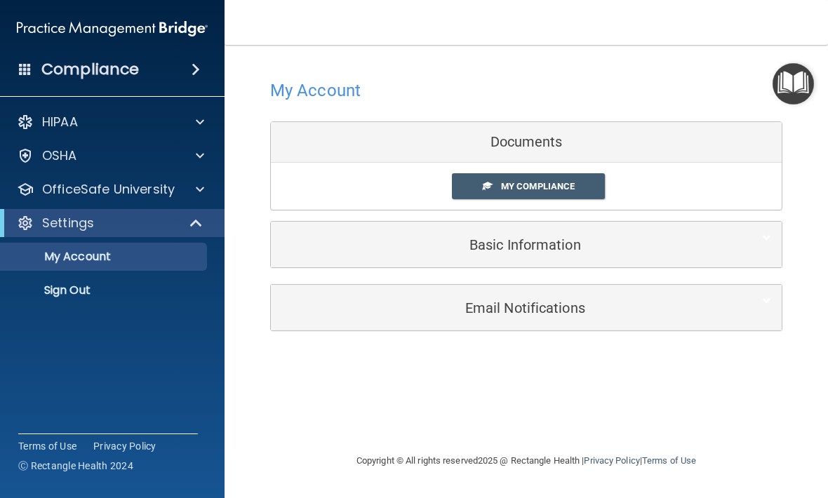
click at [112, 298] on link "Sign Out" at bounding box center [96, 290] width 221 height 28
